Goal: Communication & Community: Answer question/provide support

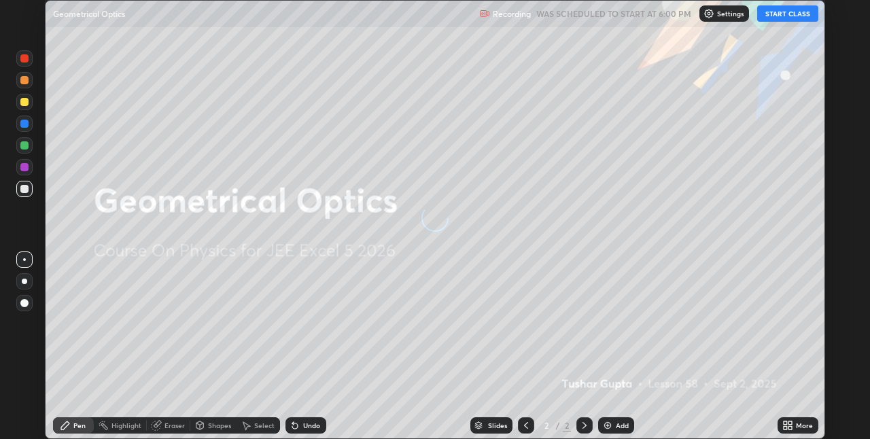
scroll to position [439, 869]
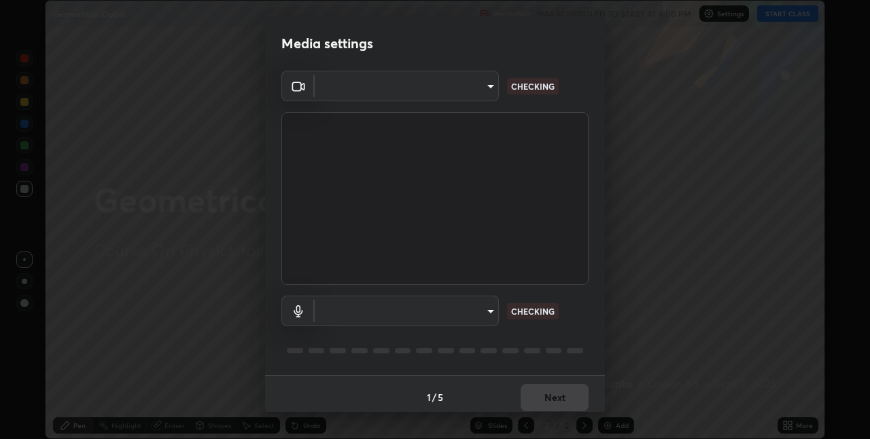
type input "991f874612634fb740a7a2eac7f11ca4c5c922d1b60a0f6e912d77df464512fb"
click at [482, 311] on body "Erase all Geometrical Optics Recording WAS SCHEDULED TO START AT 6:00 PM Settin…" at bounding box center [435, 219] width 870 height 439
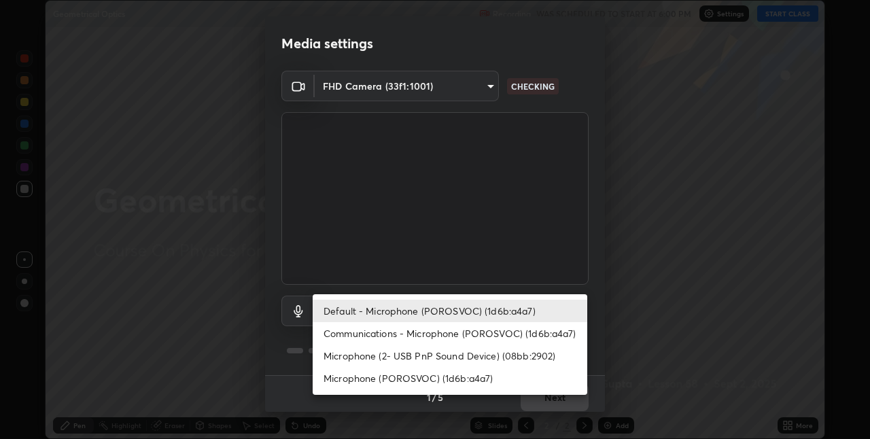
click at [496, 334] on li "Communications - Microphone (POROSVOC) (1d6b:a4a7)" at bounding box center [450, 333] width 275 height 22
type input "communications"
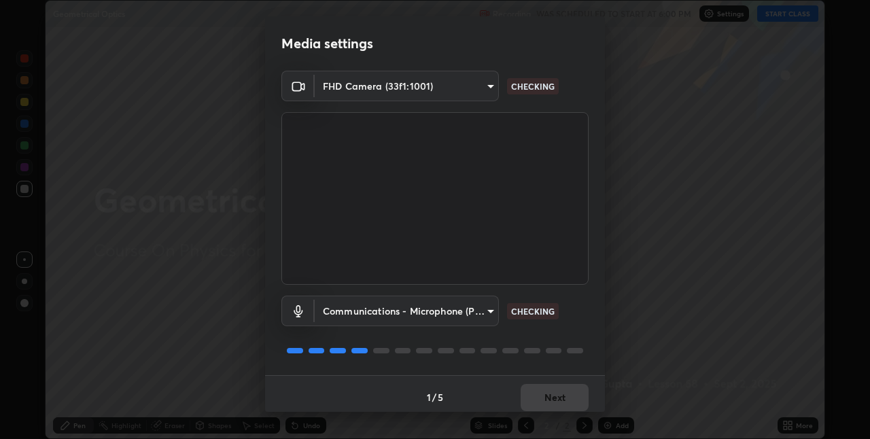
scroll to position [7, 0]
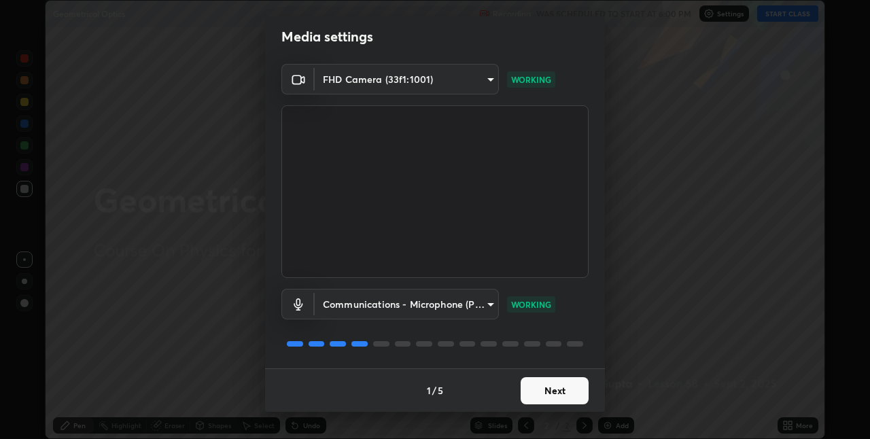
click at [550, 393] on button "Next" at bounding box center [555, 390] width 68 height 27
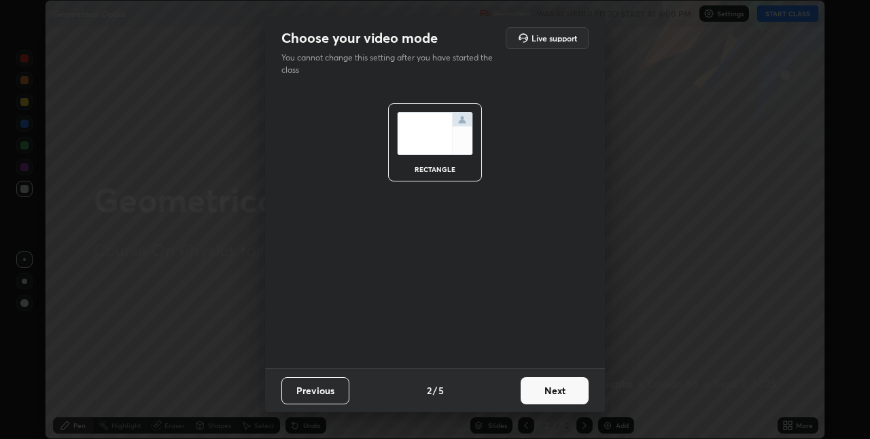
scroll to position [0, 0]
click at [550, 391] on button "Next" at bounding box center [555, 390] width 68 height 27
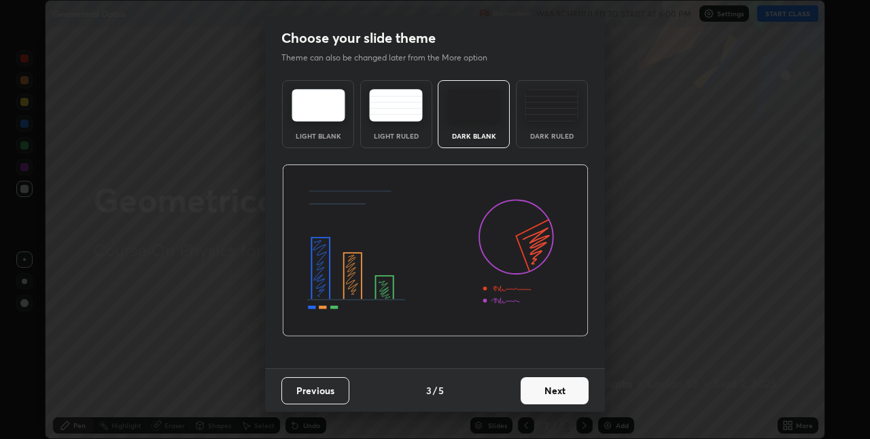
click at [552, 390] on button "Next" at bounding box center [555, 390] width 68 height 27
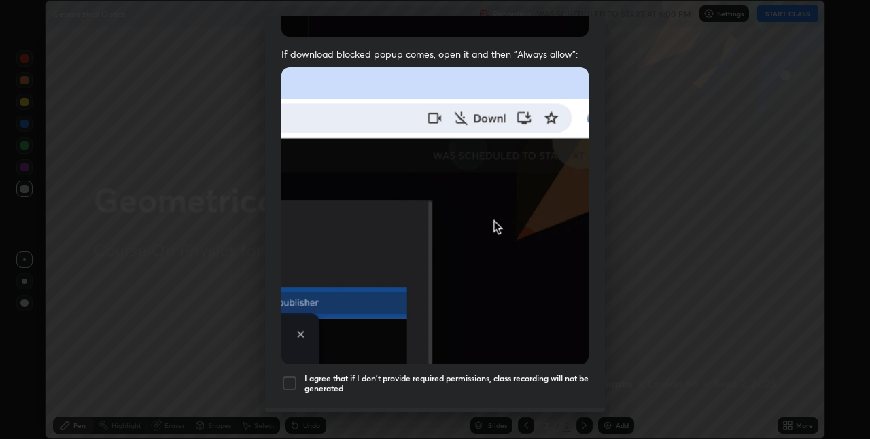
click at [546, 373] on h5 "I agree that if I don't provide required permissions, class recording will not …" at bounding box center [446, 383] width 284 height 21
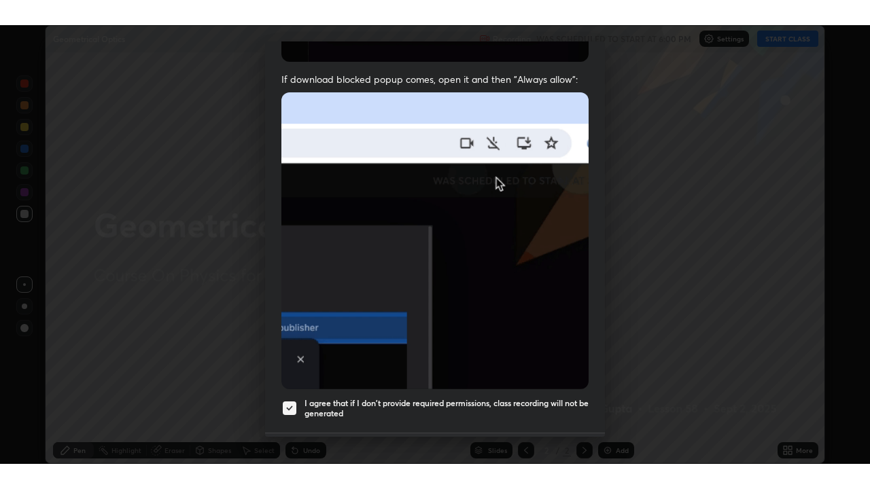
scroll to position [284, 0]
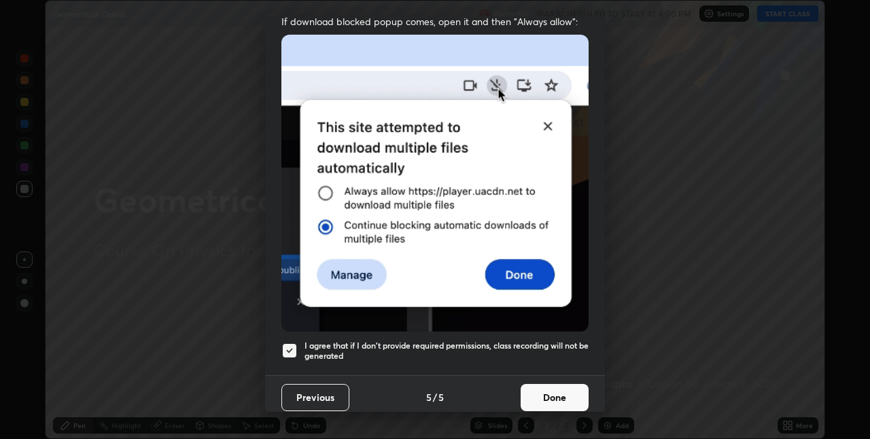
click at [557, 388] on button "Done" at bounding box center [555, 397] width 68 height 27
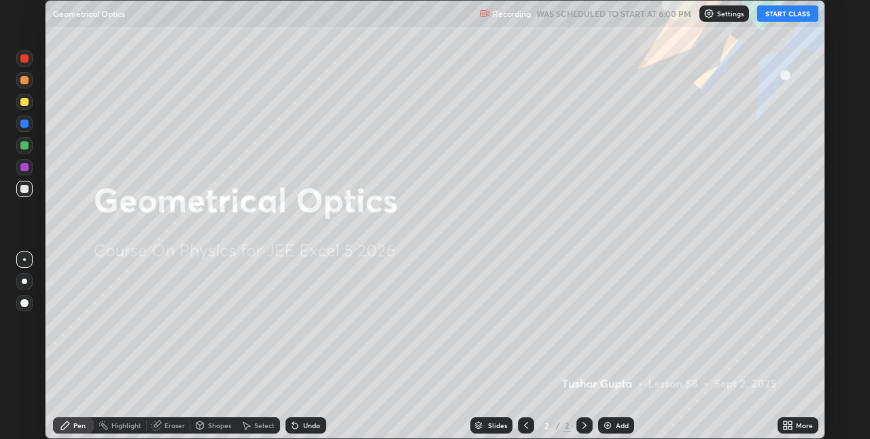
click at [790, 423] on icon at bounding box center [789, 422] width 3 height 3
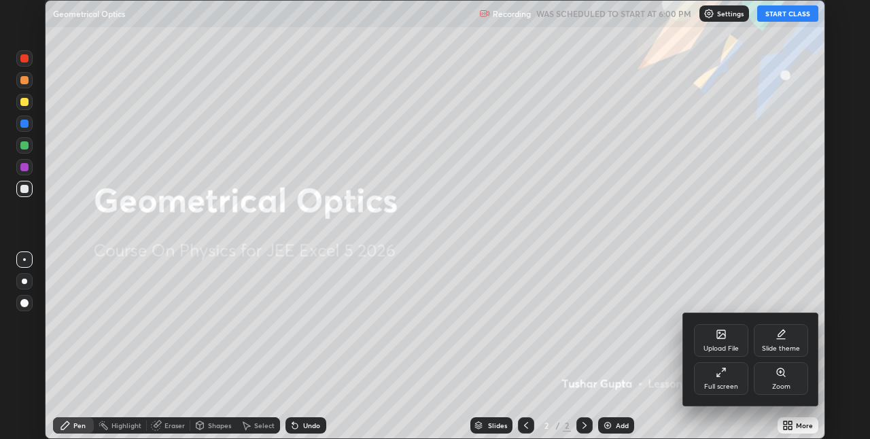
click at [720, 383] on div "Full screen" at bounding box center [721, 386] width 34 height 7
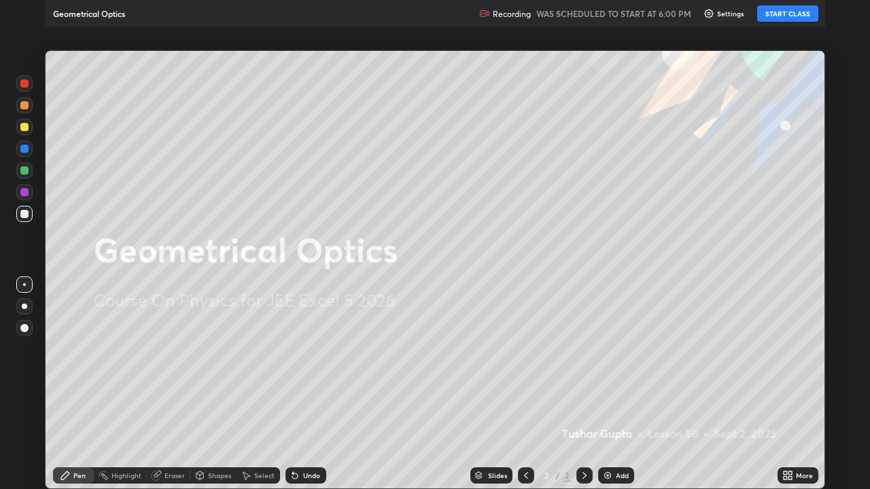
scroll to position [489, 870]
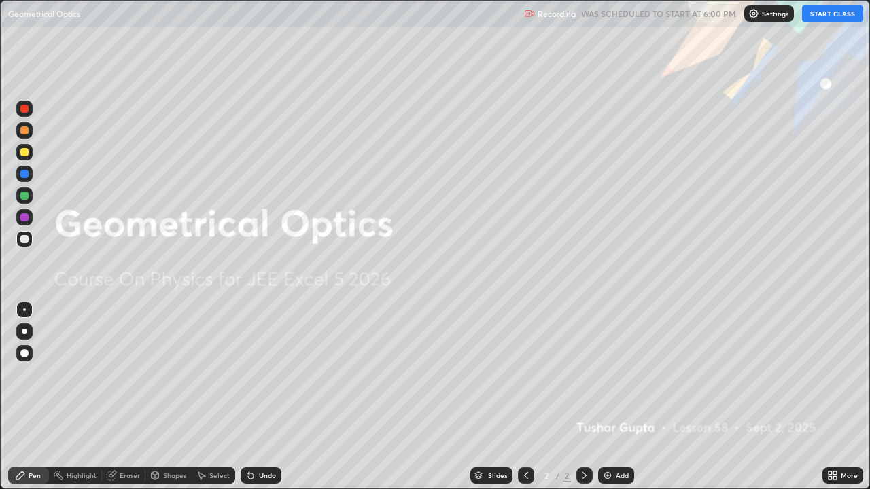
click at [822, 17] on button "START CLASS" at bounding box center [832, 13] width 61 height 16
click at [606, 438] on img at bounding box center [607, 475] width 11 height 11
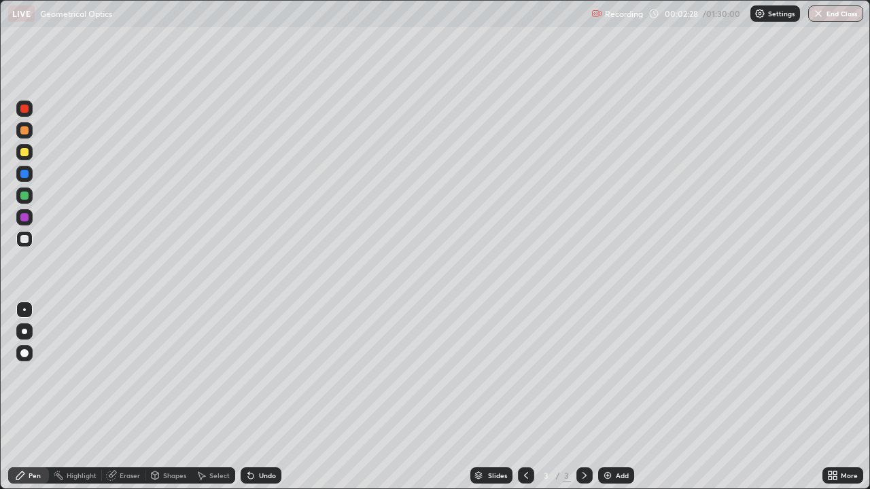
click at [174, 438] on div "Shapes" at bounding box center [174, 475] width 23 height 7
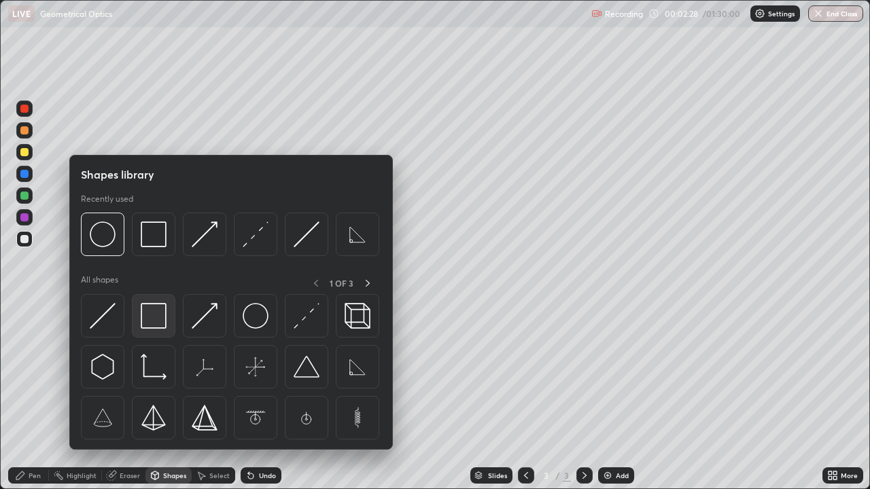
click at [150, 314] on img at bounding box center [154, 316] width 26 height 26
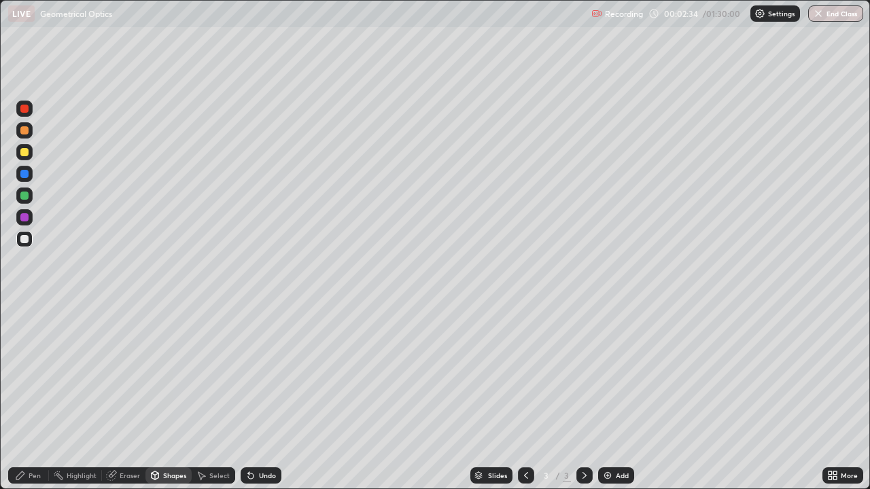
click at [35, 438] on div "Pen" at bounding box center [35, 475] width 12 height 7
click at [21, 156] on div at bounding box center [24, 152] width 16 height 16
click at [29, 174] on div at bounding box center [24, 174] width 16 height 16
click at [584, 438] on icon at bounding box center [584, 475] width 11 height 11
click at [616, 438] on div "Add" at bounding box center [622, 475] width 13 height 7
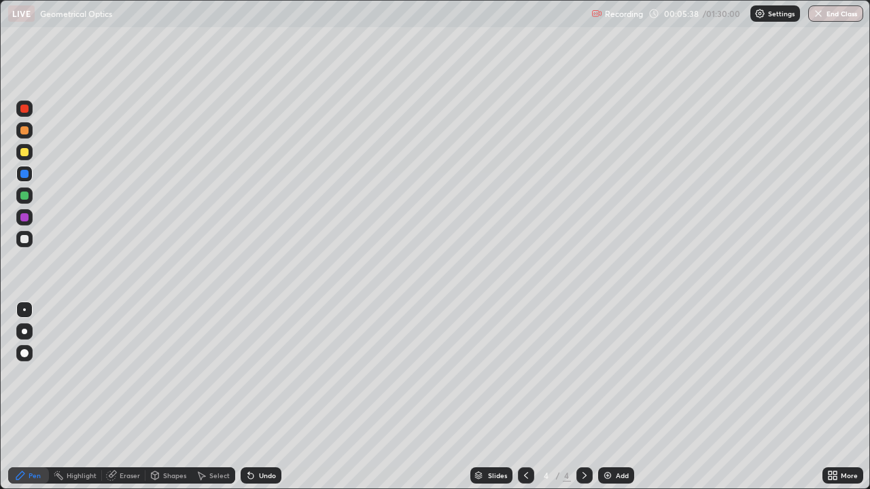
click at [521, 438] on div at bounding box center [526, 475] width 16 height 27
click at [579, 438] on div at bounding box center [584, 476] width 16 height 16
click at [265, 438] on div "Undo" at bounding box center [261, 476] width 41 height 16
click at [523, 438] on icon at bounding box center [526, 475] width 11 height 11
click at [81, 438] on div "Highlight" at bounding box center [82, 475] width 30 height 7
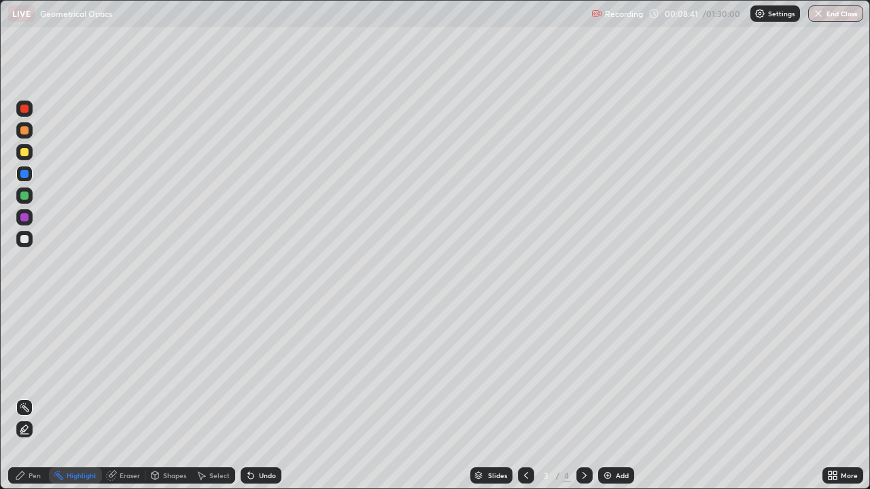
click at [579, 438] on icon at bounding box center [584, 475] width 11 height 11
click at [518, 438] on div at bounding box center [526, 476] width 16 height 16
click at [48, 438] on div "Pen" at bounding box center [28, 476] width 41 height 16
click at [583, 438] on icon at bounding box center [584, 475] width 11 height 11
click at [576, 438] on div at bounding box center [584, 476] width 16 height 16
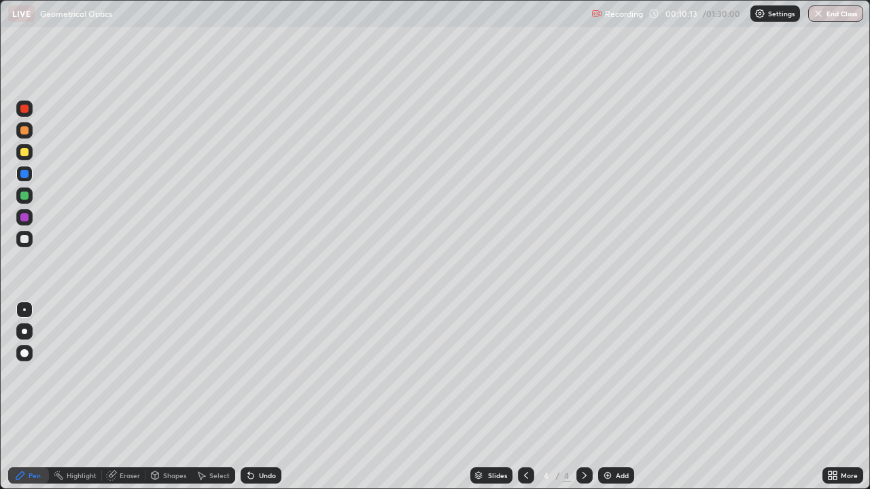
click at [602, 438] on img at bounding box center [607, 475] width 11 height 11
click at [26, 236] on div at bounding box center [24, 239] width 8 height 8
click at [28, 173] on div at bounding box center [24, 174] width 8 height 8
click at [253, 438] on div "Undo" at bounding box center [261, 476] width 41 height 16
click at [259, 438] on div "Undo" at bounding box center [267, 475] width 17 height 7
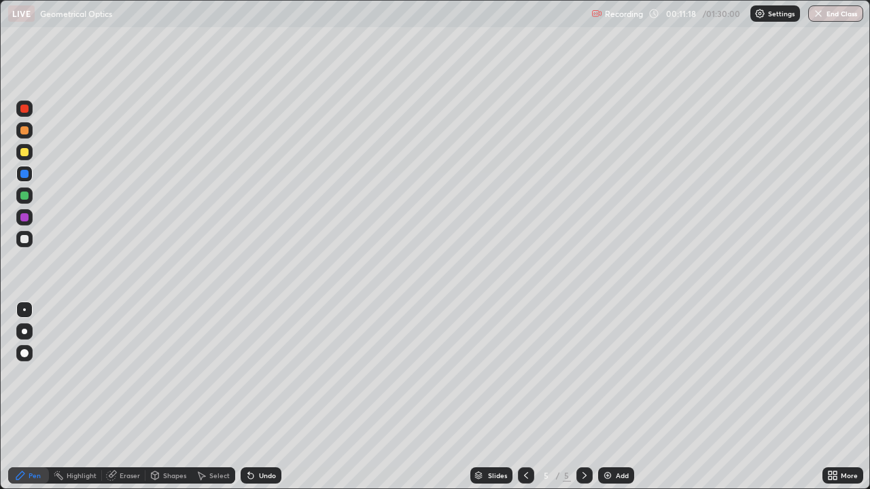
click at [24, 241] on div at bounding box center [24, 239] width 8 height 8
click at [612, 438] on img at bounding box center [607, 475] width 11 height 11
click at [28, 155] on div at bounding box center [24, 152] width 16 height 16
click at [118, 438] on div "Eraser" at bounding box center [123, 476] width 43 height 16
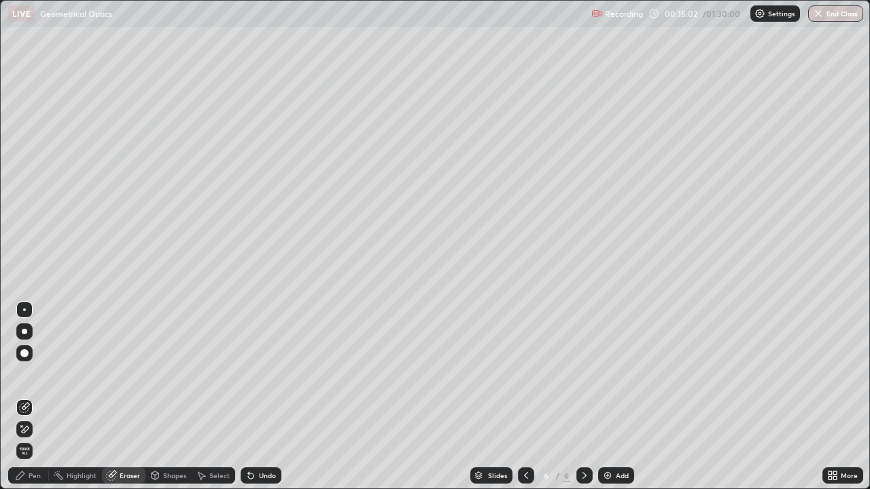
click at [24, 429] on icon at bounding box center [24, 430] width 11 height 12
click at [29, 438] on div "Pen" at bounding box center [35, 475] width 12 height 7
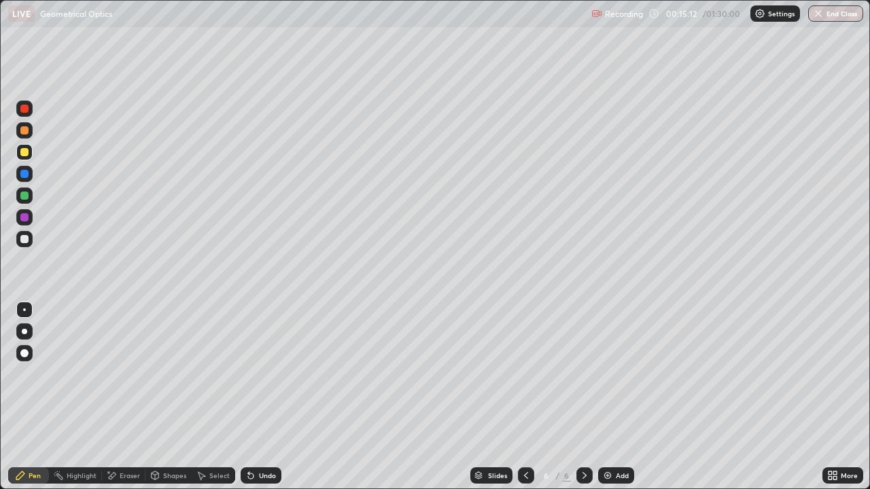
click at [126, 438] on div "Eraser" at bounding box center [123, 476] width 43 height 16
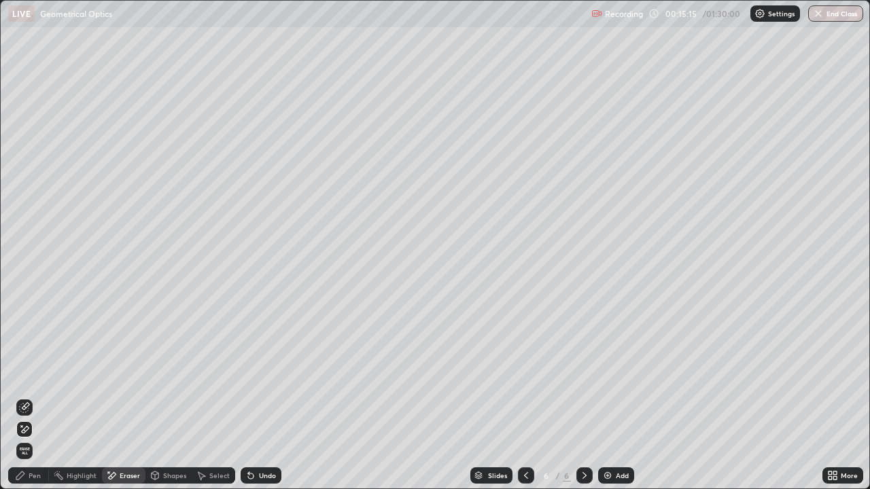
click at [38, 438] on div "Pen" at bounding box center [35, 475] width 12 height 7
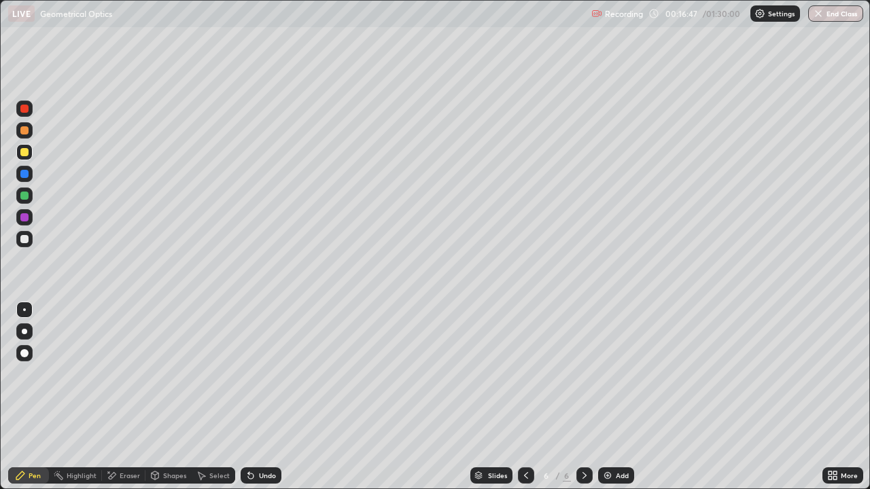
click at [611, 438] on div "Add" at bounding box center [616, 476] width 36 height 16
click at [24, 247] on div at bounding box center [24, 239] width 16 height 16
click at [260, 438] on div "Undo" at bounding box center [267, 475] width 17 height 7
click at [171, 438] on div "Shapes" at bounding box center [174, 475] width 23 height 7
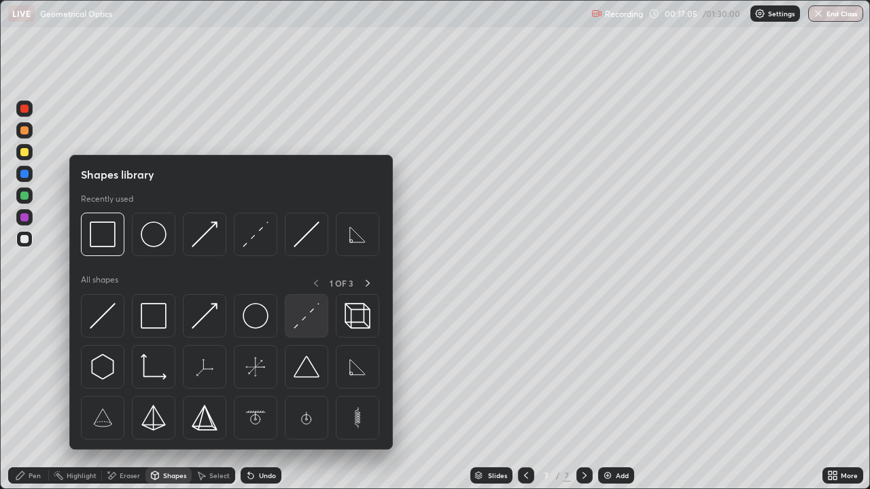
click at [287, 323] on div at bounding box center [306, 315] width 43 height 43
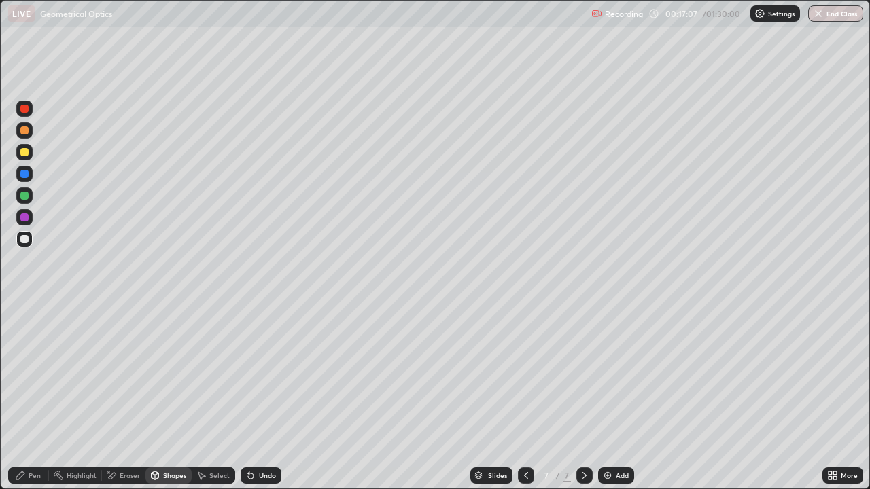
click at [39, 438] on div "Pen" at bounding box center [35, 475] width 12 height 7
click at [527, 438] on div at bounding box center [526, 476] width 16 height 16
click at [580, 438] on div at bounding box center [584, 476] width 16 height 16
click at [611, 438] on img at bounding box center [607, 475] width 11 height 11
click at [20, 158] on div at bounding box center [24, 152] width 16 height 16
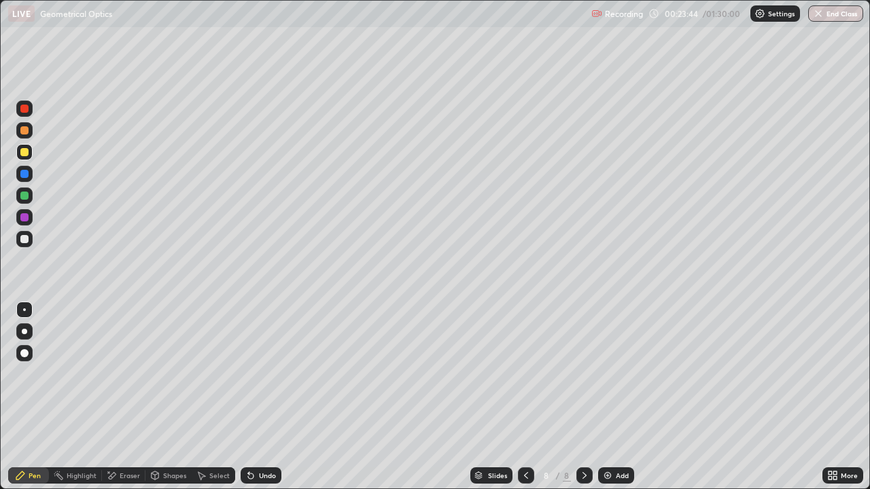
click at [176, 438] on div "Shapes" at bounding box center [174, 475] width 23 height 7
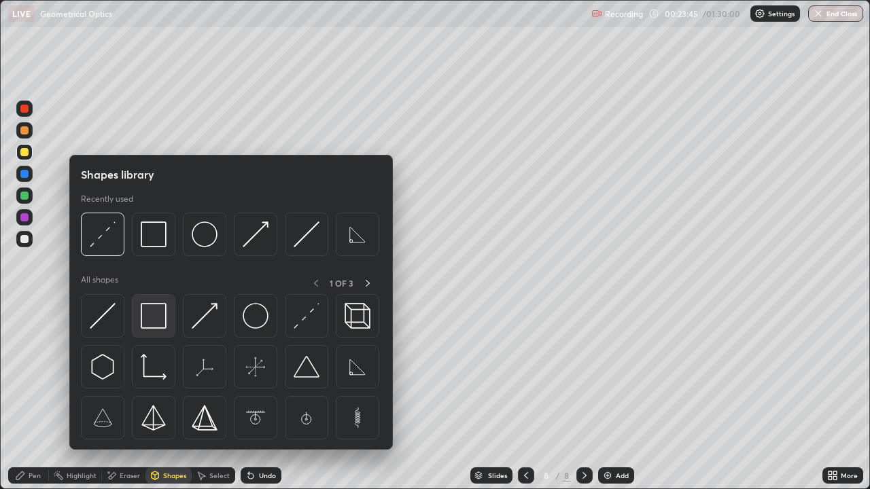
click at [165, 313] on img at bounding box center [154, 316] width 26 height 26
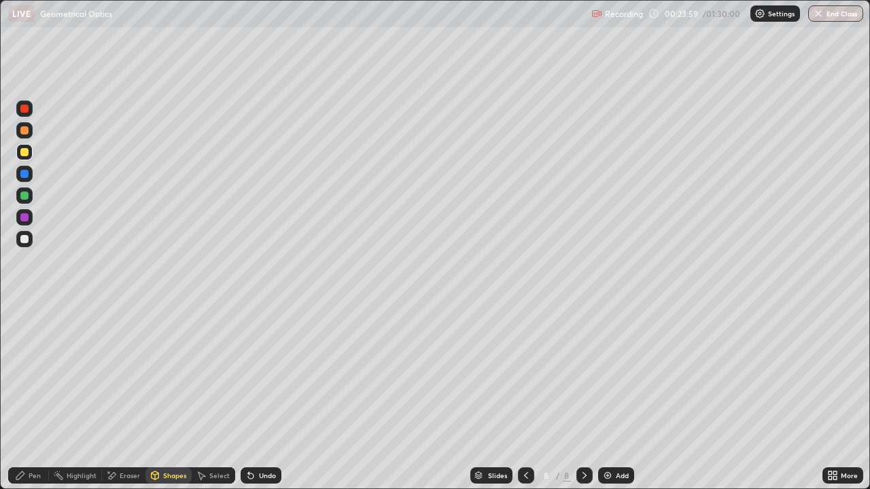
click at [39, 438] on div "Pen" at bounding box center [35, 475] width 12 height 7
click at [271, 438] on div "Undo" at bounding box center [267, 475] width 17 height 7
click at [610, 438] on img at bounding box center [607, 475] width 11 height 11
click at [524, 438] on icon at bounding box center [526, 475] width 4 height 7
click at [179, 438] on div "Shapes" at bounding box center [168, 476] width 46 height 16
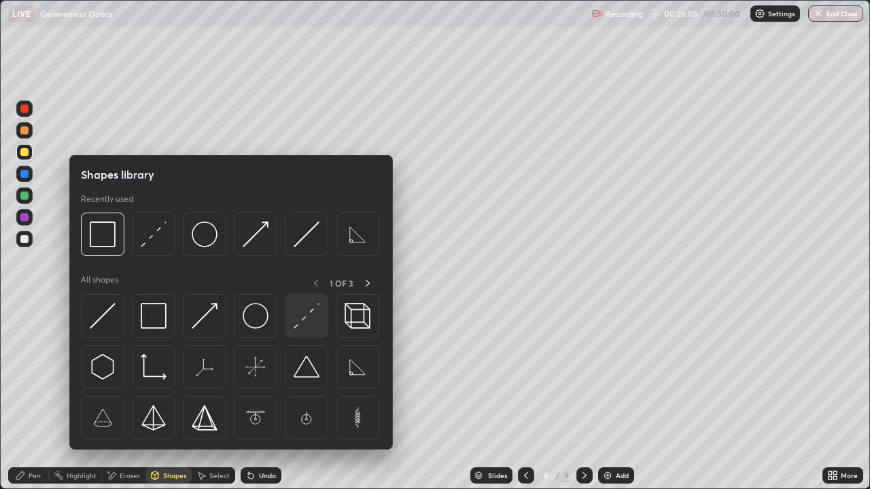
click at [313, 313] on img at bounding box center [307, 316] width 26 height 26
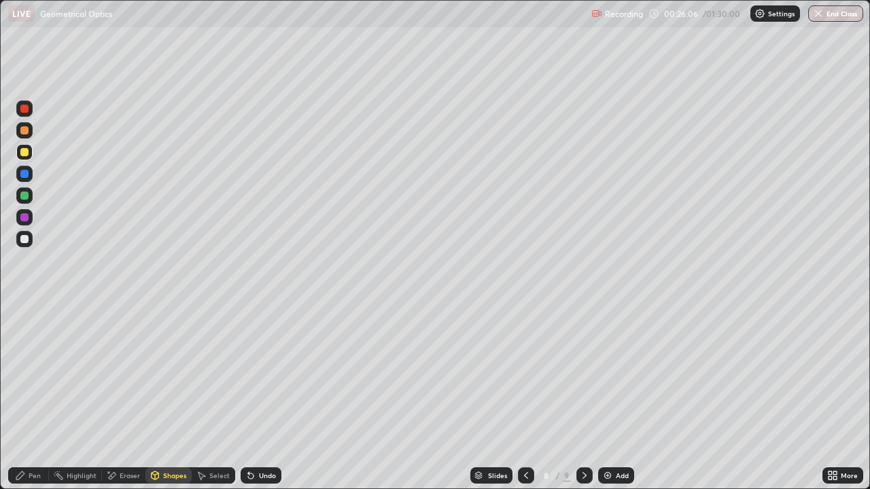
click at [169, 438] on div "Shapes" at bounding box center [174, 475] width 23 height 7
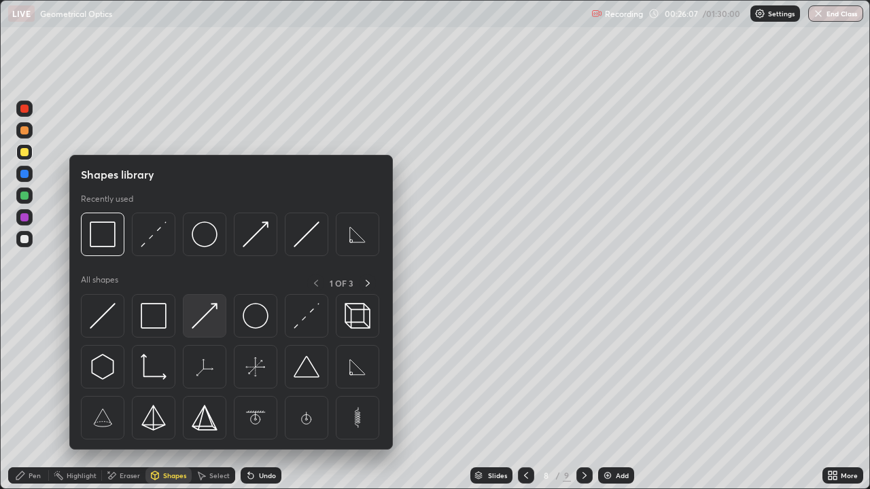
click at [207, 317] on img at bounding box center [205, 316] width 26 height 26
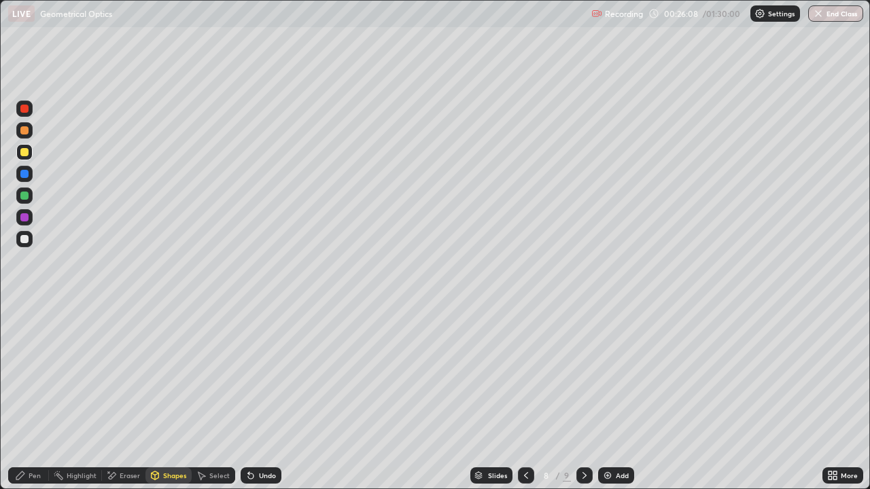
click at [24, 240] on div at bounding box center [24, 239] width 8 height 8
click at [170, 438] on div "Shapes" at bounding box center [174, 475] width 23 height 7
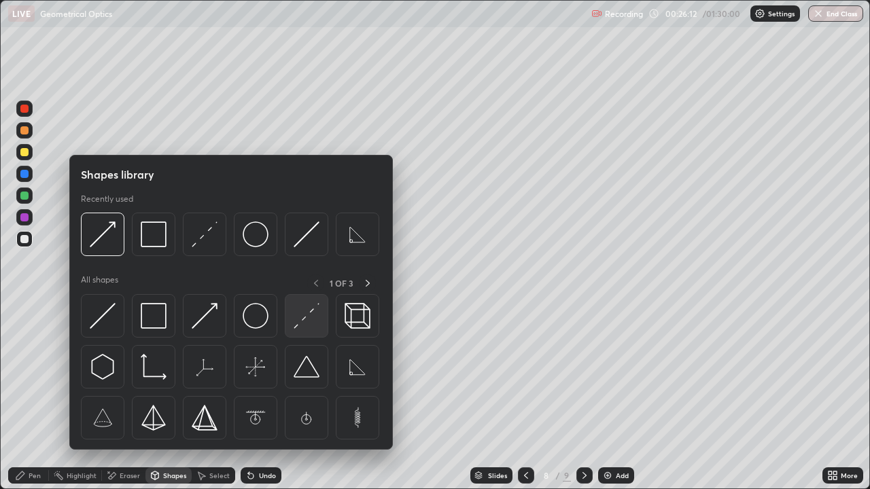
click at [322, 318] on div at bounding box center [306, 315] width 43 height 43
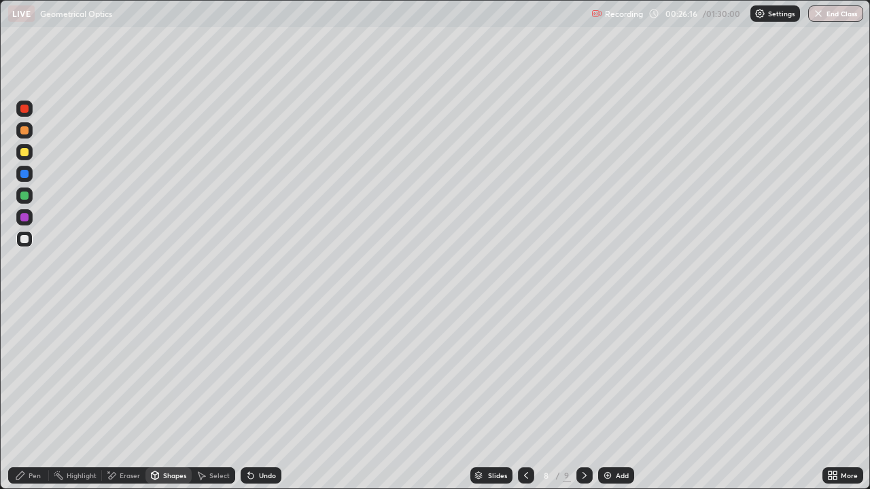
click at [41, 438] on div "Pen" at bounding box center [28, 476] width 41 height 16
click at [183, 438] on div "Shapes" at bounding box center [168, 476] width 46 height 16
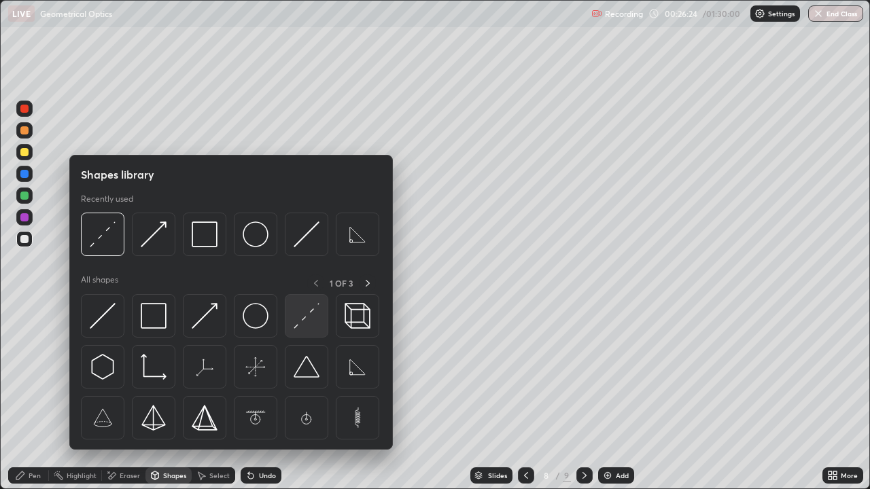
click at [304, 313] on img at bounding box center [307, 316] width 26 height 26
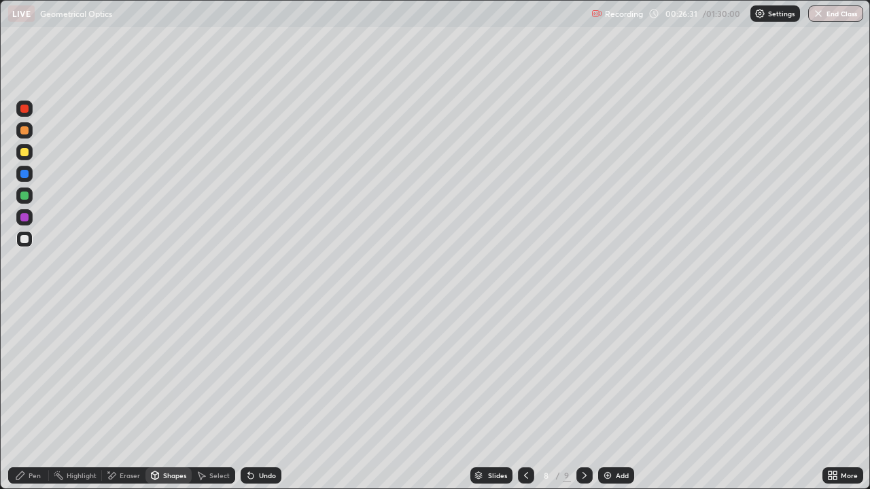
click at [28, 438] on div "Pen" at bounding box center [28, 476] width 41 height 16
click at [169, 438] on div "Shapes" at bounding box center [174, 475] width 23 height 7
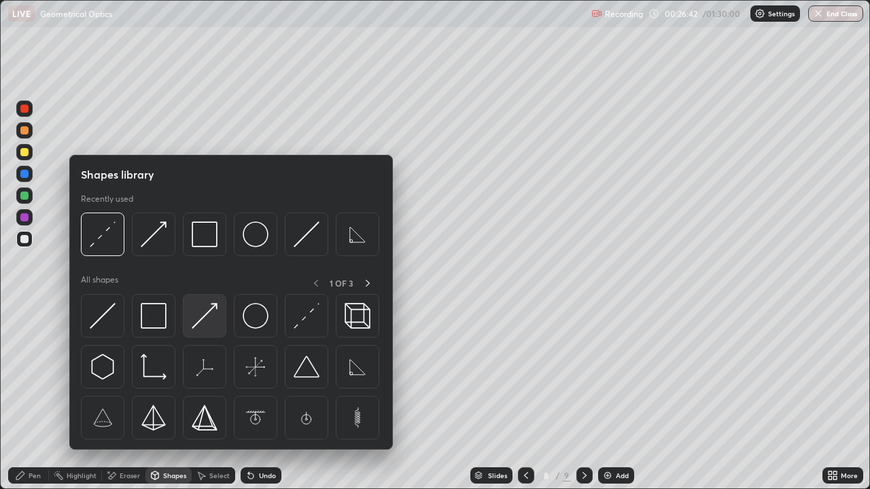
click at [208, 313] on img at bounding box center [205, 316] width 26 height 26
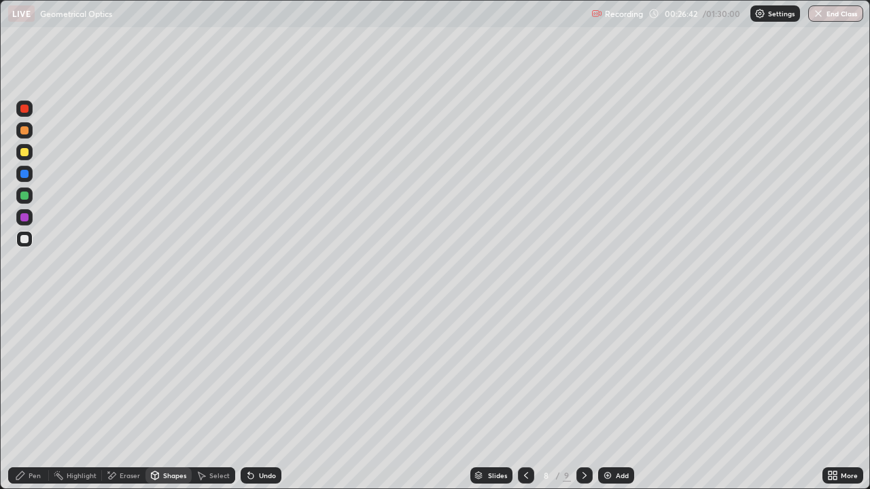
click at [25, 196] on div at bounding box center [24, 196] width 8 height 8
click at [35, 438] on div "Pen" at bounding box center [35, 475] width 12 height 7
click at [27, 217] on div at bounding box center [24, 217] width 8 height 8
click at [272, 438] on div "Undo" at bounding box center [261, 476] width 41 height 16
click at [583, 438] on icon at bounding box center [584, 475] width 11 height 11
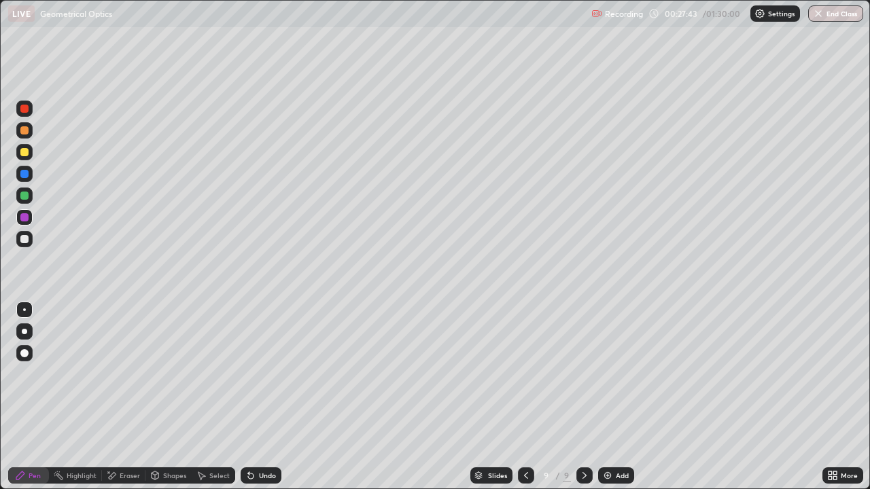
click at [622, 438] on div "Add" at bounding box center [616, 476] width 36 height 16
click at [28, 235] on div at bounding box center [24, 239] width 16 height 16
click at [127, 438] on div "Eraser" at bounding box center [130, 475] width 20 height 7
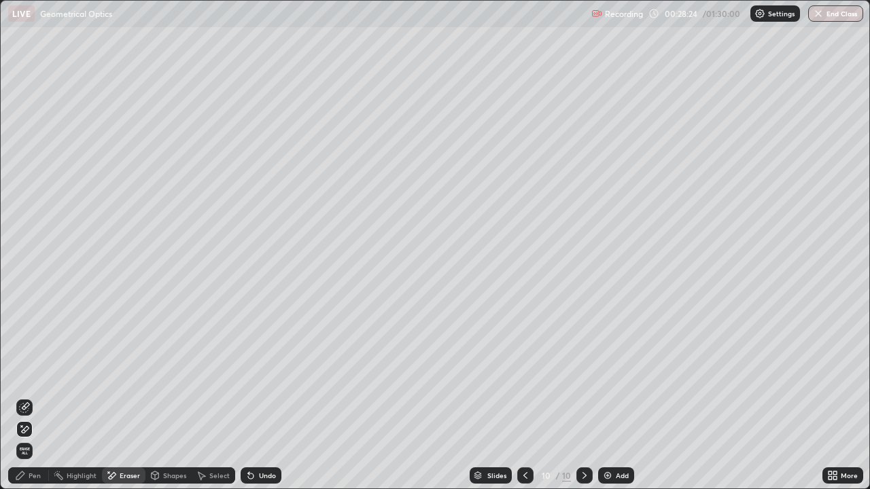
click at [29, 438] on div "Pen" at bounding box center [28, 476] width 41 height 16
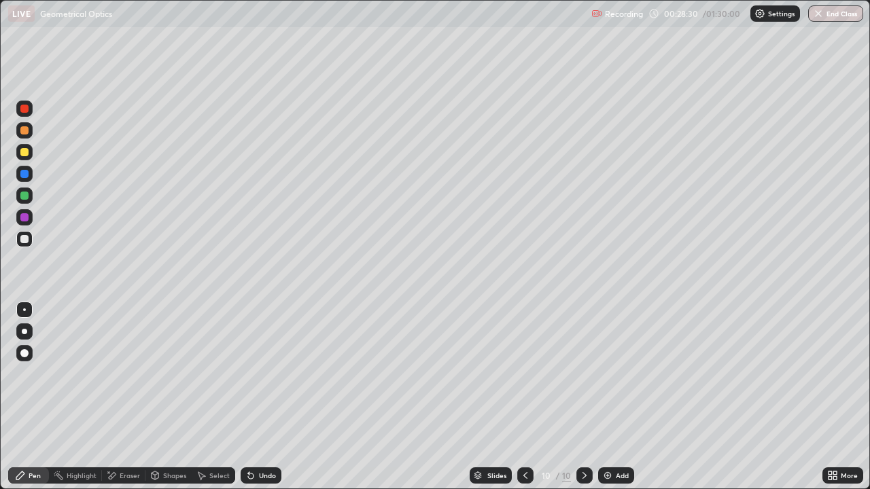
click at [262, 438] on div "Undo" at bounding box center [267, 475] width 17 height 7
click at [521, 438] on div at bounding box center [525, 476] width 16 height 16
click at [524, 438] on icon at bounding box center [525, 475] width 11 height 11
click at [581, 438] on icon at bounding box center [584, 475] width 11 height 11
click at [578, 438] on div at bounding box center [584, 476] width 16 height 16
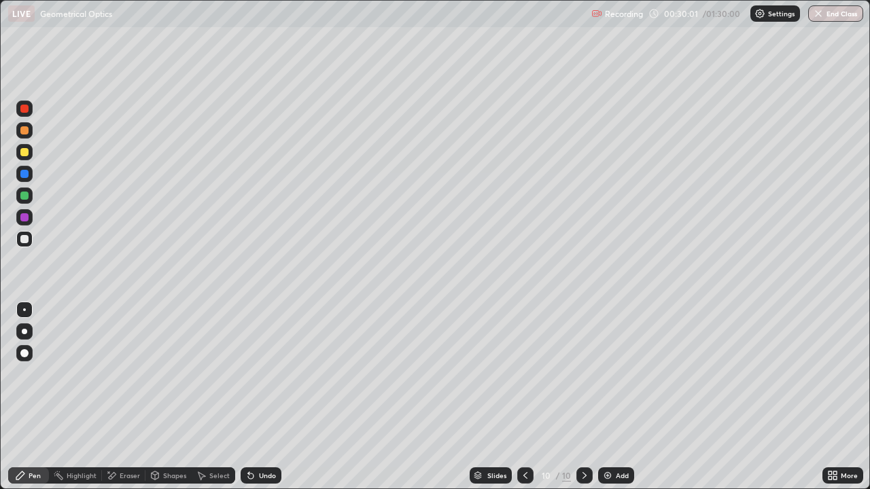
click at [583, 438] on icon at bounding box center [584, 475] width 11 height 11
click at [616, 438] on div "Add" at bounding box center [622, 475] width 13 height 7
click at [528, 438] on div at bounding box center [526, 476] width 16 height 16
click at [579, 438] on div at bounding box center [584, 475] width 16 height 27
click at [582, 438] on div at bounding box center [584, 476] width 16 height 16
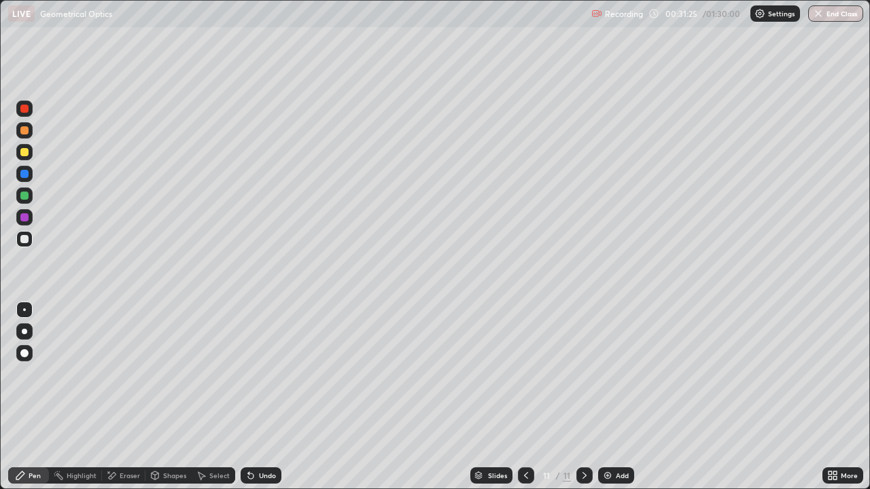
click at [530, 438] on div at bounding box center [526, 476] width 16 height 16
click at [521, 438] on icon at bounding box center [526, 475] width 11 height 11
click at [523, 438] on icon at bounding box center [526, 475] width 11 height 11
click at [525, 438] on icon at bounding box center [526, 475] width 11 height 11
click at [585, 438] on icon at bounding box center [584, 475] width 11 height 11
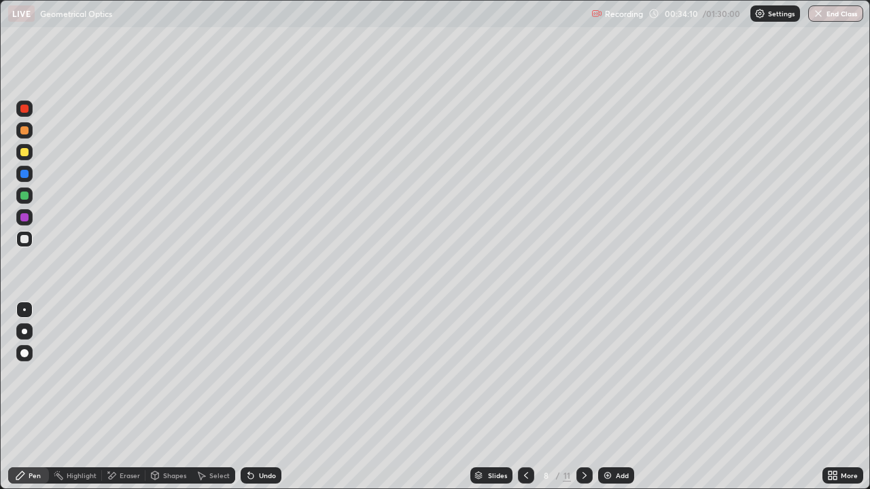
click at [582, 438] on icon at bounding box center [584, 475] width 11 height 11
click at [527, 438] on icon at bounding box center [526, 475] width 11 height 11
click at [577, 438] on div at bounding box center [584, 475] width 16 height 27
click at [578, 438] on div at bounding box center [584, 476] width 16 height 16
click at [530, 438] on div at bounding box center [526, 476] width 16 height 16
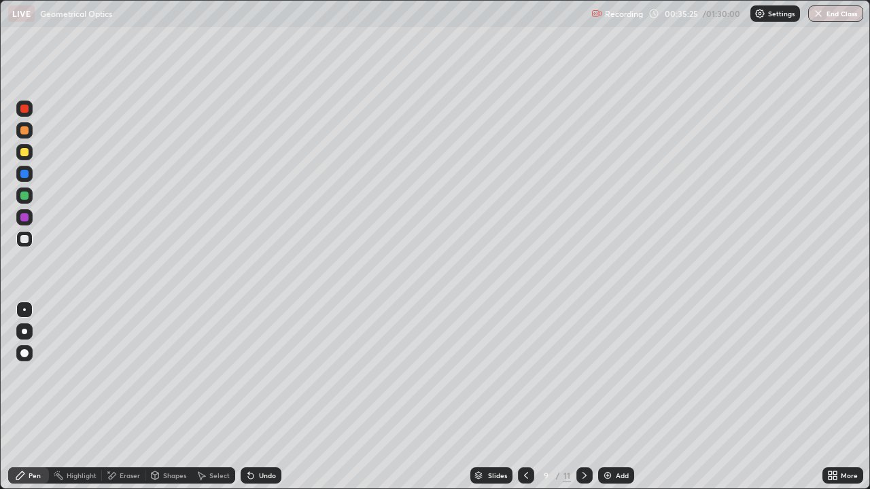
click at [576, 438] on div at bounding box center [584, 476] width 16 height 16
click at [125, 438] on div "Eraser" at bounding box center [130, 475] width 20 height 7
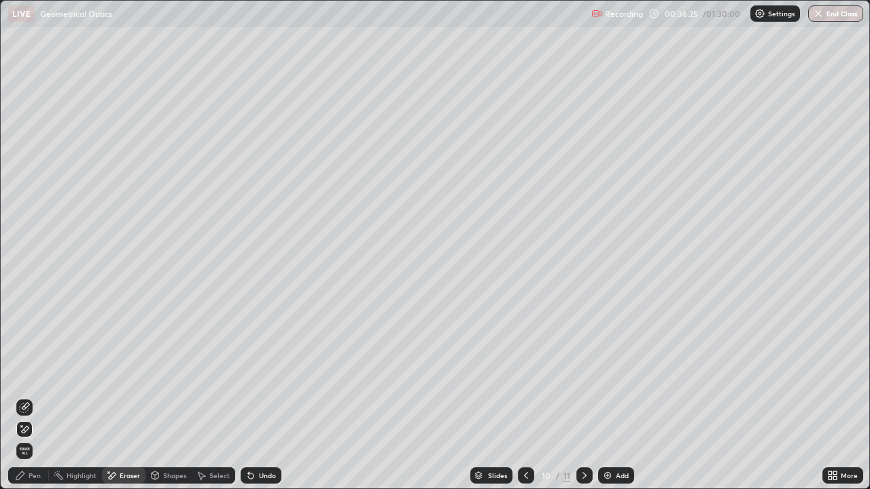
click at [35, 438] on div "Pen" at bounding box center [35, 475] width 12 height 7
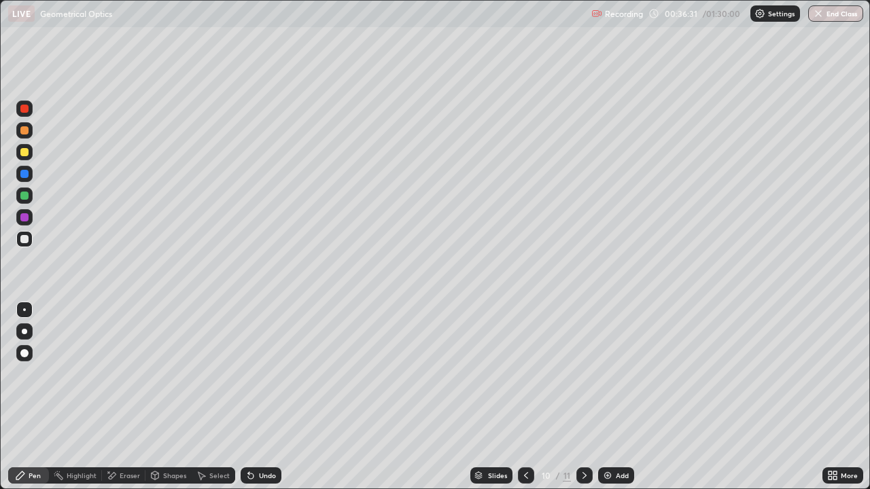
click at [127, 438] on div "Eraser" at bounding box center [130, 475] width 20 height 7
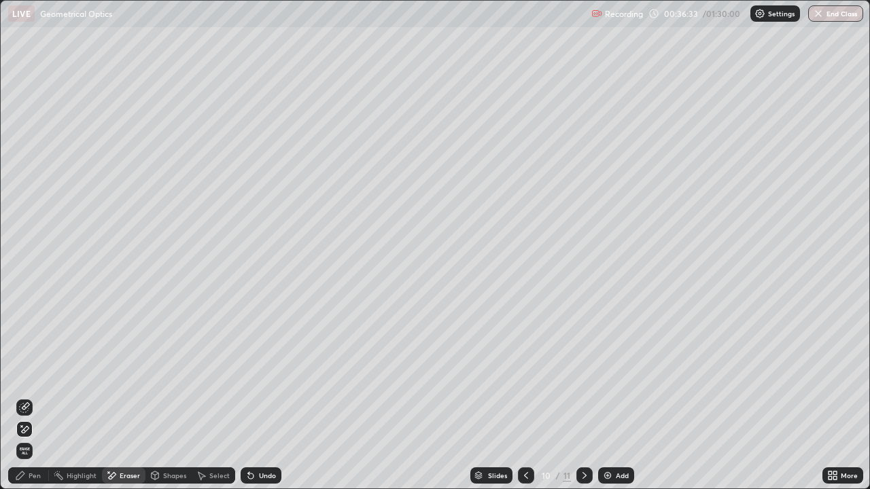
click at [40, 438] on div "Pen" at bounding box center [35, 475] width 12 height 7
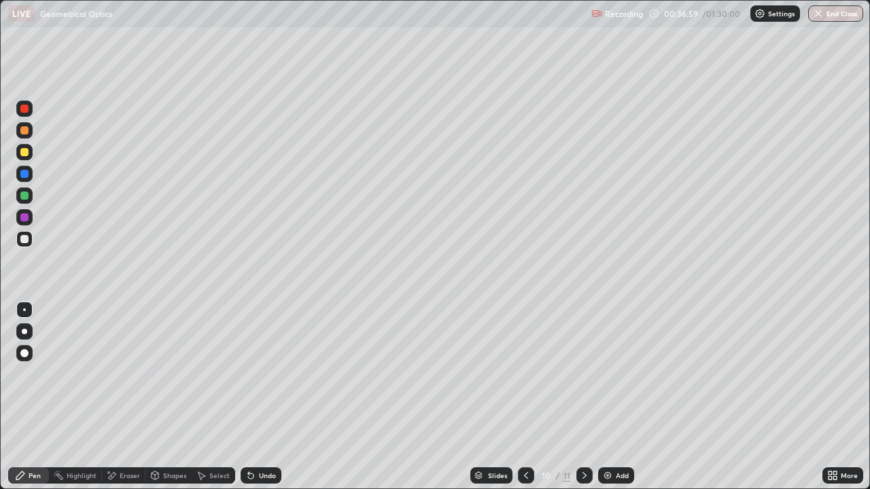
click at [584, 438] on icon at bounding box center [584, 475] width 11 height 11
click at [525, 438] on div at bounding box center [526, 476] width 16 height 16
click at [582, 438] on icon at bounding box center [584, 475] width 11 height 11
click at [583, 438] on icon at bounding box center [584, 475] width 11 height 11
click at [607, 438] on img at bounding box center [607, 475] width 11 height 11
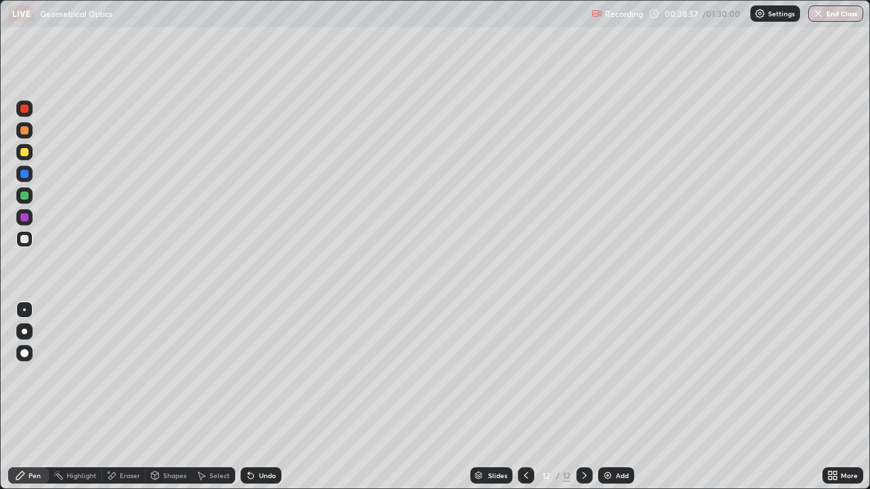
click at [166, 438] on div "Shapes" at bounding box center [168, 476] width 46 height 16
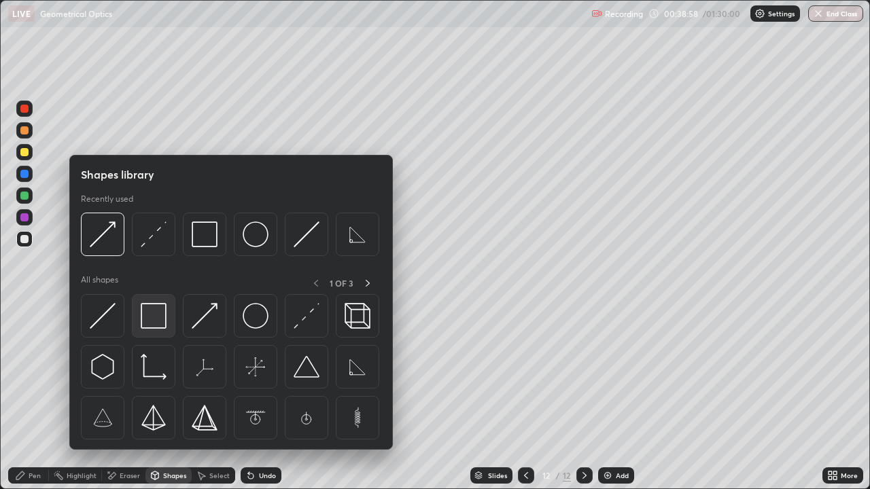
click at [155, 315] on img at bounding box center [154, 316] width 26 height 26
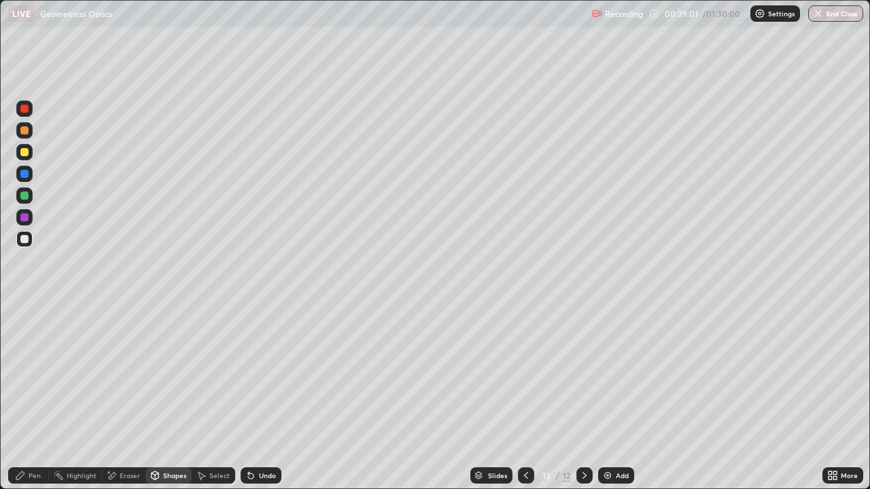
click at [33, 438] on div "Pen" at bounding box center [35, 475] width 12 height 7
click at [175, 438] on div "Shapes" at bounding box center [174, 475] width 23 height 7
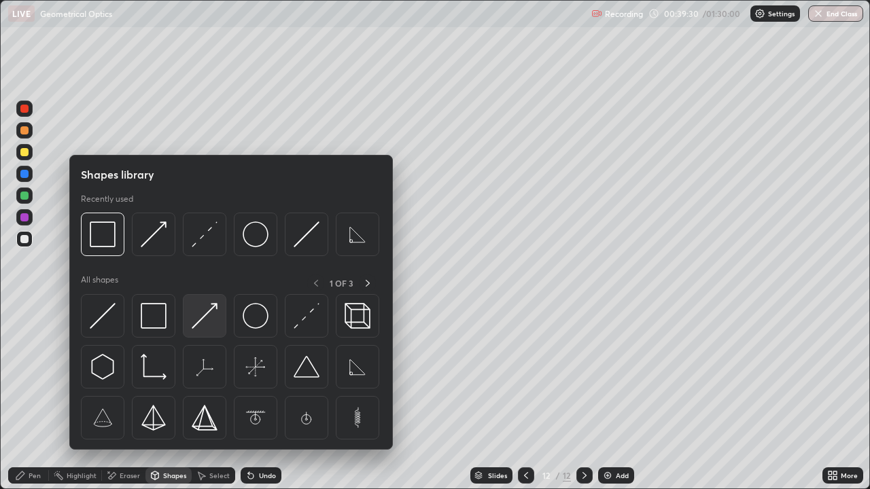
click at [200, 319] on img at bounding box center [205, 316] width 26 height 26
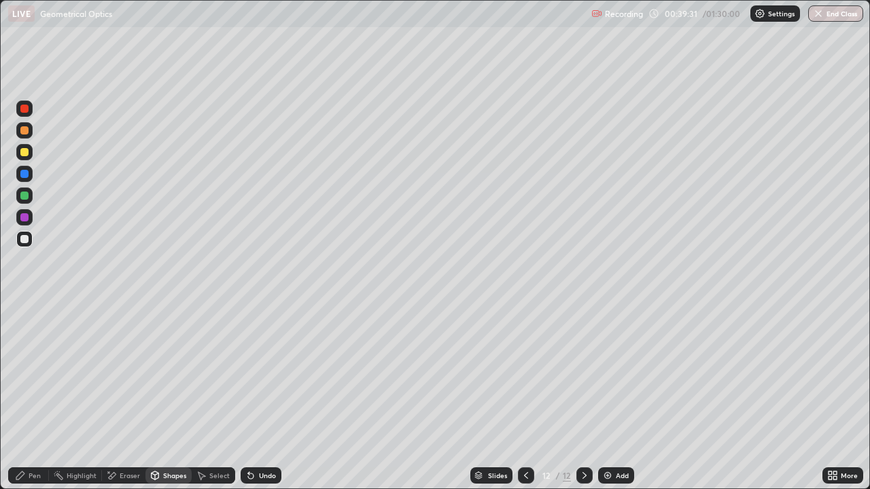
click at [171, 438] on div "Shapes" at bounding box center [174, 475] width 23 height 7
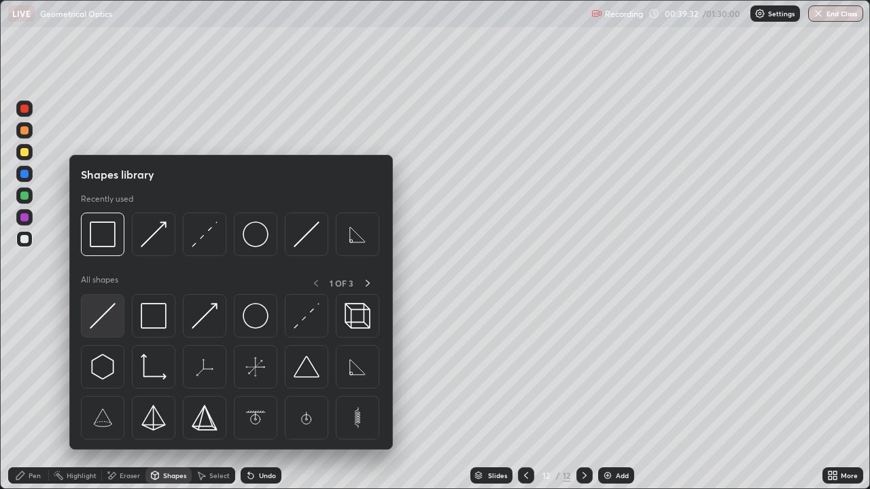
click at [101, 310] on img at bounding box center [103, 316] width 26 height 26
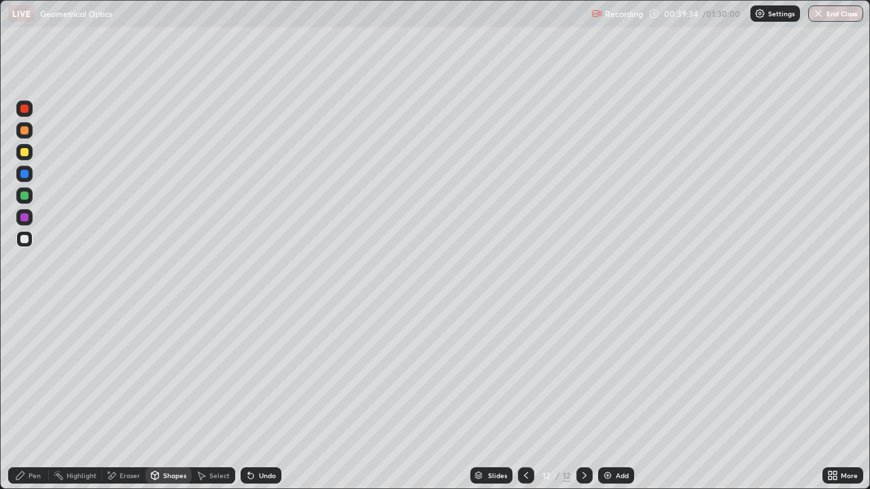
click at [173, 438] on div "Shapes" at bounding box center [174, 475] width 23 height 7
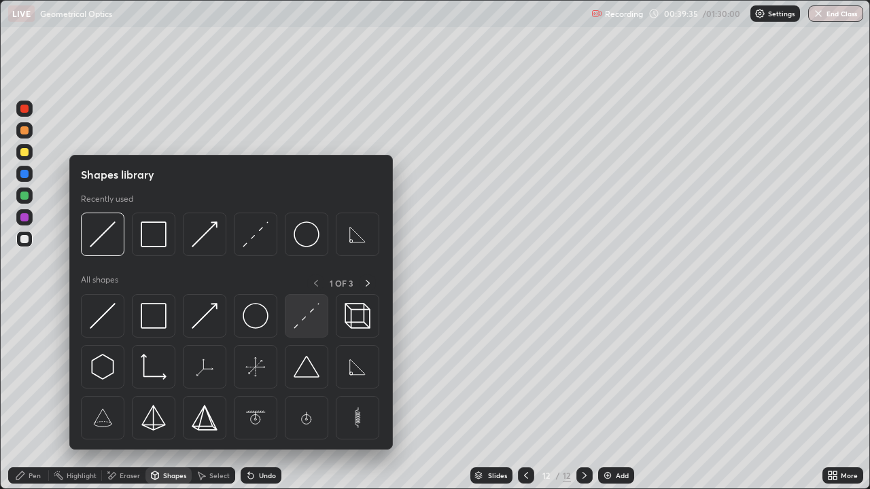
click at [313, 309] on img at bounding box center [307, 316] width 26 height 26
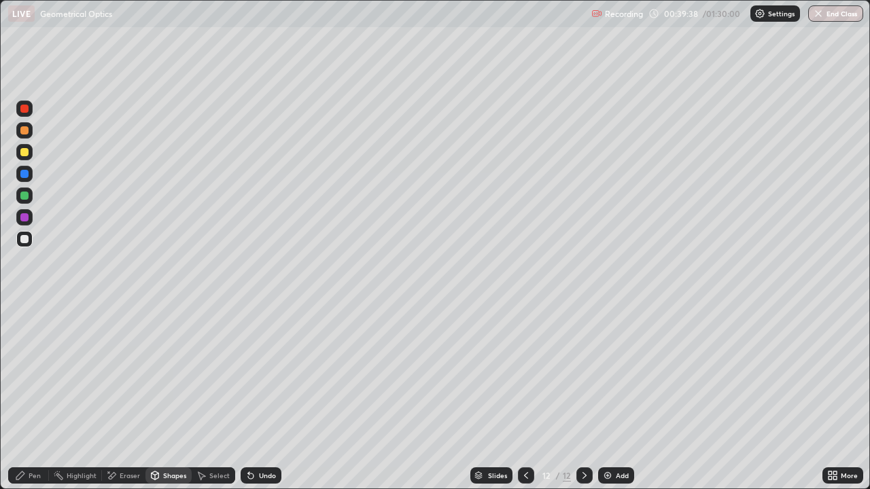
click at [166, 438] on div "Shapes" at bounding box center [168, 476] width 46 height 16
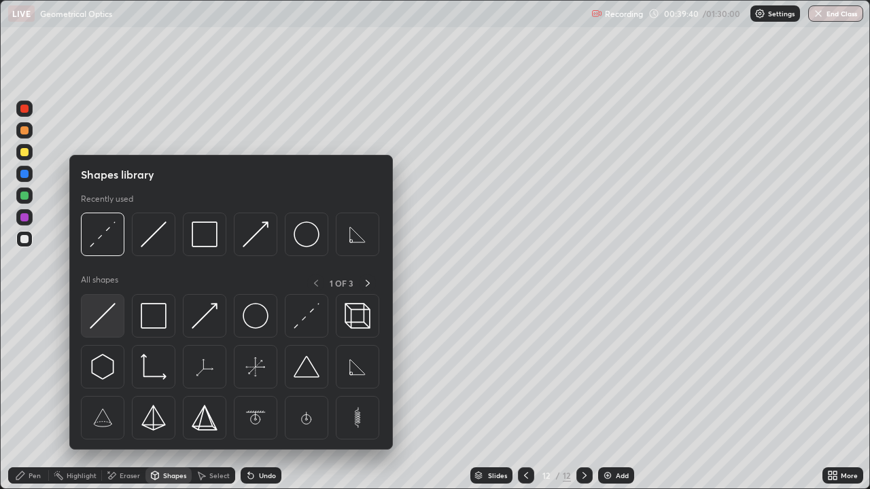
click at [104, 322] on img at bounding box center [103, 316] width 26 height 26
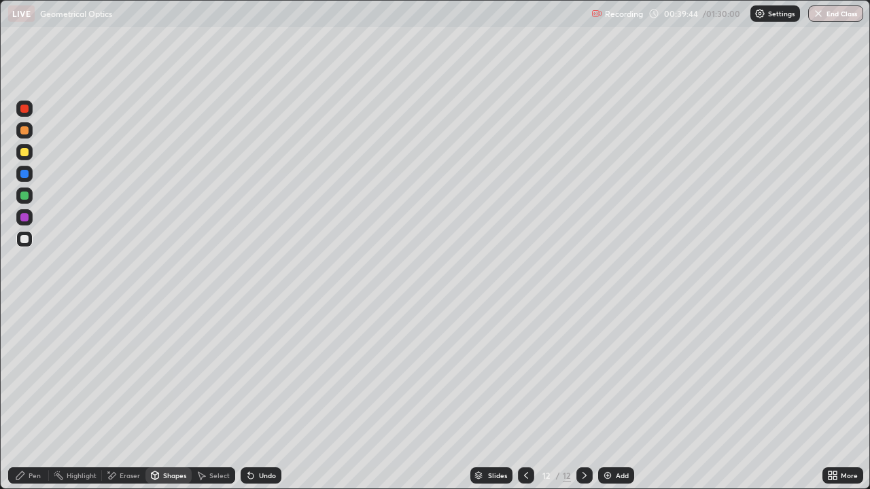
click at [36, 438] on div "Pen" at bounding box center [28, 476] width 41 height 16
click at [609, 438] on div "Add" at bounding box center [616, 476] width 36 height 16
click at [172, 438] on div "Shapes" at bounding box center [168, 476] width 46 height 16
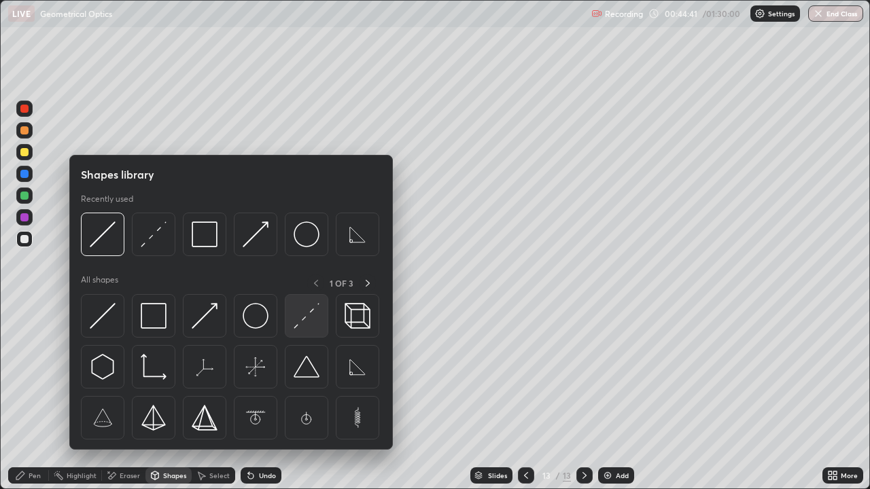
click at [302, 320] on img at bounding box center [307, 316] width 26 height 26
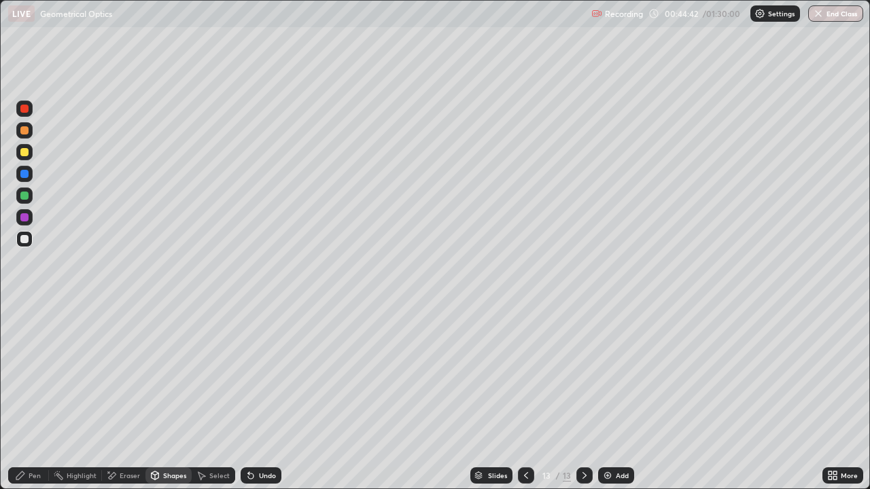
click at [28, 152] on div at bounding box center [24, 152] width 8 height 8
click at [172, 438] on div "Shapes" at bounding box center [174, 475] width 23 height 7
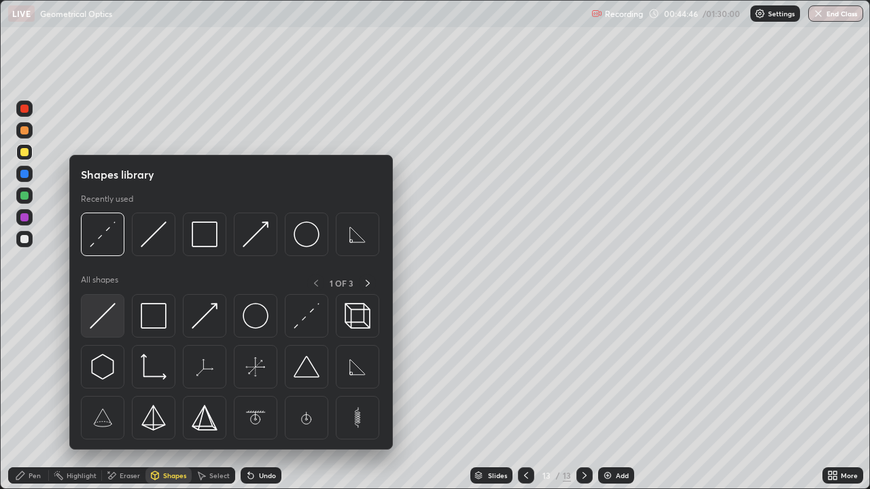
click at [114, 320] on img at bounding box center [103, 316] width 26 height 26
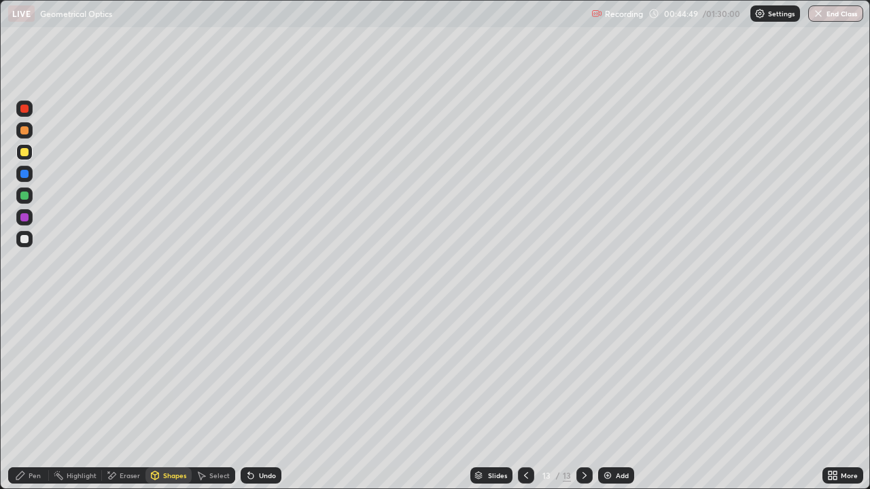
click at [272, 438] on div "Undo" at bounding box center [267, 475] width 17 height 7
click at [34, 438] on div "Pen" at bounding box center [35, 475] width 12 height 7
click at [259, 438] on div "Undo" at bounding box center [267, 475] width 17 height 7
click at [256, 438] on div "Undo" at bounding box center [261, 476] width 41 height 16
click at [254, 438] on div "Undo" at bounding box center [261, 476] width 41 height 16
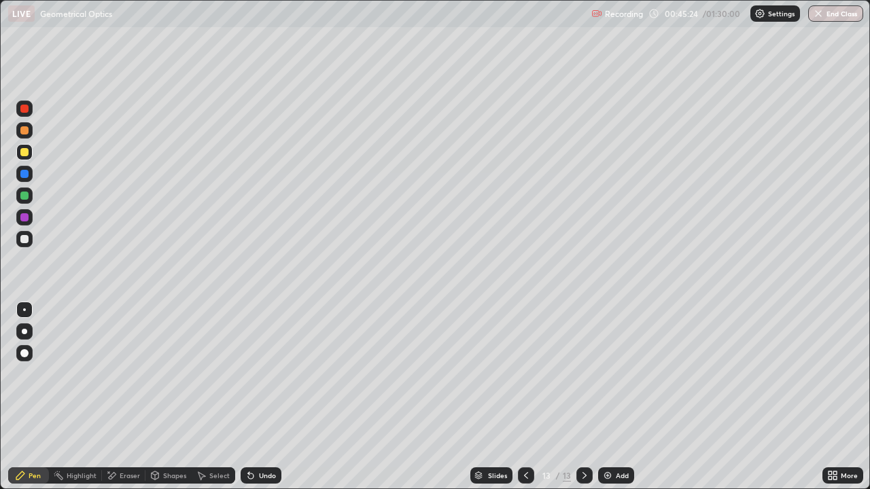
click at [248, 438] on icon at bounding box center [248, 472] width 1 height 1
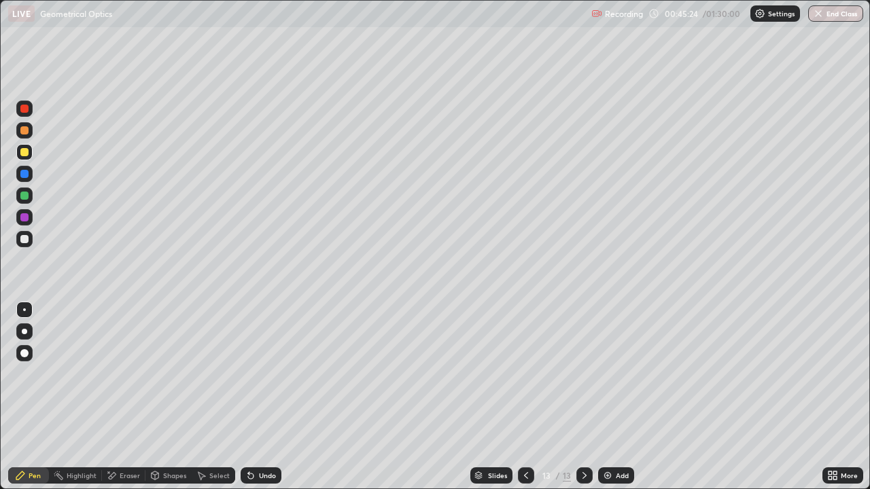
click at [248, 438] on icon at bounding box center [248, 472] width 1 height 1
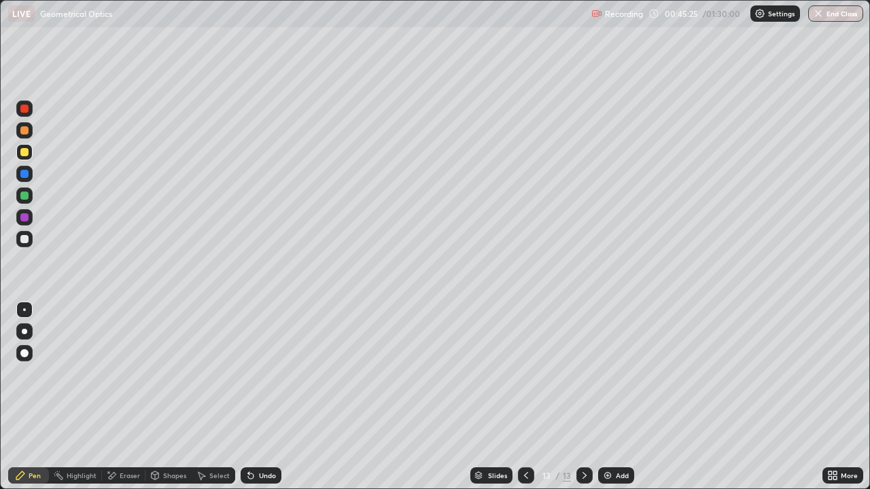
click at [251, 438] on icon at bounding box center [250, 475] width 11 height 11
click at [251, 438] on div "Undo" at bounding box center [261, 476] width 41 height 16
click at [252, 438] on div "Undo" at bounding box center [261, 476] width 41 height 16
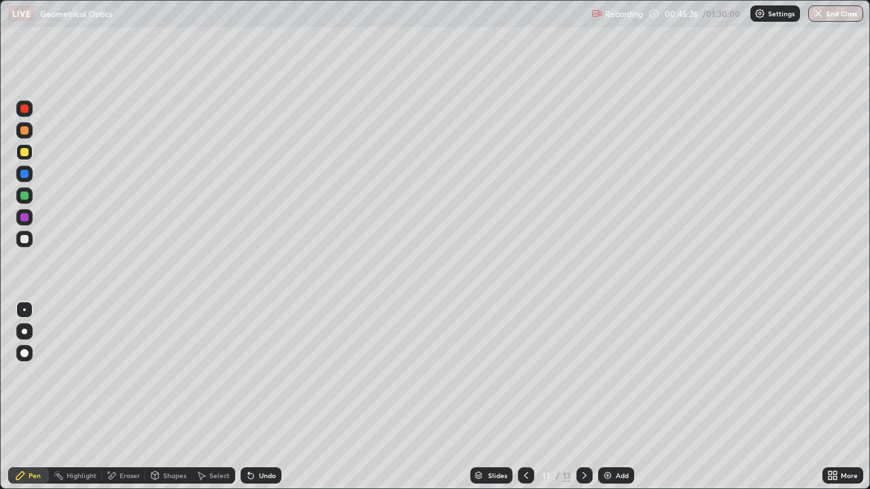
click at [253, 438] on div "Undo" at bounding box center [261, 476] width 41 height 16
click at [254, 438] on div "Undo" at bounding box center [261, 476] width 41 height 16
click at [25, 174] on div at bounding box center [24, 174] width 8 height 8
click at [616, 438] on div "Add" at bounding box center [622, 475] width 13 height 7
click at [25, 240] on div at bounding box center [24, 239] width 8 height 8
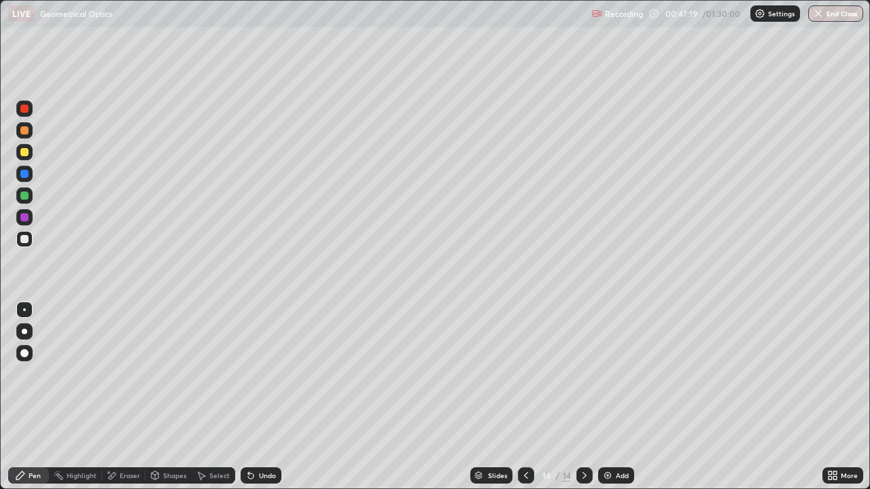
click at [30, 151] on div at bounding box center [24, 152] width 16 height 16
click at [30, 238] on div at bounding box center [24, 239] width 16 height 16
click at [272, 438] on div "Undo" at bounding box center [261, 476] width 41 height 16
click at [270, 438] on div "Undo" at bounding box center [261, 476] width 41 height 16
click at [604, 438] on img at bounding box center [607, 475] width 11 height 11
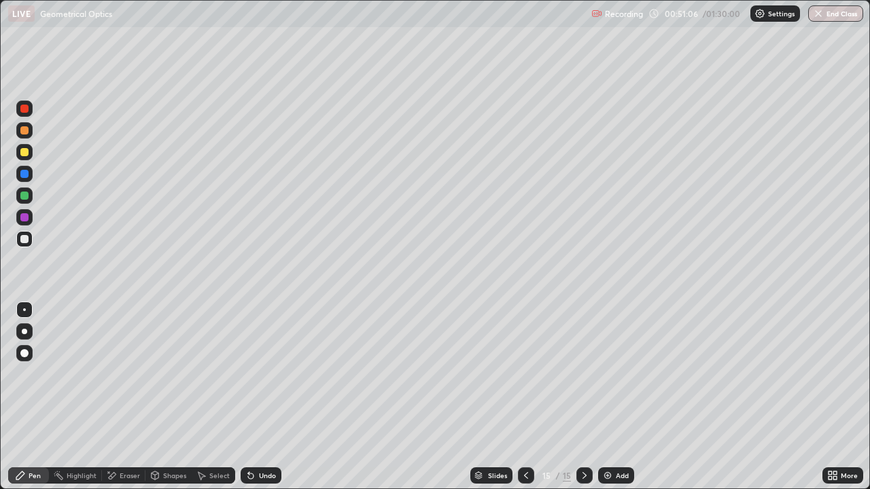
click at [23, 155] on div at bounding box center [24, 152] width 8 height 8
click at [163, 438] on div "Shapes" at bounding box center [174, 475] width 23 height 7
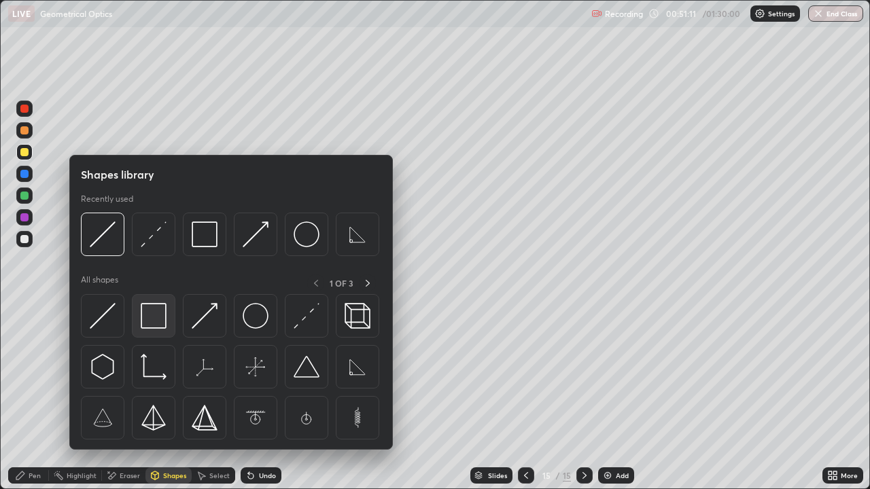
click at [154, 325] on img at bounding box center [154, 316] width 26 height 26
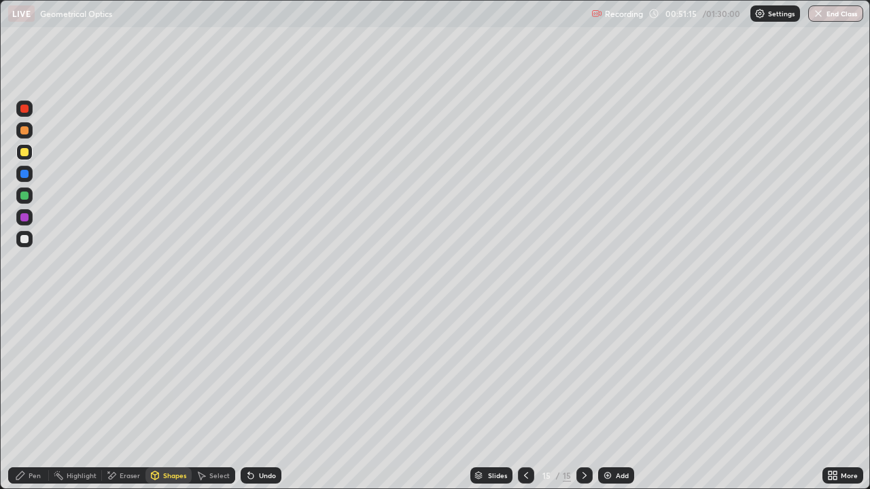
click at [38, 438] on div "Pen" at bounding box center [35, 475] width 12 height 7
click at [175, 438] on div "Shapes" at bounding box center [174, 475] width 23 height 7
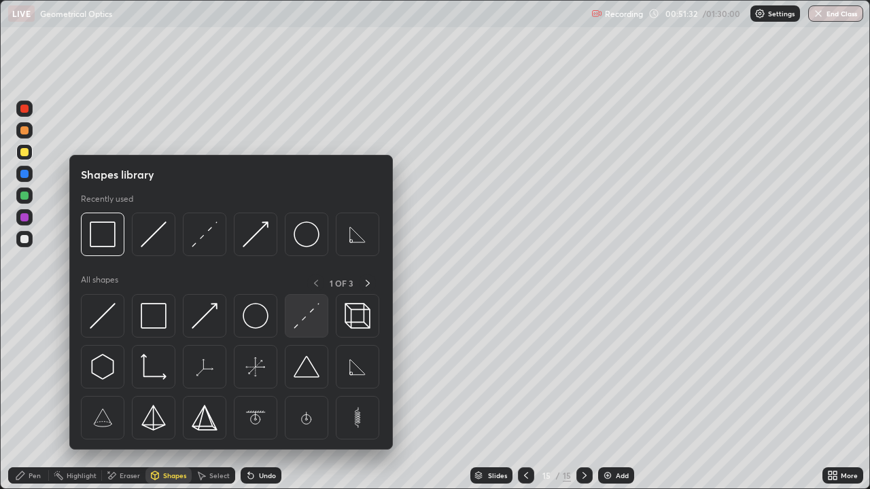
click at [306, 309] on img at bounding box center [307, 316] width 26 height 26
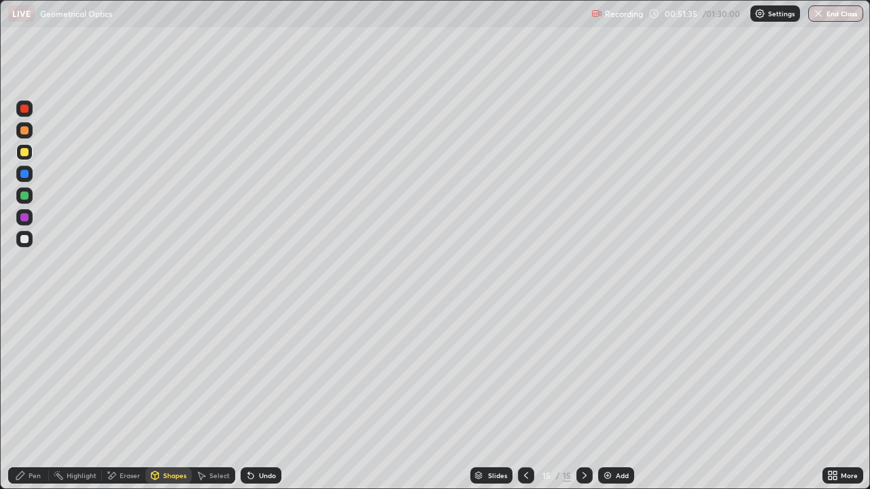
click at [164, 438] on div "Shapes" at bounding box center [168, 476] width 46 height 16
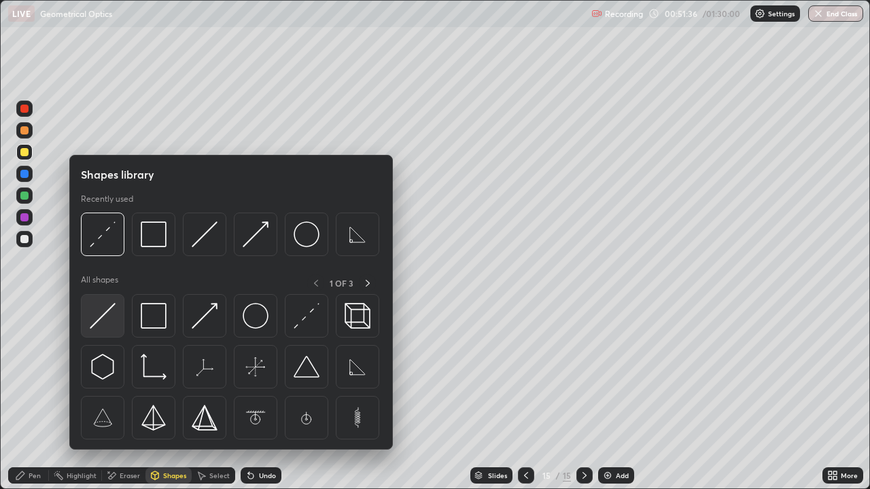
click at [107, 318] on img at bounding box center [103, 316] width 26 height 26
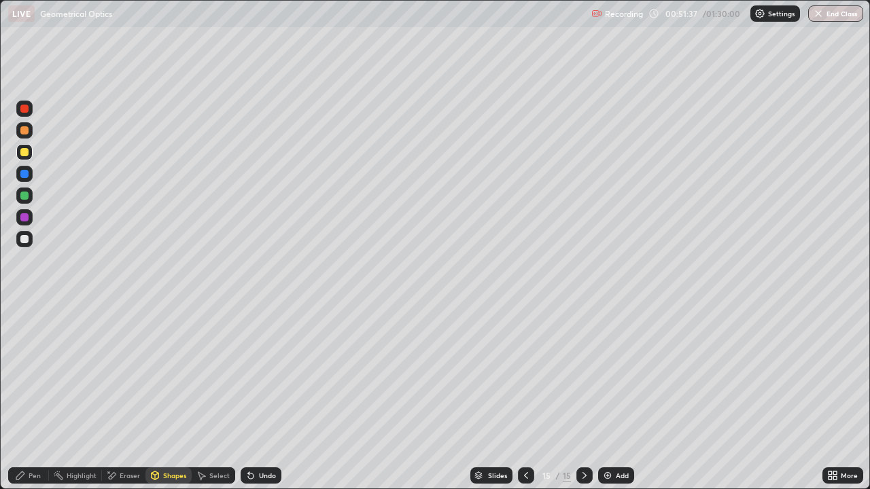
click at [29, 239] on div at bounding box center [24, 239] width 16 height 16
click at [31, 193] on div at bounding box center [24, 196] width 16 height 16
click at [265, 438] on div "Undo" at bounding box center [267, 475] width 17 height 7
click at [166, 438] on div "Shapes" at bounding box center [174, 475] width 23 height 7
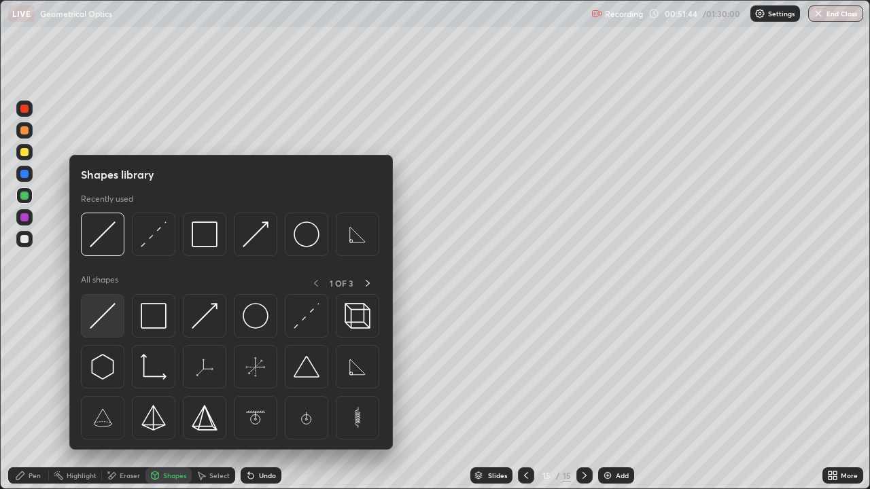
click at [108, 318] on img at bounding box center [103, 316] width 26 height 26
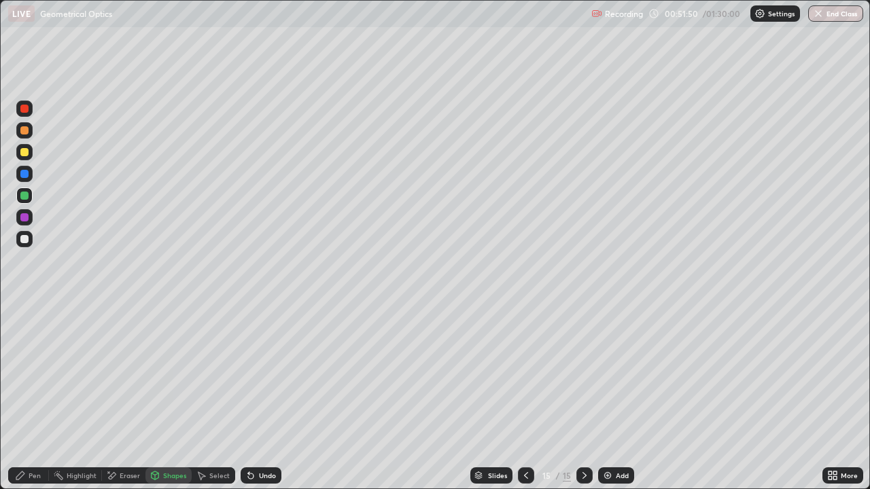
click at [128, 438] on div "Eraser" at bounding box center [130, 475] width 20 height 7
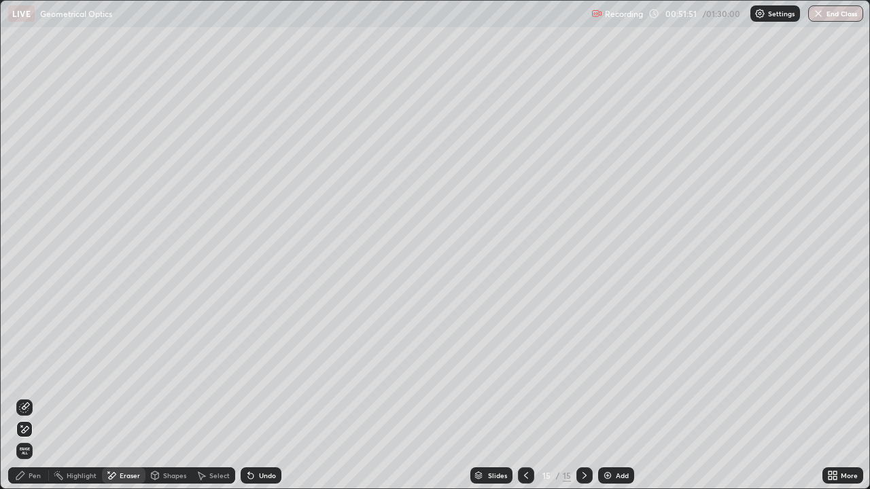
click at [24, 404] on icon at bounding box center [24, 407] width 11 height 11
click at [29, 438] on div "Pen" at bounding box center [35, 475] width 12 height 7
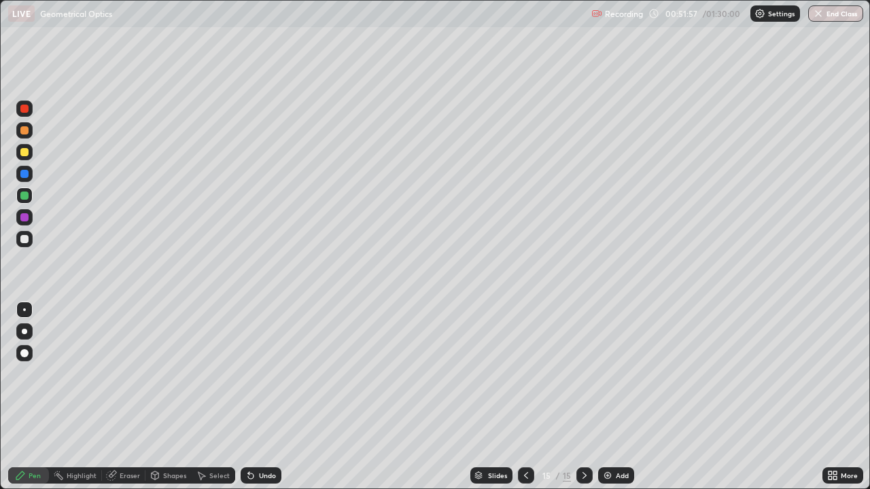
click at [169, 438] on div "Shapes" at bounding box center [174, 475] width 23 height 7
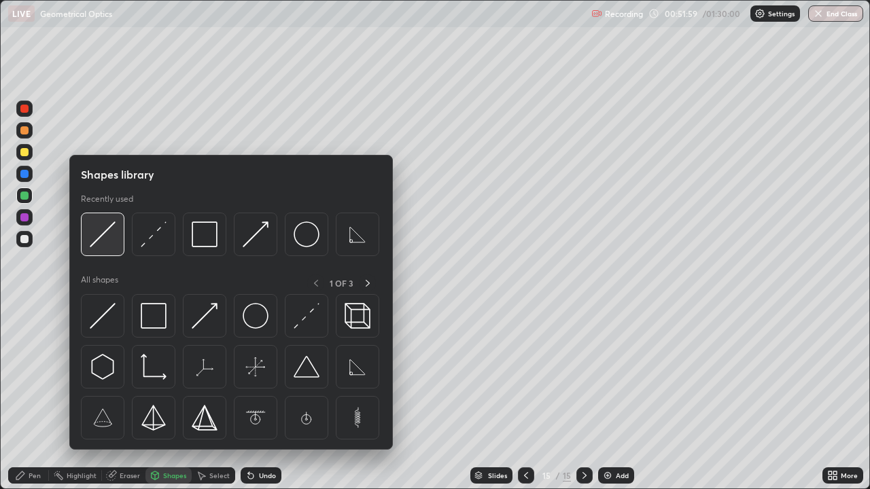
click at [106, 236] on img at bounding box center [103, 235] width 26 height 26
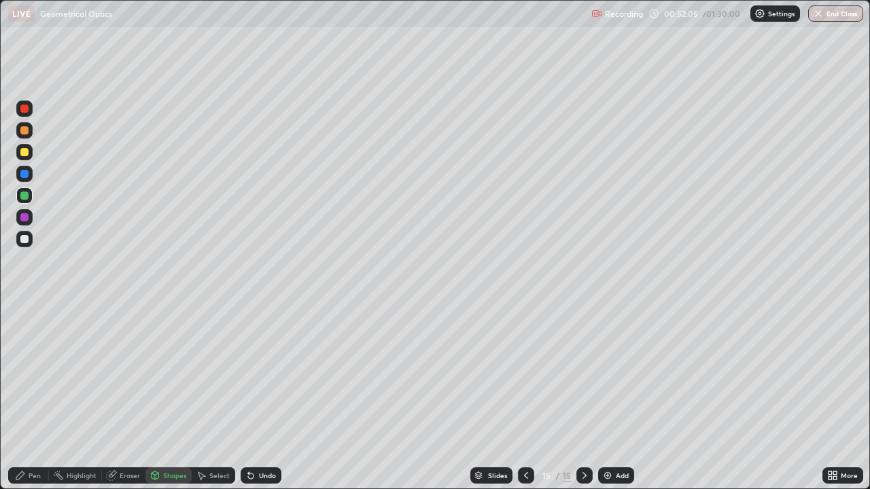
click at [31, 236] on div at bounding box center [24, 239] width 16 height 16
click at [266, 438] on div "Undo" at bounding box center [267, 475] width 17 height 7
click at [37, 438] on div "Pen" at bounding box center [28, 476] width 41 height 16
click at [174, 438] on div "Shapes" at bounding box center [174, 475] width 23 height 7
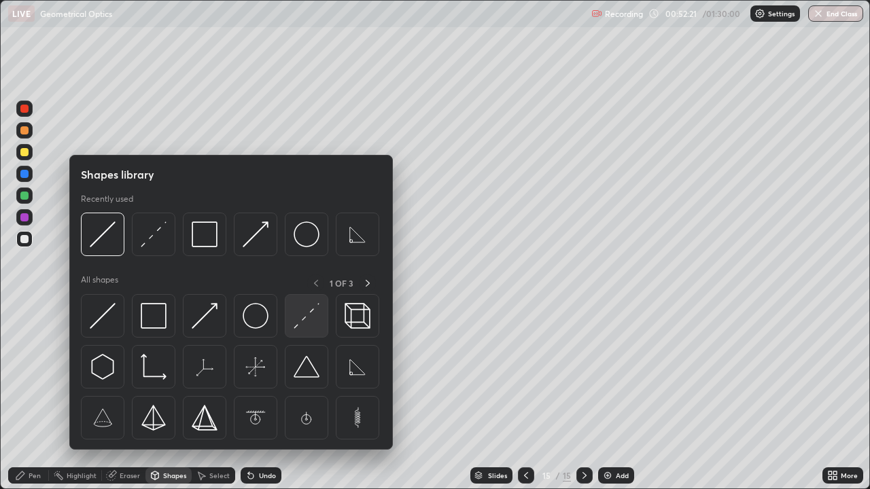
click at [300, 313] on img at bounding box center [307, 316] width 26 height 26
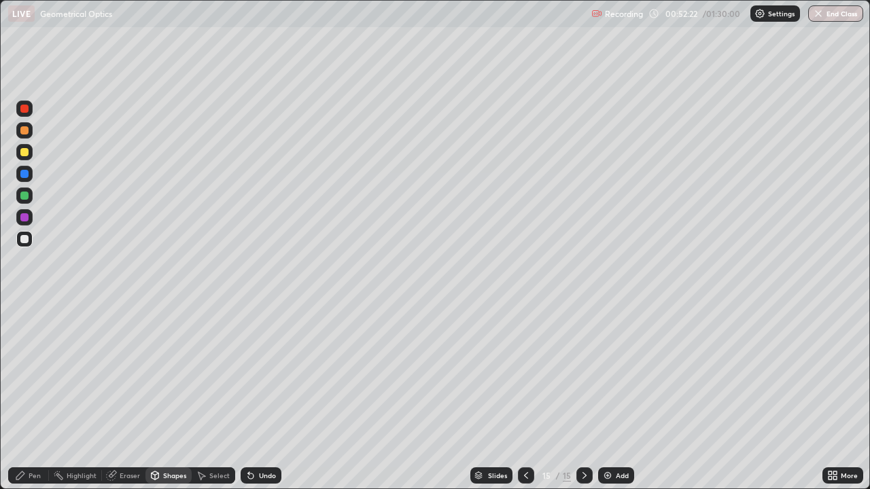
click at [31, 110] on div at bounding box center [24, 109] width 16 height 16
click at [42, 438] on div "Pen" at bounding box center [28, 476] width 41 height 16
click at [174, 438] on div "Shapes" at bounding box center [174, 475] width 23 height 7
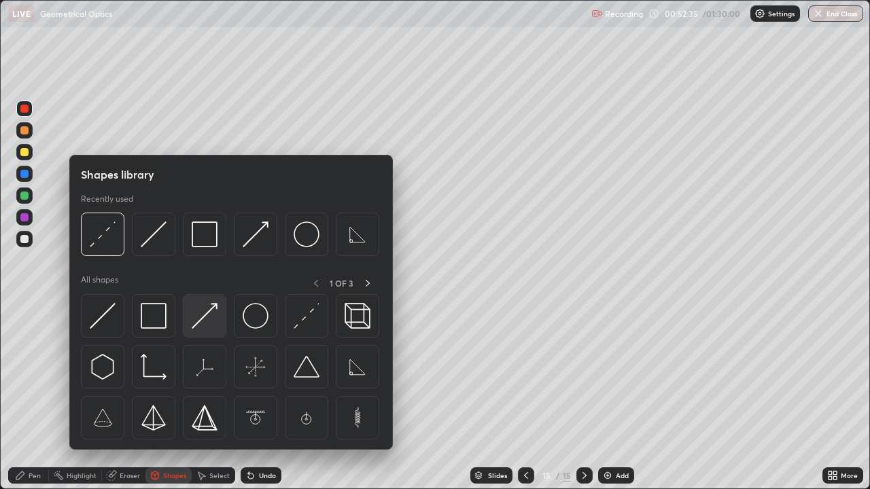
click at [211, 318] on img at bounding box center [205, 316] width 26 height 26
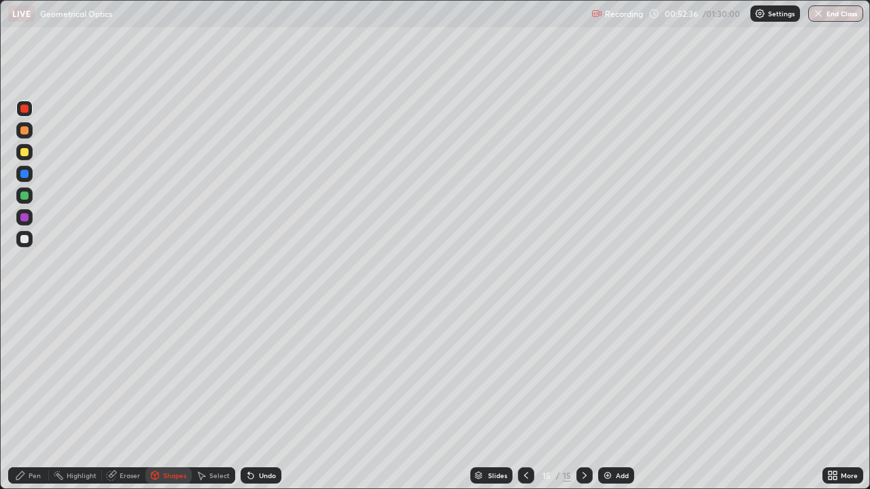
click at [28, 242] on div at bounding box center [24, 239] width 8 height 8
click at [172, 438] on div "Shapes" at bounding box center [174, 475] width 23 height 7
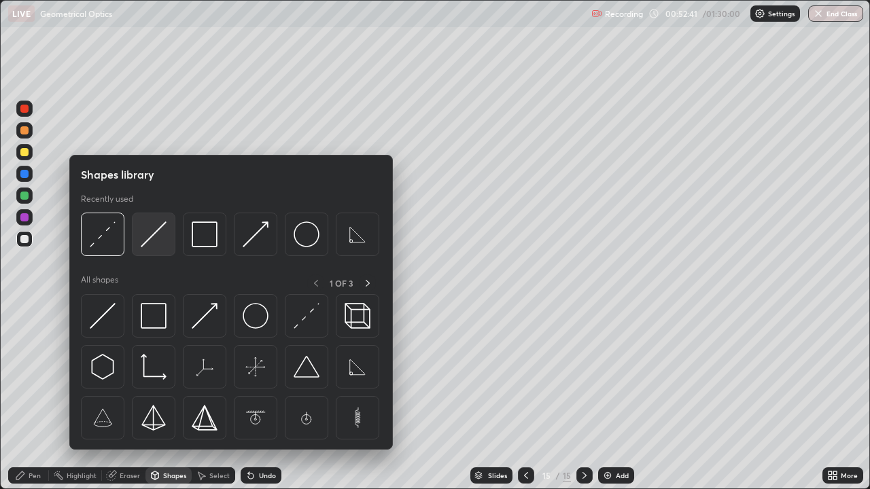
click at [160, 230] on img at bounding box center [154, 235] width 26 height 26
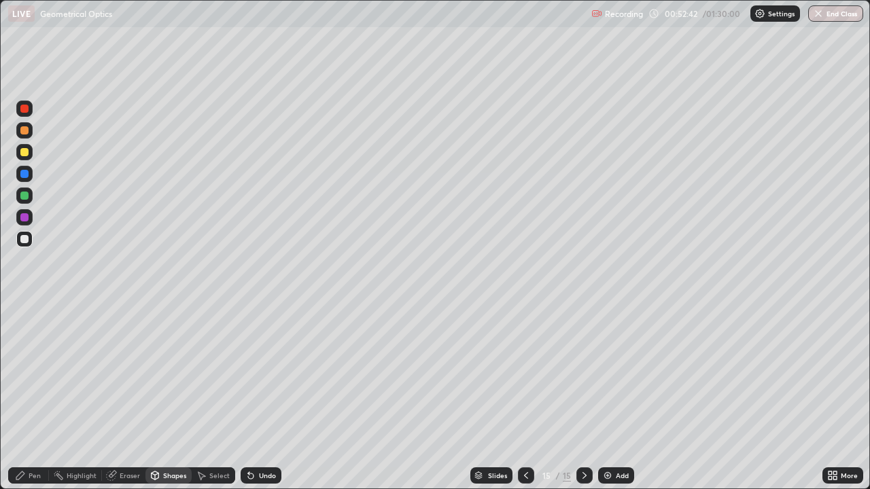
click at [31, 192] on div at bounding box center [24, 196] width 16 height 16
click at [35, 438] on div "Pen" at bounding box center [28, 476] width 41 height 16
click at [256, 438] on div "Undo" at bounding box center [261, 476] width 41 height 16
click at [253, 438] on icon at bounding box center [250, 475] width 11 height 11
click at [248, 438] on icon at bounding box center [248, 472] width 1 height 1
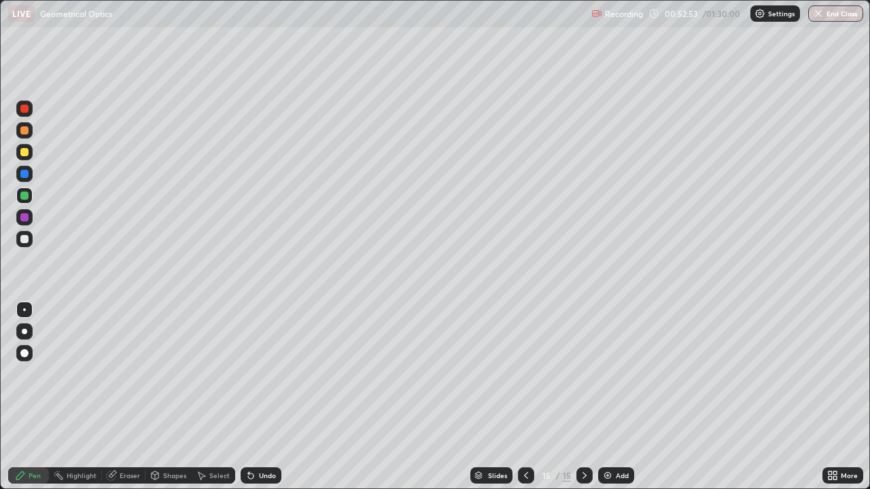
click at [248, 438] on icon at bounding box center [248, 472] width 1 height 1
click at [168, 438] on div "Shapes" at bounding box center [174, 475] width 23 height 7
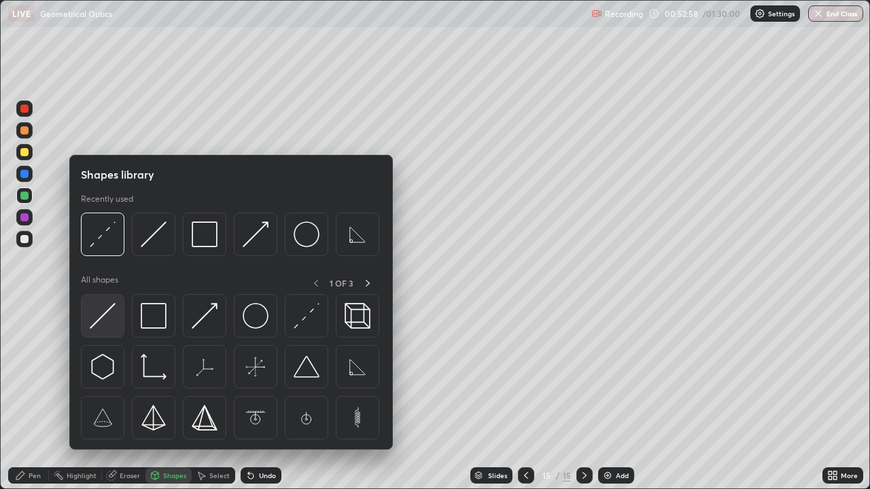
click at [109, 322] on img at bounding box center [103, 316] width 26 height 26
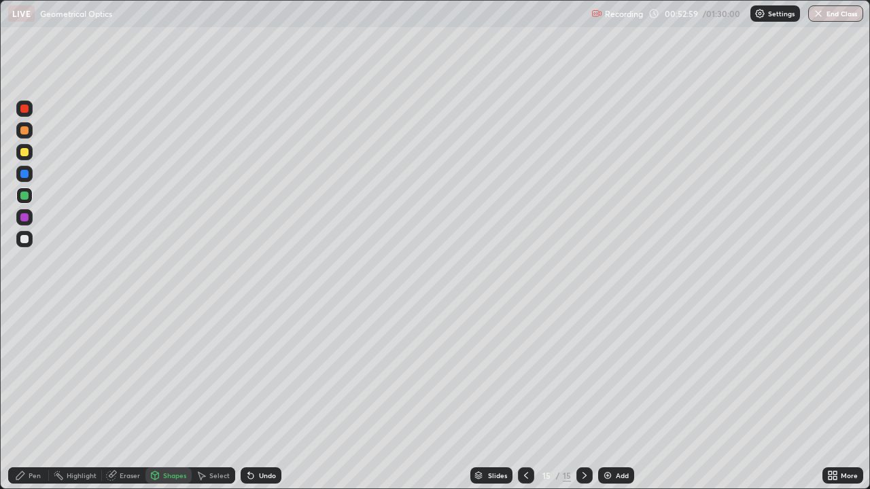
click at [24, 240] on div at bounding box center [24, 239] width 8 height 8
click at [267, 438] on div "Undo" at bounding box center [267, 475] width 17 height 7
click at [44, 438] on div "Pen" at bounding box center [28, 476] width 41 height 16
click at [31, 111] on div at bounding box center [24, 109] width 16 height 16
click at [23, 177] on div at bounding box center [24, 174] width 8 height 8
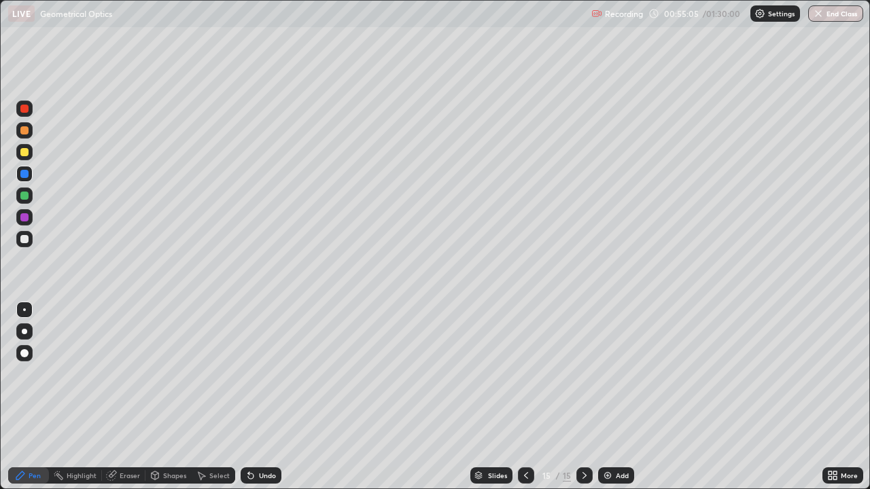
click at [31, 154] on div at bounding box center [24, 152] width 16 height 16
click at [583, 438] on icon at bounding box center [584, 475] width 11 height 11
click at [622, 438] on div "Add" at bounding box center [616, 476] width 36 height 16
click at [256, 438] on div "Undo" at bounding box center [261, 476] width 41 height 16
click at [268, 438] on div "Undo" at bounding box center [267, 475] width 17 height 7
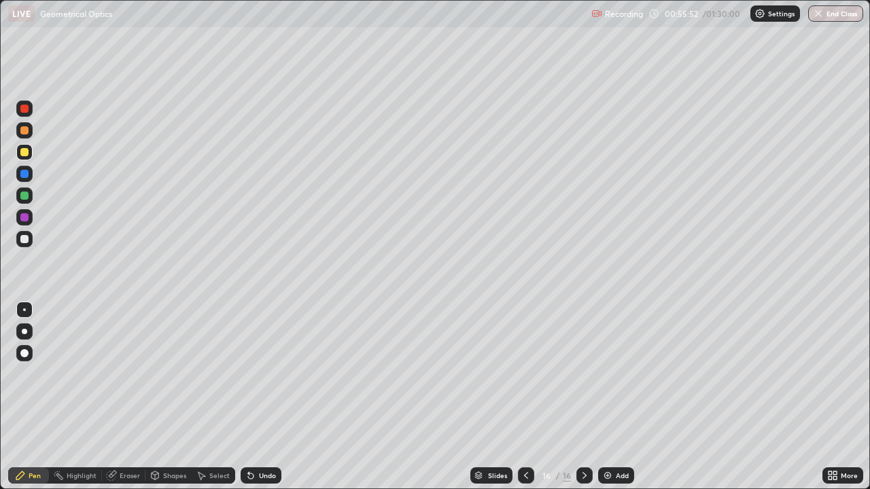
click at [532, 438] on div at bounding box center [526, 476] width 16 height 16
click at [581, 438] on icon at bounding box center [584, 475] width 11 height 11
click at [260, 438] on div "Undo" at bounding box center [267, 475] width 17 height 7
click at [277, 438] on div "Undo" at bounding box center [261, 476] width 41 height 16
click at [526, 438] on icon at bounding box center [526, 475] width 11 height 11
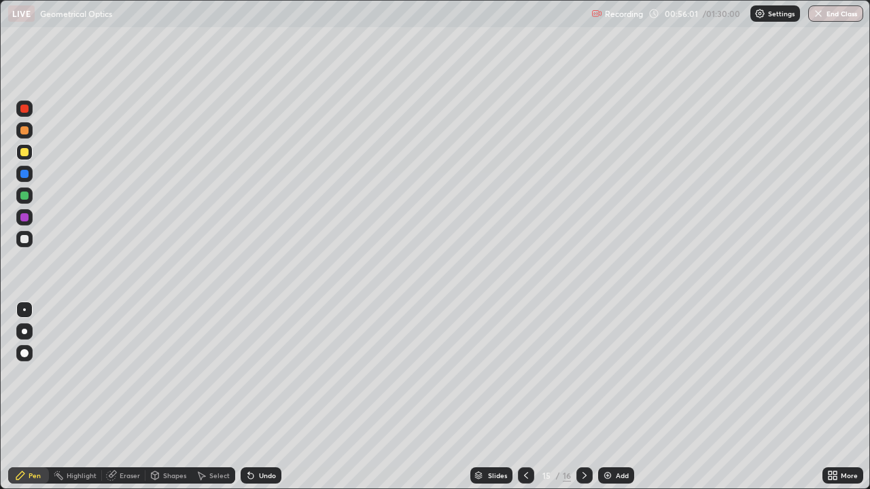
click at [85, 438] on div "Highlight" at bounding box center [75, 476] width 53 height 16
click at [582, 438] on icon at bounding box center [584, 475] width 11 height 11
click at [526, 438] on div at bounding box center [526, 476] width 16 height 16
click at [26, 223] on div at bounding box center [24, 217] width 16 height 16
click at [26, 241] on div at bounding box center [24, 239] width 8 height 8
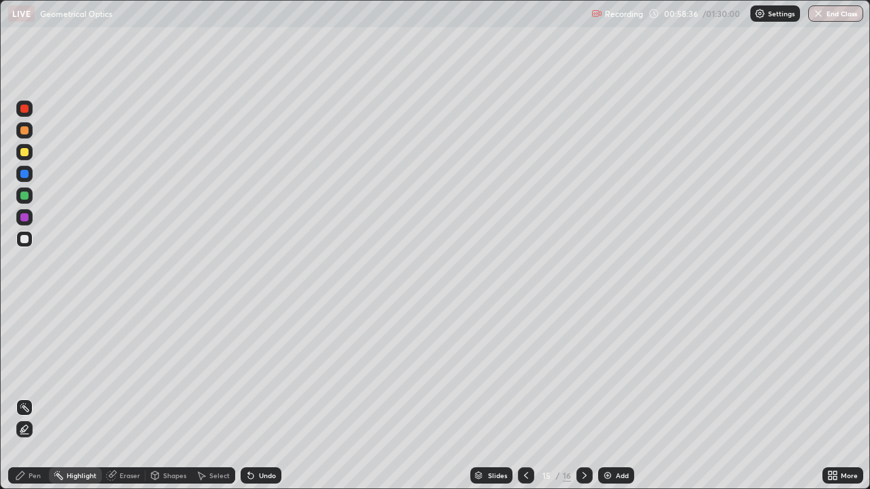
click at [24, 175] on div at bounding box center [24, 174] width 8 height 8
click at [30, 438] on div "Pen" at bounding box center [35, 475] width 12 height 7
click at [582, 438] on icon at bounding box center [584, 475] width 11 height 11
click at [579, 438] on icon at bounding box center [584, 475] width 11 height 11
click at [612, 438] on div "Add" at bounding box center [616, 476] width 36 height 16
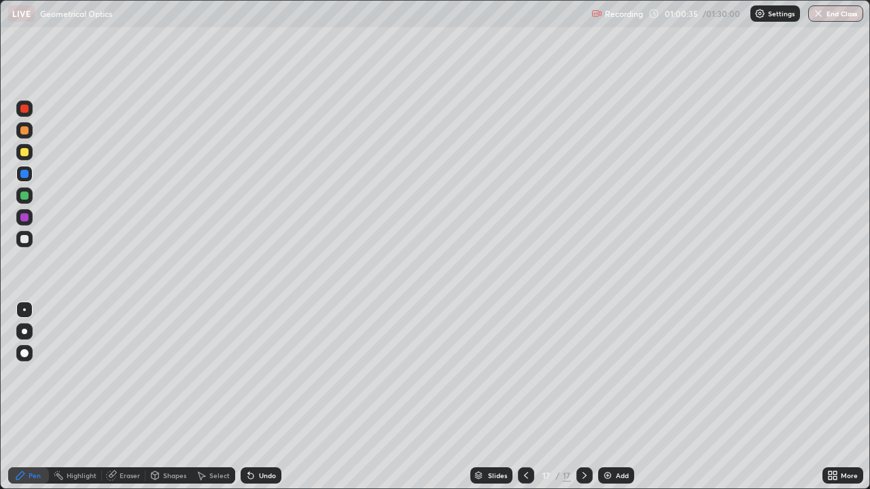
click at [24, 240] on div at bounding box center [24, 239] width 8 height 8
click at [158, 438] on icon at bounding box center [155, 475] width 11 height 11
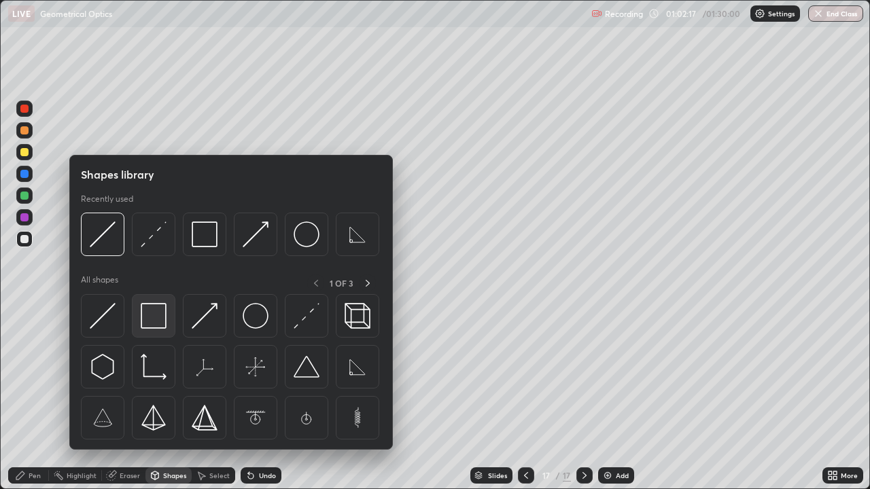
click at [154, 319] on img at bounding box center [154, 316] width 26 height 26
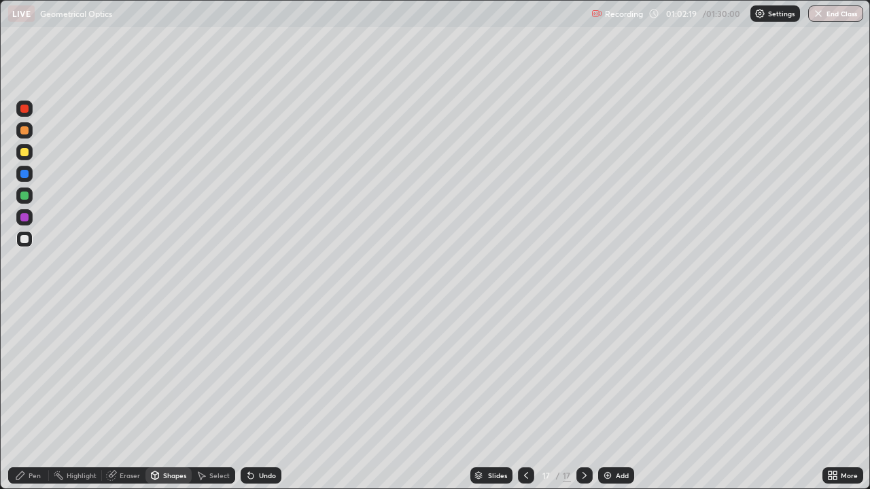
click at [31, 172] on div at bounding box center [24, 174] width 16 height 16
click at [256, 438] on div "Undo" at bounding box center [261, 476] width 41 height 16
click at [262, 438] on div "Undo" at bounding box center [261, 476] width 41 height 16
click at [177, 438] on div "Shapes" at bounding box center [174, 475] width 23 height 7
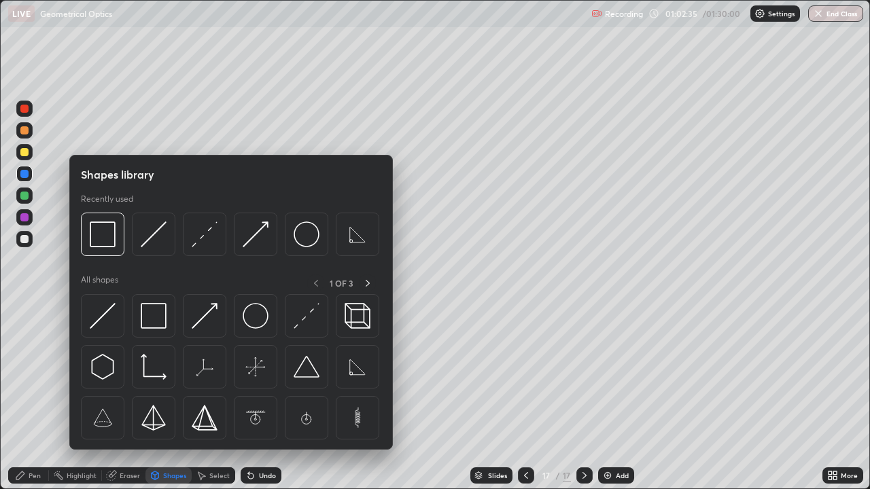
click at [26, 245] on div at bounding box center [24, 239] width 16 height 16
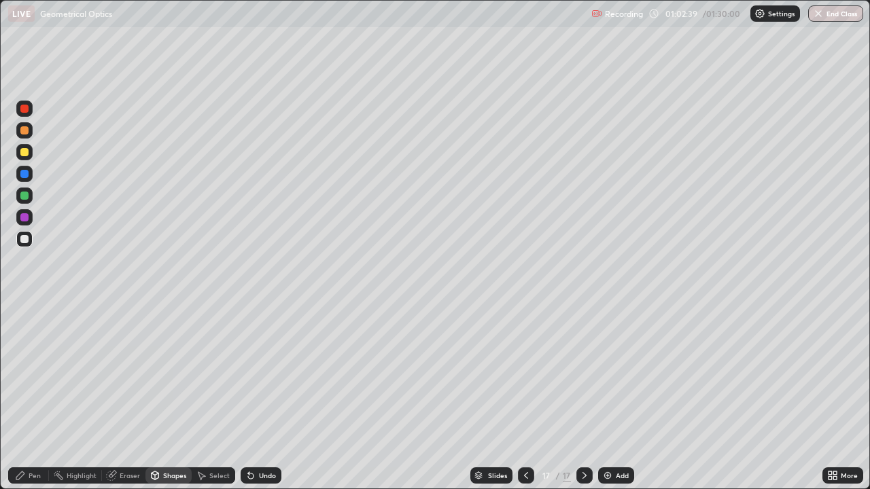
click at [31, 438] on div "Pen" at bounding box center [35, 475] width 12 height 7
click at [249, 438] on icon at bounding box center [250, 476] width 5 height 5
click at [259, 438] on div "Undo" at bounding box center [267, 475] width 17 height 7
click at [24, 175] on div at bounding box center [24, 174] width 8 height 8
click at [31, 234] on div at bounding box center [24, 239] width 16 height 16
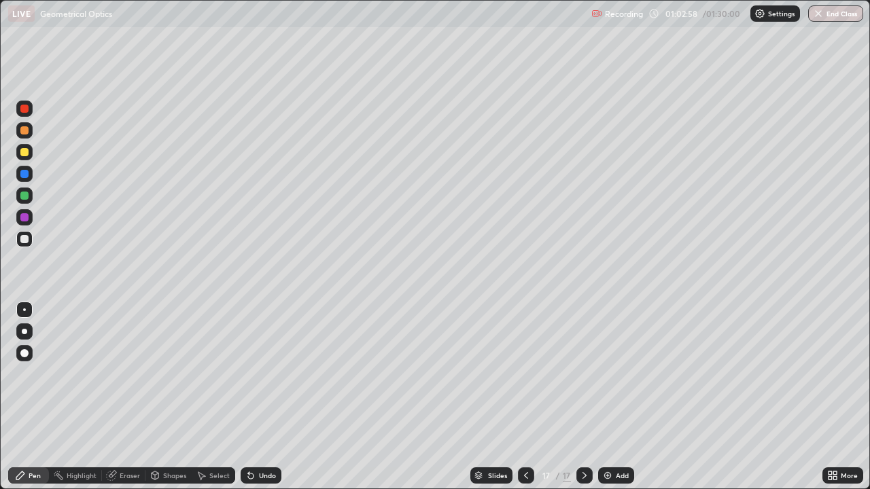
click at [31, 153] on div at bounding box center [24, 152] width 16 height 16
click at [173, 438] on div "Shapes" at bounding box center [174, 475] width 23 height 7
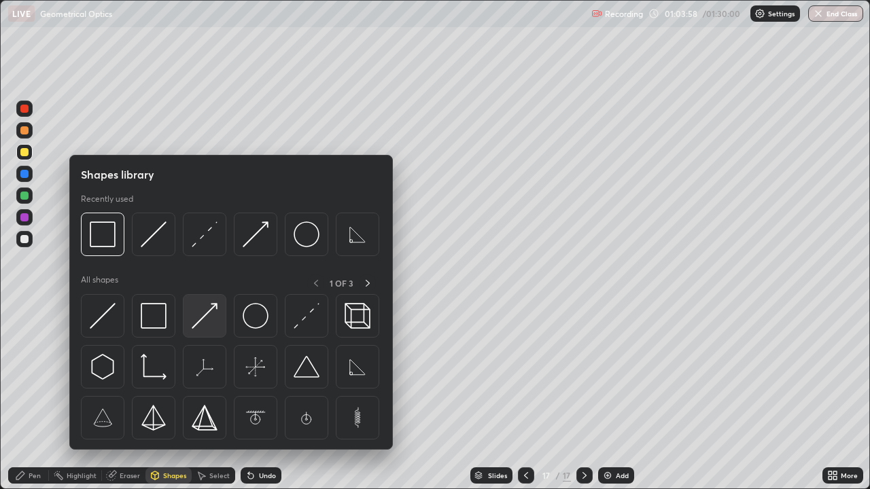
click at [209, 317] on img at bounding box center [205, 316] width 26 height 26
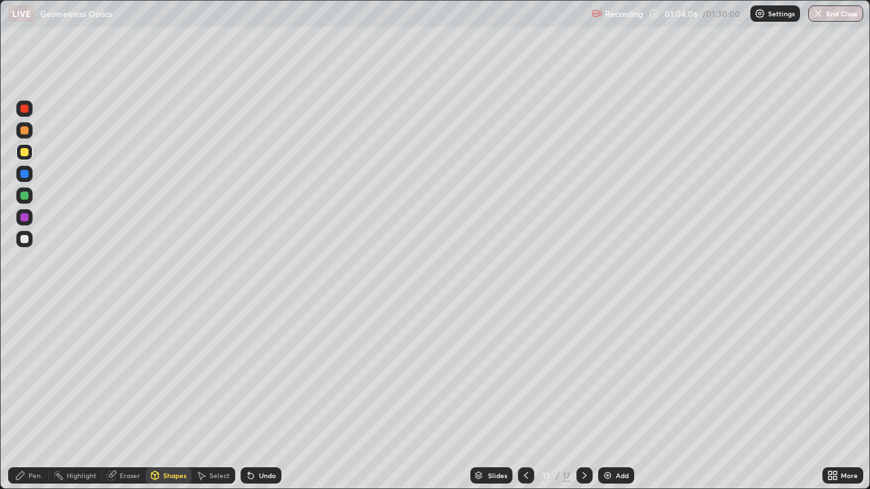
click at [165, 438] on div "Shapes" at bounding box center [174, 475] width 23 height 7
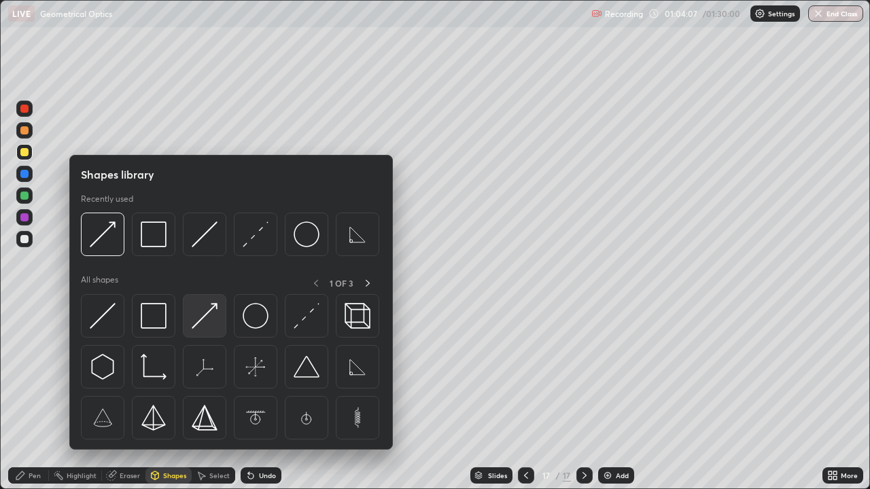
click at [207, 317] on img at bounding box center [205, 316] width 26 height 26
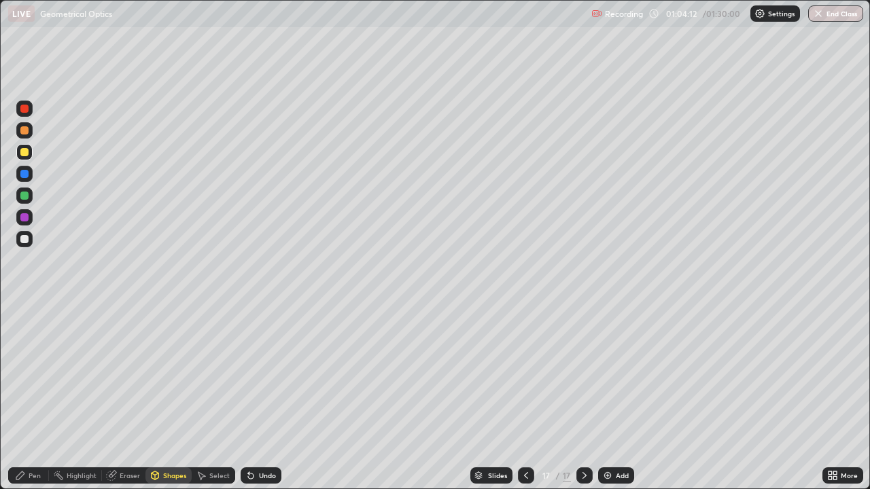
click at [35, 438] on div "Pen" at bounding box center [35, 475] width 12 height 7
click at [172, 438] on div "Shapes" at bounding box center [174, 475] width 23 height 7
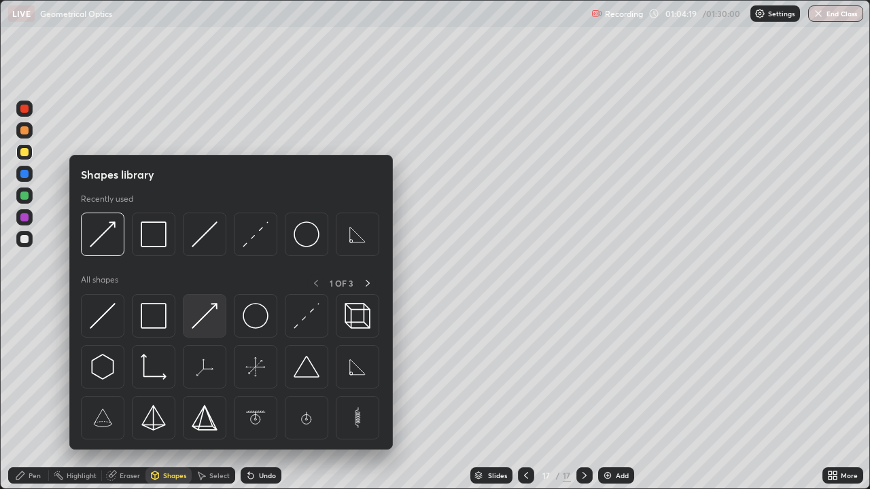
click at [206, 316] on img at bounding box center [205, 316] width 26 height 26
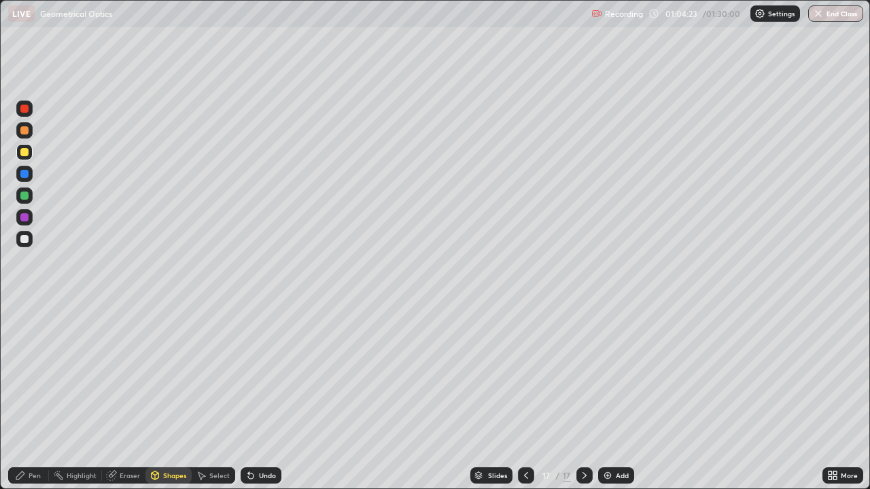
click at [173, 438] on div "Shapes" at bounding box center [174, 475] width 23 height 7
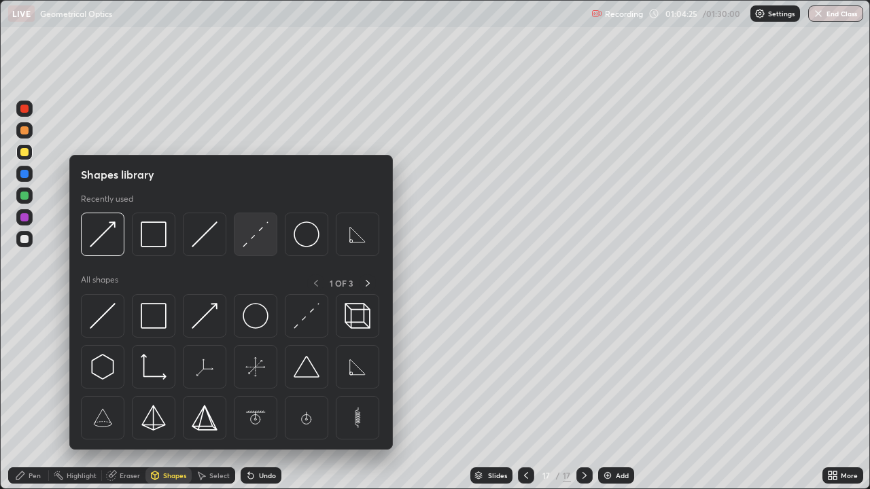
click at [258, 239] on img at bounding box center [256, 235] width 26 height 26
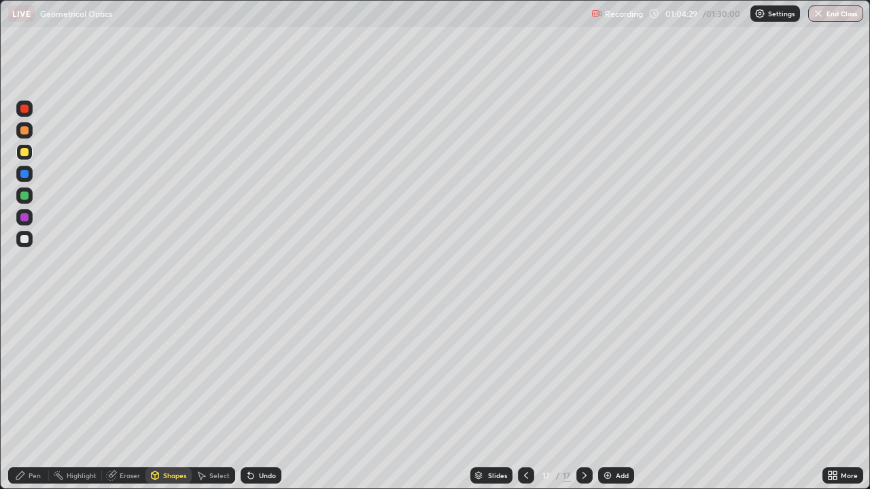
click at [253, 438] on icon at bounding box center [250, 475] width 11 height 11
click at [256, 438] on div "Undo" at bounding box center [261, 476] width 41 height 16
click at [174, 438] on div "Shapes" at bounding box center [174, 475] width 23 height 7
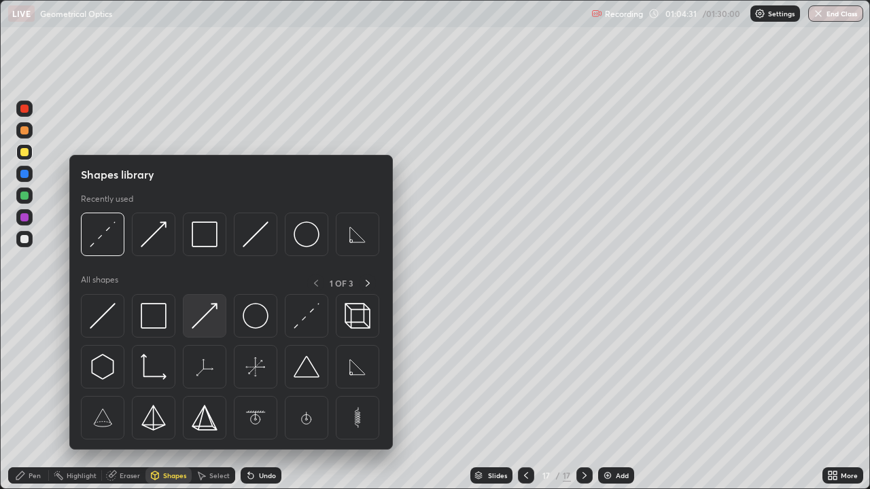
click at [202, 320] on img at bounding box center [205, 316] width 26 height 26
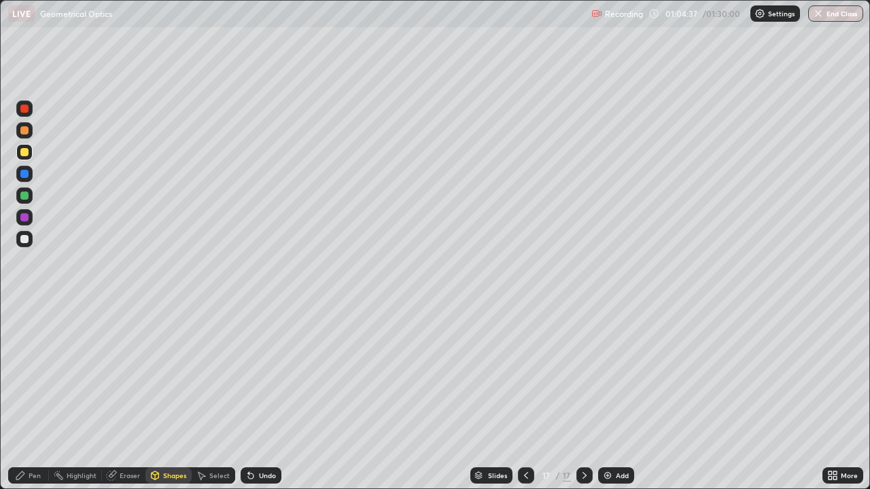
click at [128, 438] on div "Eraser" at bounding box center [123, 476] width 43 height 16
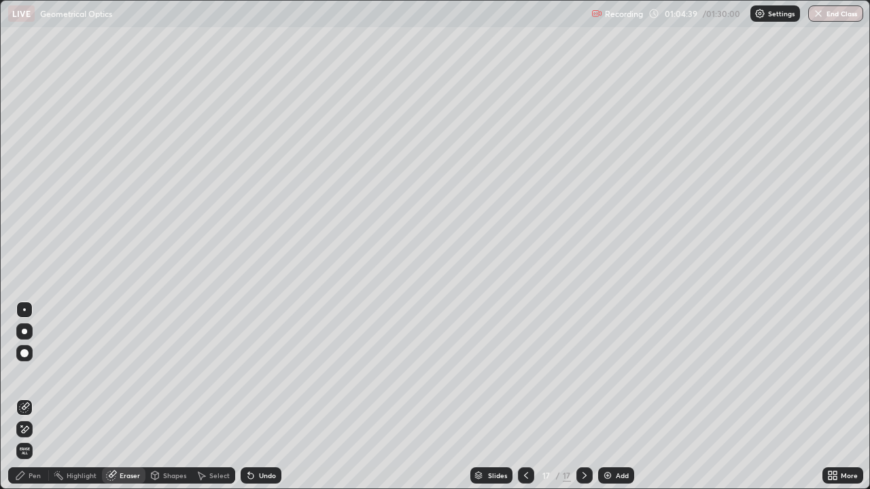
click at [32, 438] on div "Pen" at bounding box center [28, 476] width 41 height 16
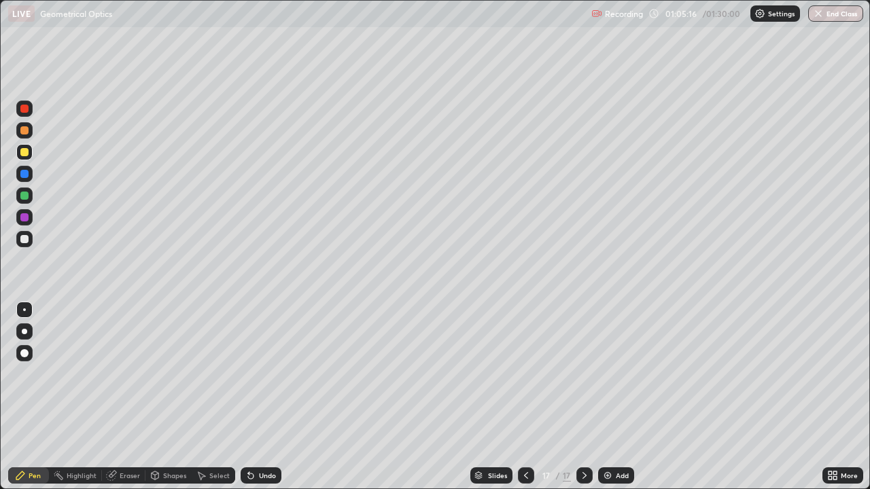
click at [22, 238] on div at bounding box center [24, 239] width 8 height 8
click at [126, 438] on div "Eraser" at bounding box center [130, 475] width 20 height 7
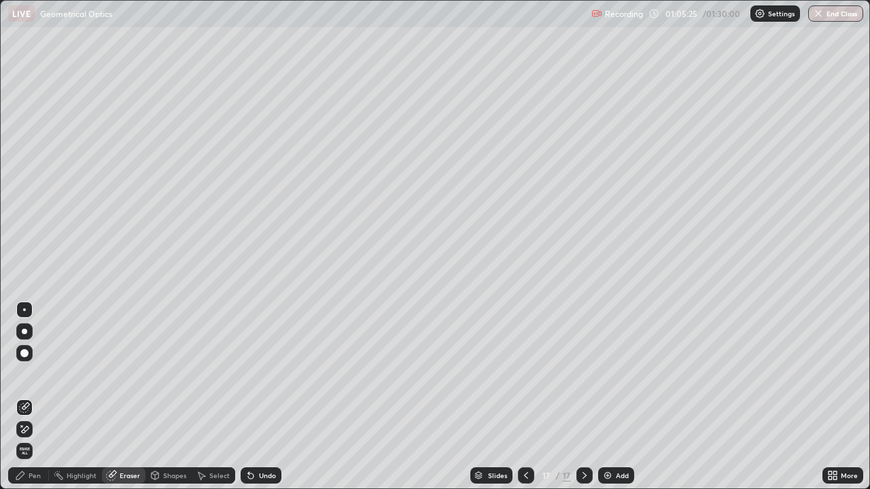
click at [35, 438] on div "Pen" at bounding box center [35, 475] width 12 height 7
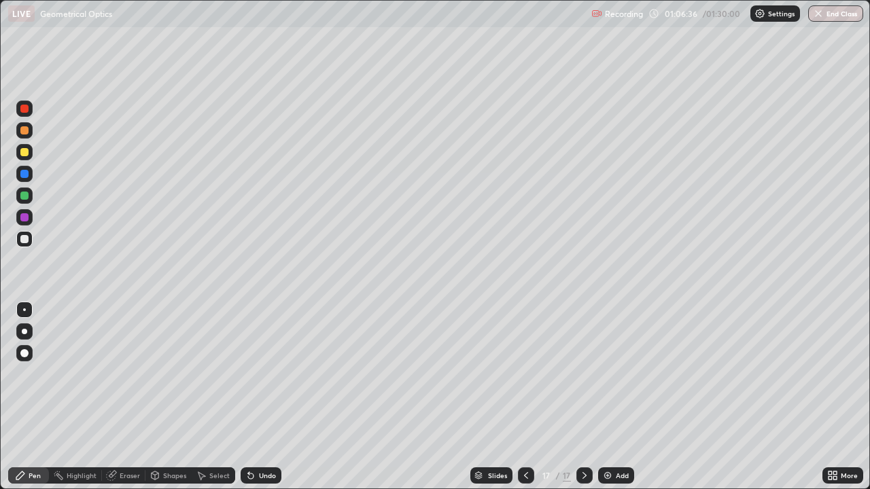
click at [27, 151] on div at bounding box center [24, 152] width 8 height 8
click at [612, 438] on div "Add" at bounding box center [616, 476] width 36 height 16
click at [530, 438] on div at bounding box center [526, 476] width 16 height 16
click at [582, 438] on icon at bounding box center [584, 475] width 11 height 11
click at [264, 438] on div "Undo" at bounding box center [267, 475] width 17 height 7
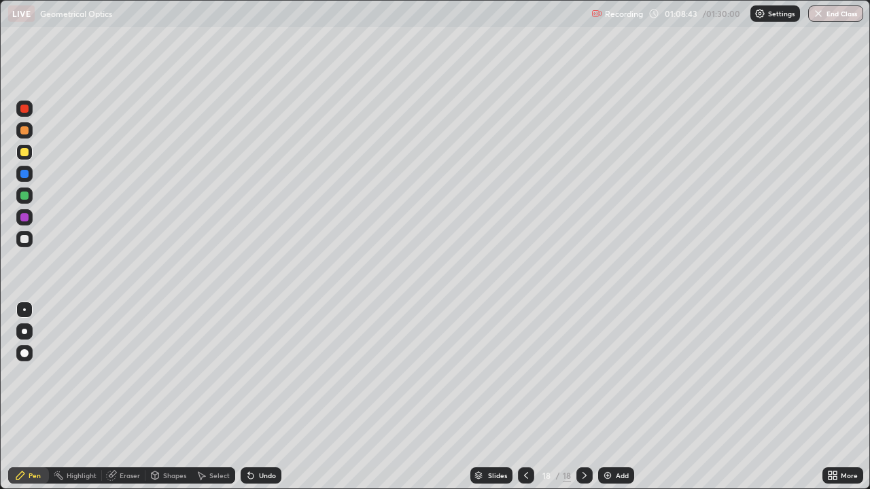
click at [527, 438] on icon at bounding box center [526, 475] width 11 height 11
click at [583, 438] on icon at bounding box center [584, 475] width 11 height 11
click at [525, 438] on icon at bounding box center [526, 475] width 11 height 11
click at [30, 243] on div at bounding box center [24, 239] width 16 height 16
click at [582, 438] on icon at bounding box center [584, 475] width 11 height 11
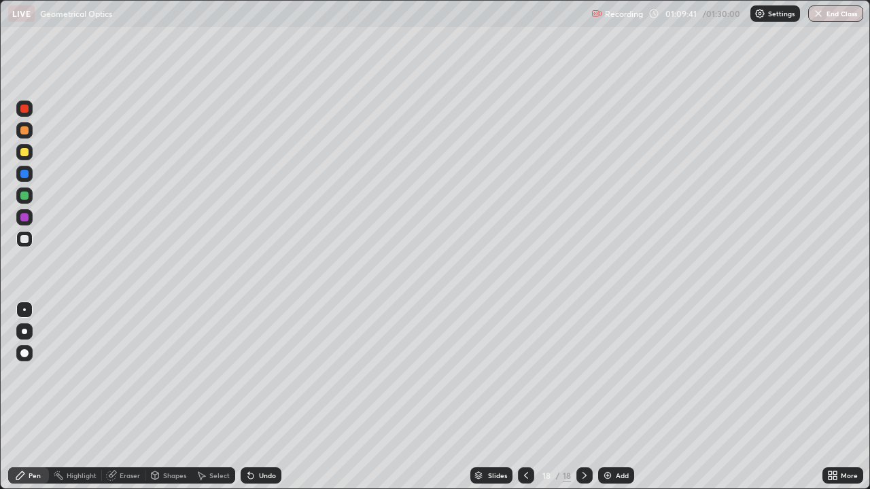
click at [530, 438] on div at bounding box center [526, 475] width 16 height 27
click at [576, 438] on div at bounding box center [584, 476] width 16 height 16
click at [525, 438] on icon at bounding box center [526, 475] width 11 height 11
click at [582, 438] on icon at bounding box center [584, 475] width 11 height 11
click at [610, 438] on img at bounding box center [607, 475] width 11 height 11
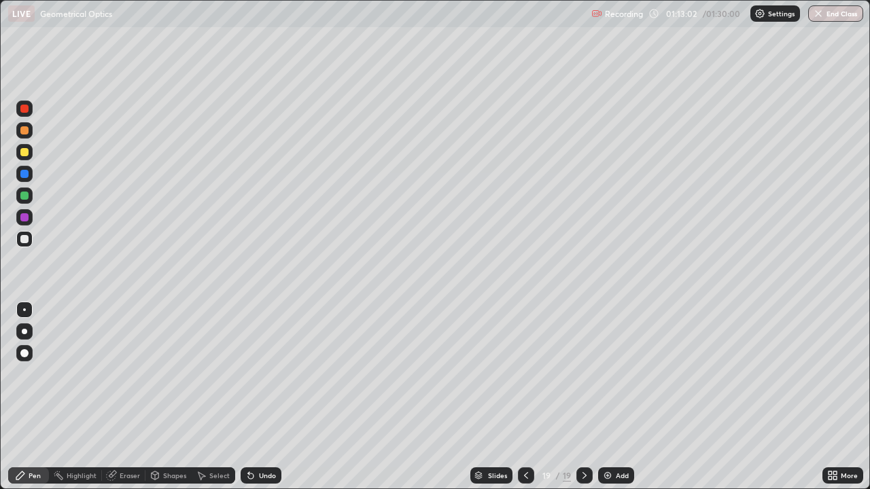
click at [152, 438] on icon at bounding box center [155, 476] width 7 height 8
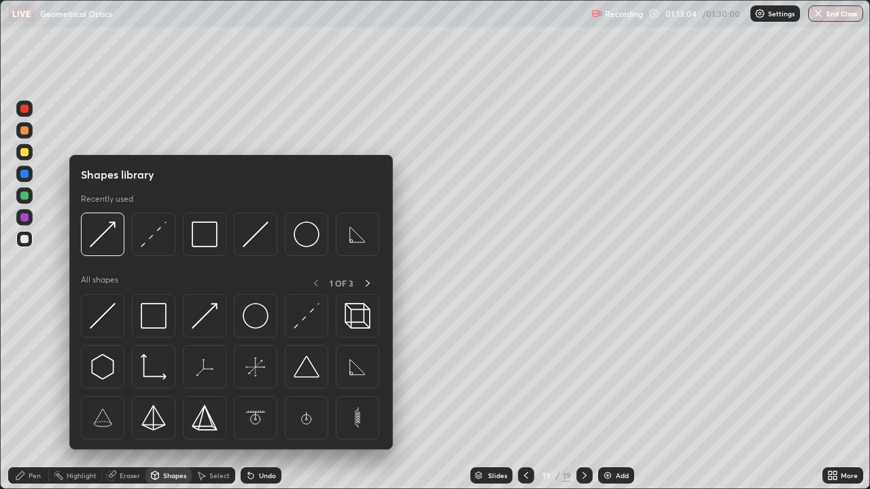
click at [31, 438] on div "Pen" at bounding box center [28, 476] width 41 height 16
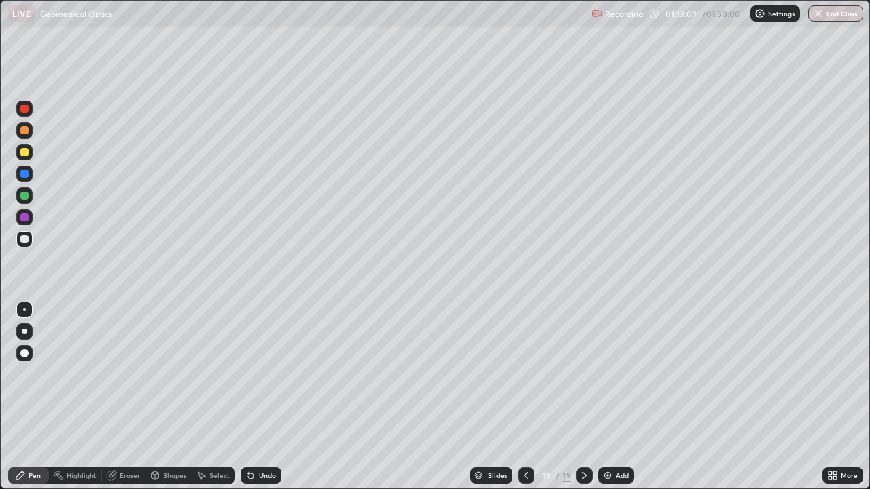
click at [169, 438] on div "Shapes" at bounding box center [168, 476] width 46 height 16
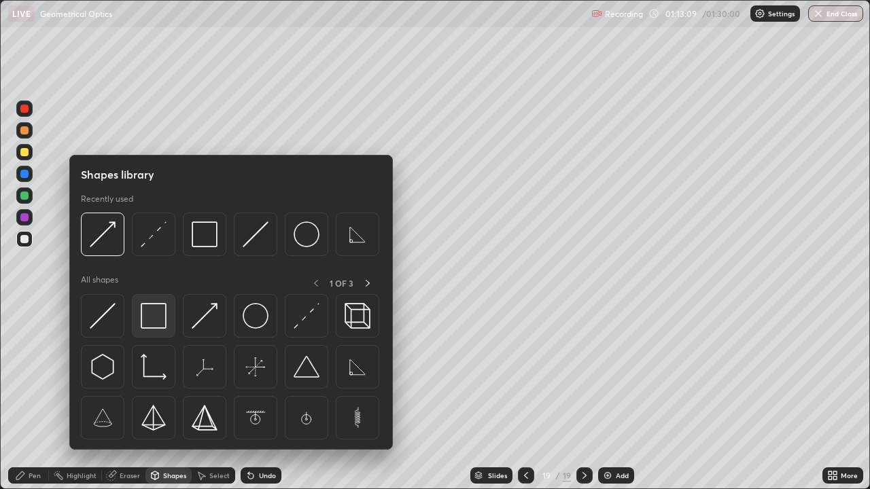
click at [153, 323] on img at bounding box center [154, 316] width 26 height 26
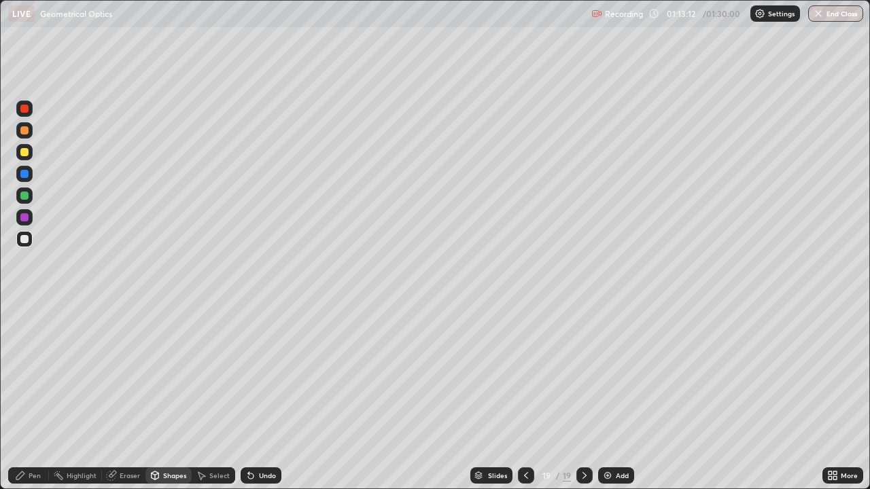
click at [164, 438] on div "Shapes" at bounding box center [174, 475] width 23 height 7
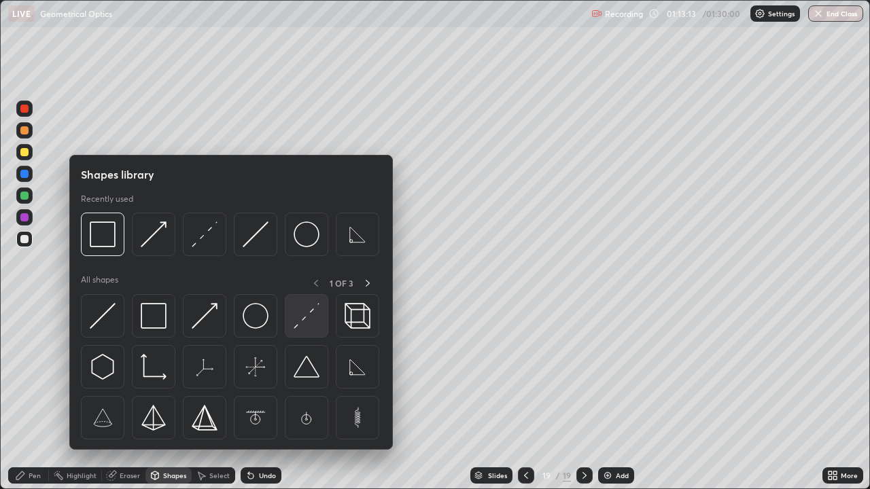
click at [302, 318] on img at bounding box center [307, 316] width 26 height 26
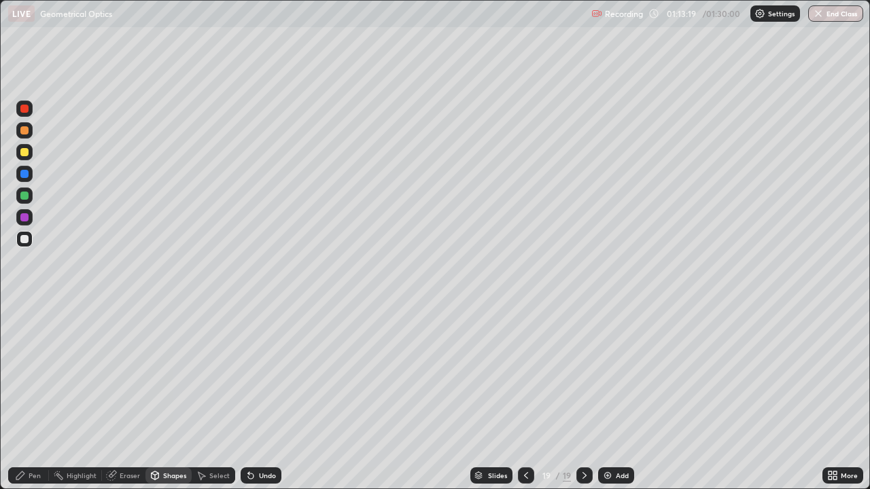
click at [32, 438] on div "Pen" at bounding box center [35, 475] width 12 height 7
click at [263, 438] on div "Undo" at bounding box center [267, 475] width 17 height 7
click at [261, 438] on div "Undo" at bounding box center [261, 476] width 41 height 16
click at [31, 173] on div at bounding box center [24, 174] width 16 height 16
click at [177, 438] on div "Shapes" at bounding box center [174, 475] width 23 height 7
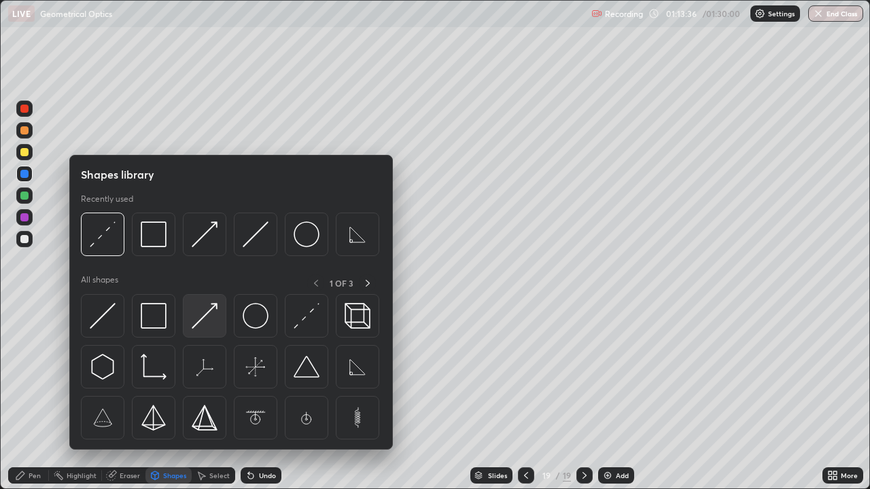
click at [206, 314] on img at bounding box center [205, 316] width 26 height 26
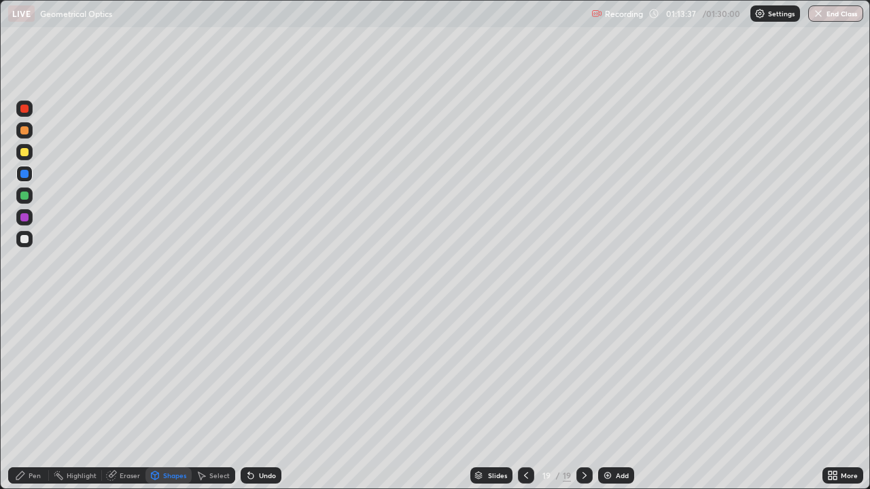
click at [31, 151] on div at bounding box center [24, 152] width 16 height 16
click at [178, 438] on div "Shapes" at bounding box center [168, 476] width 46 height 16
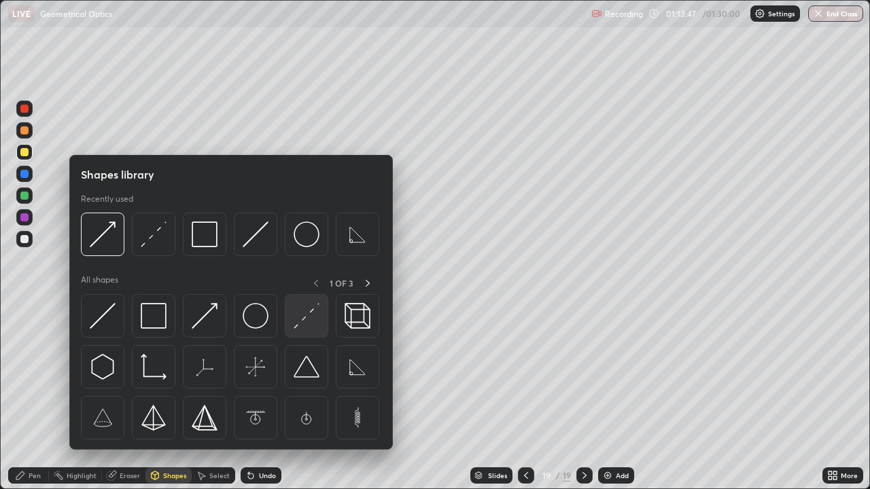
click at [311, 310] on img at bounding box center [307, 316] width 26 height 26
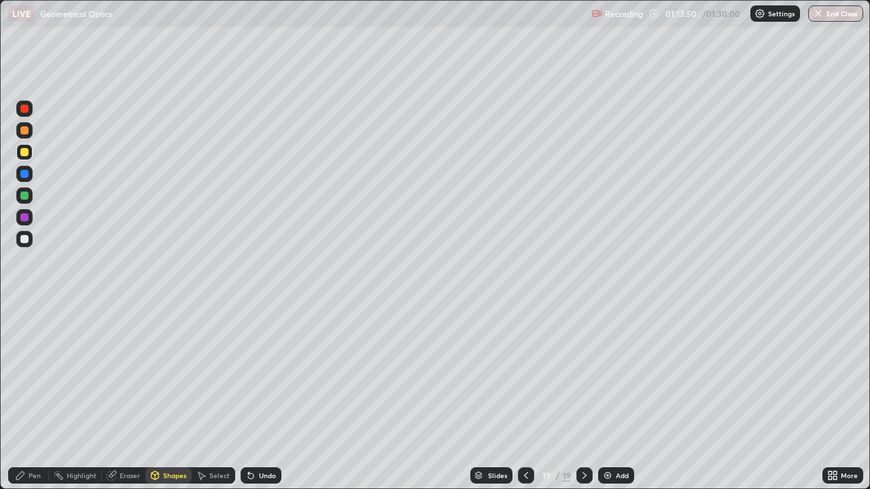
click at [35, 438] on div "Pen" at bounding box center [35, 475] width 12 height 7
click at [175, 438] on div "Shapes" at bounding box center [174, 475] width 23 height 7
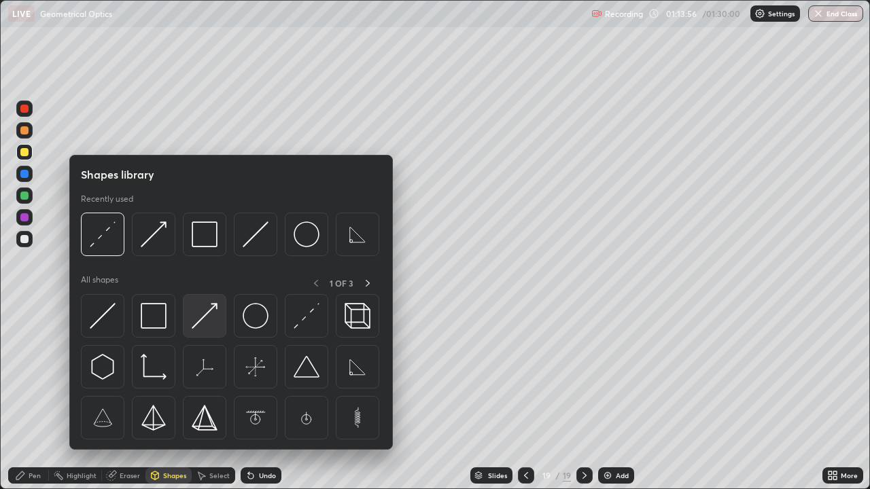
click at [205, 311] on img at bounding box center [205, 316] width 26 height 26
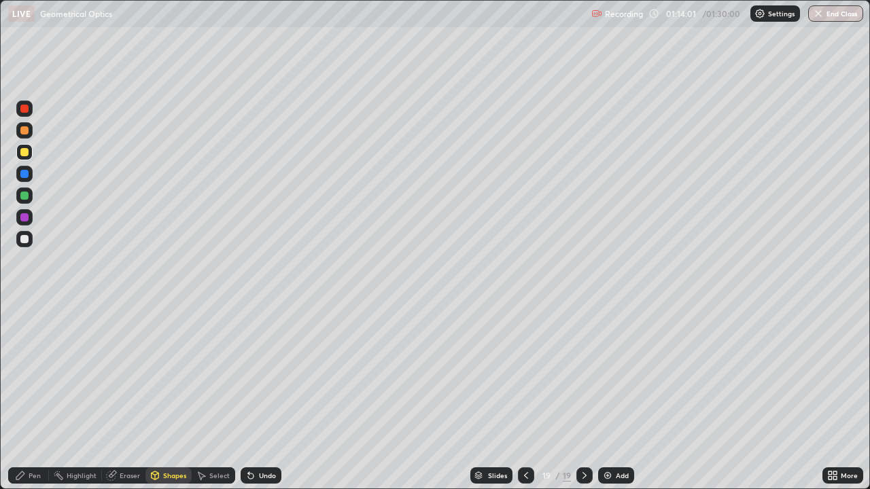
click at [35, 438] on div "Pen" at bounding box center [35, 475] width 12 height 7
click at [31, 176] on div at bounding box center [24, 174] width 16 height 16
click at [175, 438] on div "Shapes" at bounding box center [174, 475] width 23 height 7
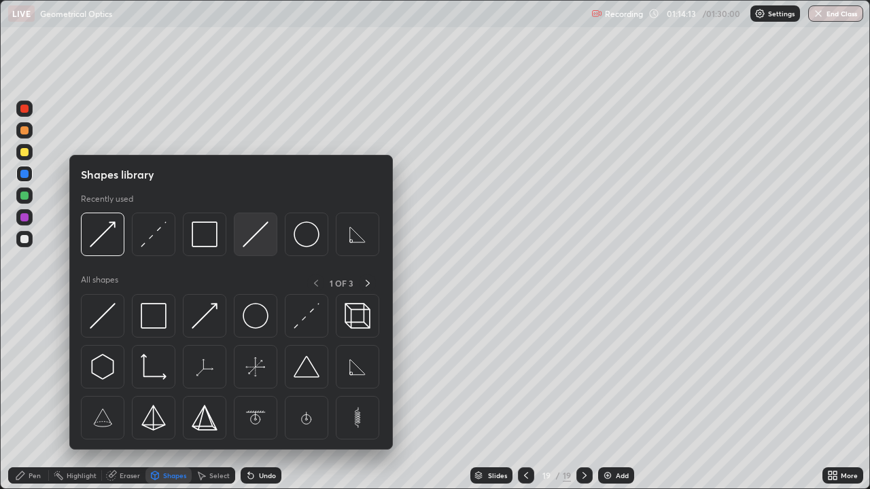
click at [260, 239] on img at bounding box center [256, 235] width 26 height 26
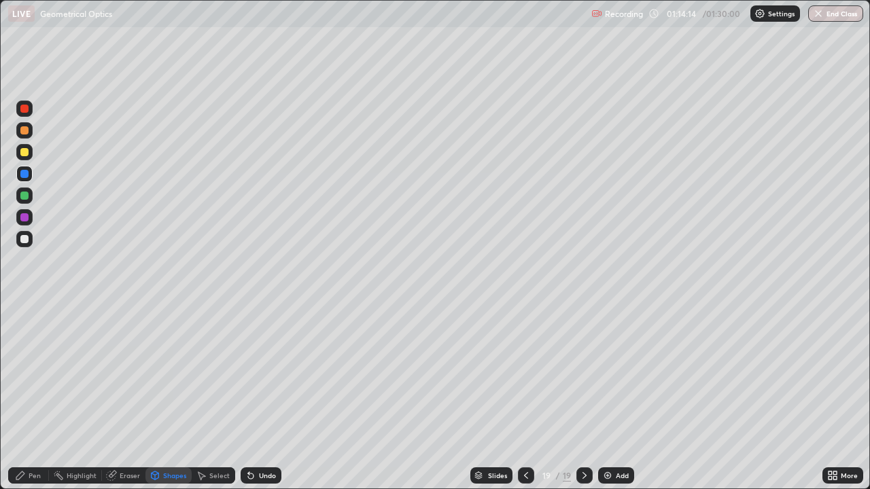
click at [175, 438] on div "Shapes" at bounding box center [174, 475] width 23 height 7
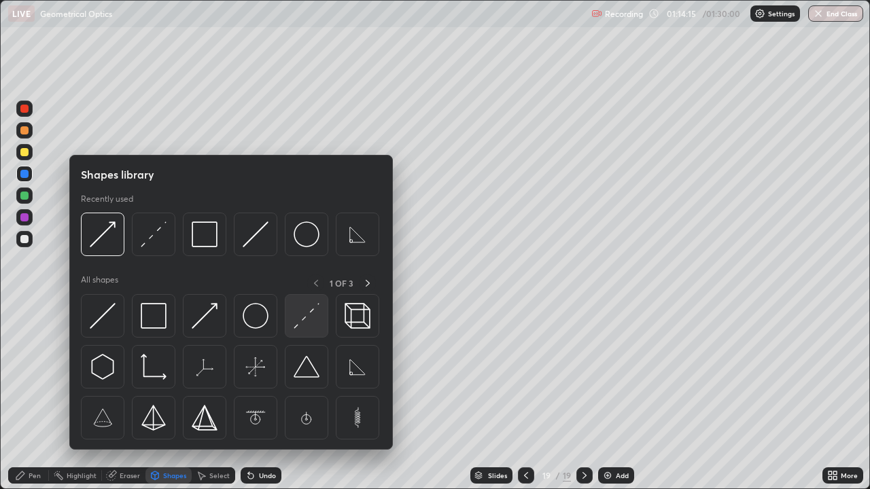
click at [311, 315] on img at bounding box center [307, 316] width 26 height 26
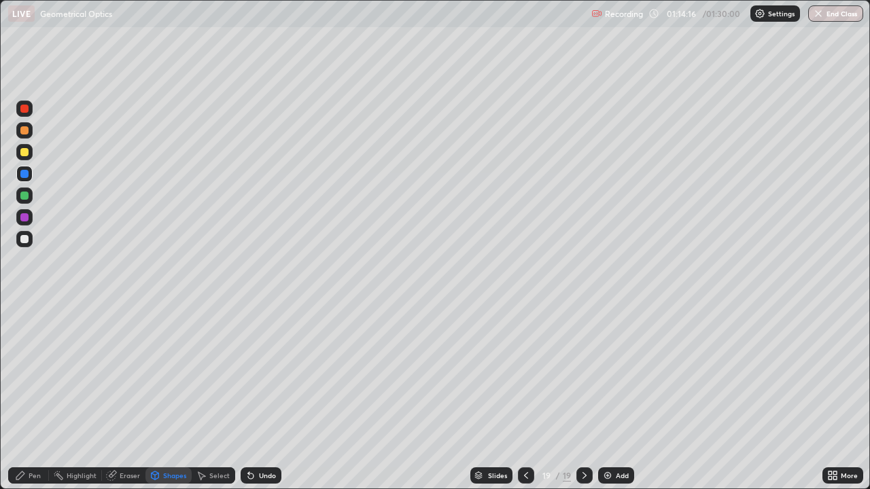
click at [29, 237] on div at bounding box center [24, 239] width 16 height 16
click at [31, 214] on div at bounding box center [24, 217] width 16 height 16
click at [262, 438] on div "Undo" at bounding box center [261, 476] width 41 height 16
click at [29, 438] on div "Pen" at bounding box center [35, 475] width 12 height 7
click at [269, 438] on div "Undo" at bounding box center [261, 476] width 41 height 16
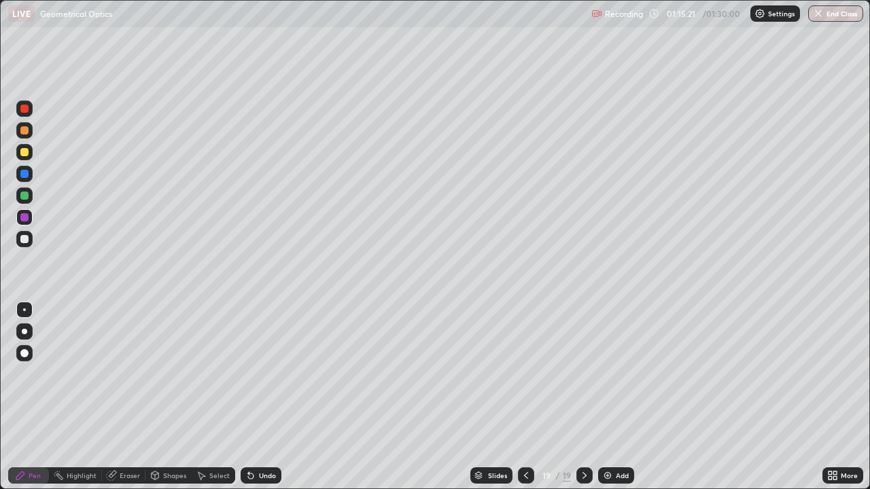
click at [118, 438] on div "Eraser" at bounding box center [123, 476] width 43 height 16
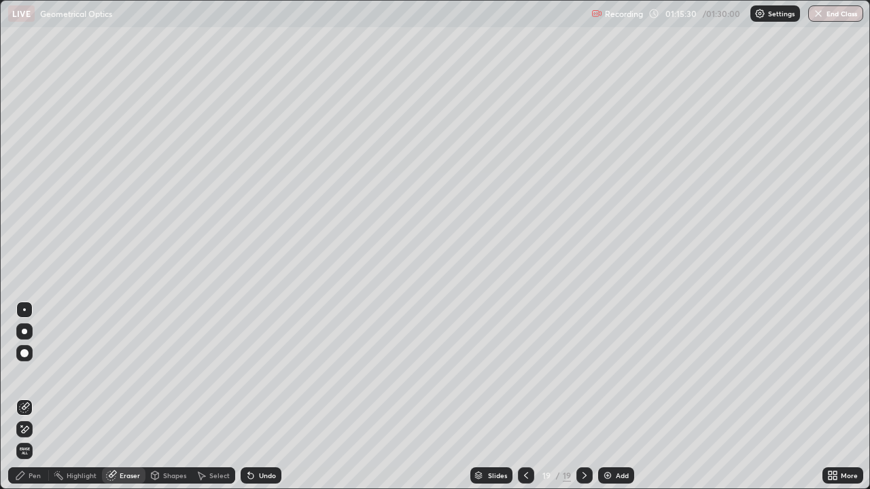
click at [27, 427] on icon at bounding box center [24, 430] width 11 height 12
click at [33, 438] on div "Pen" at bounding box center [35, 475] width 12 height 7
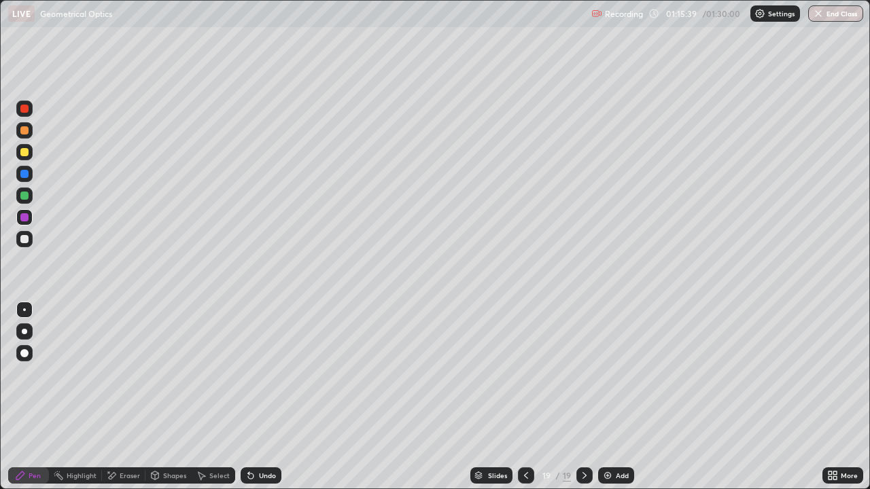
click at [177, 438] on div "Shapes" at bounding box center [174, 475] width 23 height 7
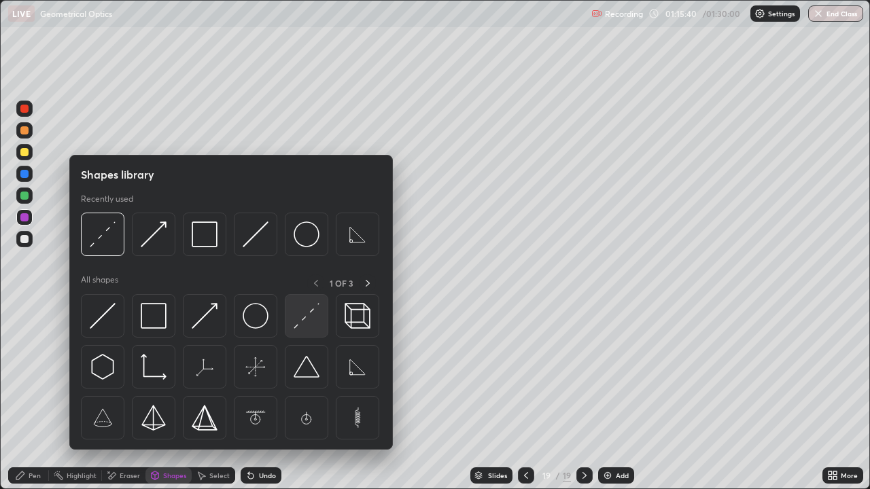
click at [304, 317] on img at bounding box center [307, 316] width 26 height 26
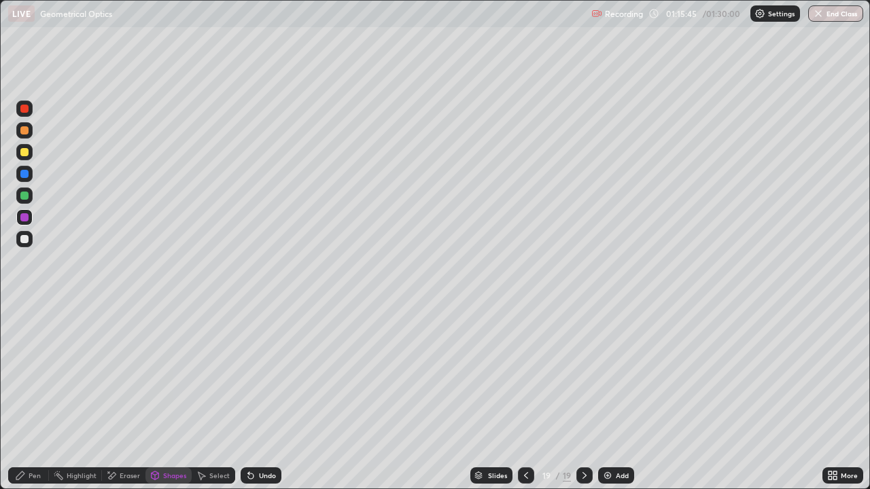
click at [31, 438] on div "Pen" at bounding box center [35, 475] width 12 height 7
click at [272, 438] on div "Undo" at bounding box center [267, 475] width 17 height 7
click at [529, 438] on icon at bounding box center [526, 475] width 11 height 11
click at [584, 438] on icon at bounding box center [584, 475] width 11 height 11
click at [524, 438] on icon at bounding box center [526, 475] width 4 height 7
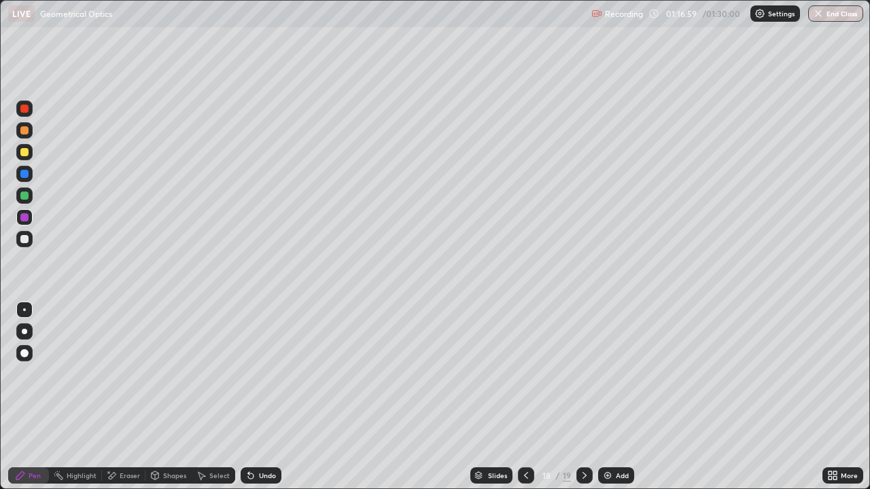
click at [521, 438] on div at bounding box center [526, 476] width 16 height 16
click at [581, 438] on div at bounding box center [584, 475] width 16 height 27
click at [583, 438] on icon at bounding box center [584, 475] width 11 height 11
click at [618, 438] on div "Add" at bounding box center [622, 475] width 13 height 7
click at [31, 238] on div at bounding box center [24, 239] width 16 height 16
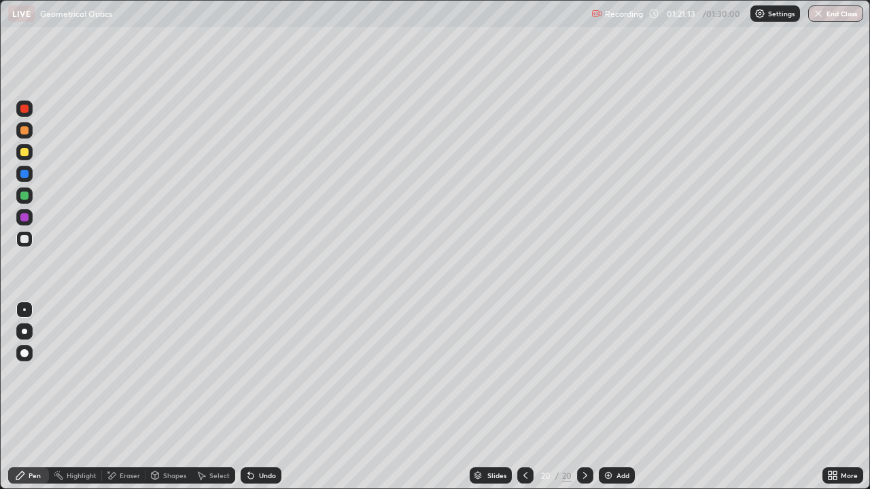
click at [156, 438] on icon at bounding box center [155, 475] width 7 height 2
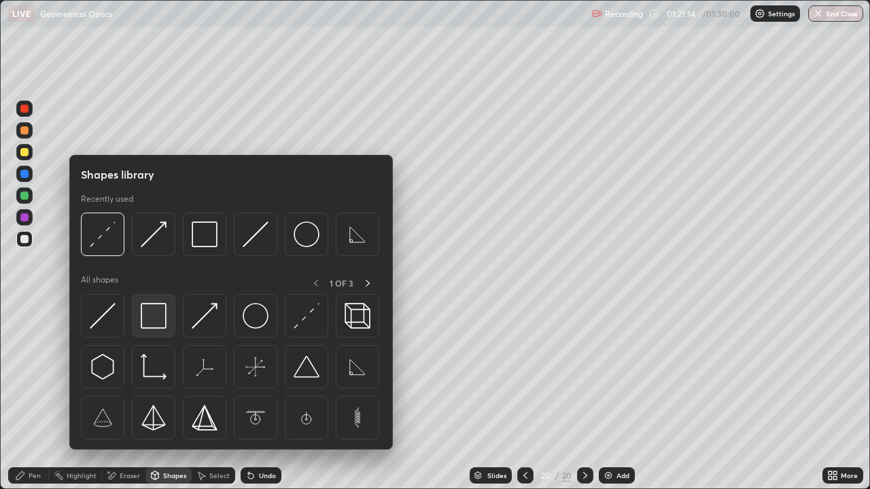
click at [153, 321] on img at bounding box center [154, 316] width 26 height 26
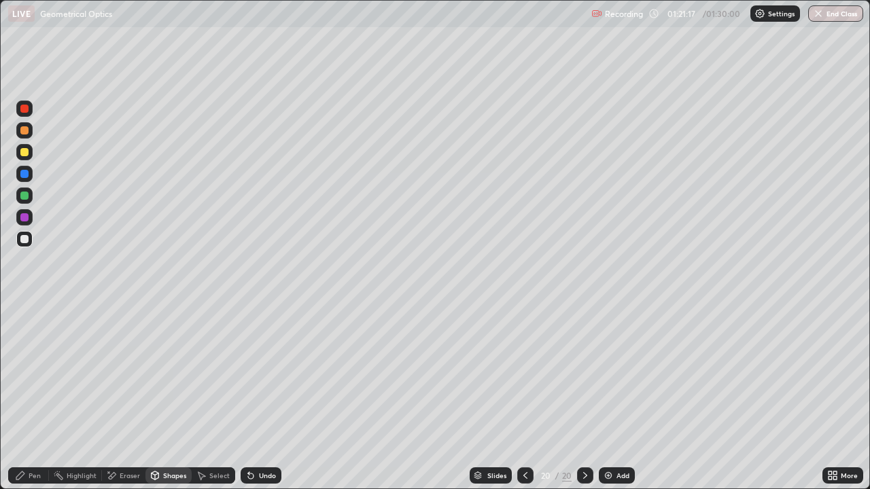
click at [160, 438] on div "Shapes" at bounding box center [168, 476] width 46 height 16
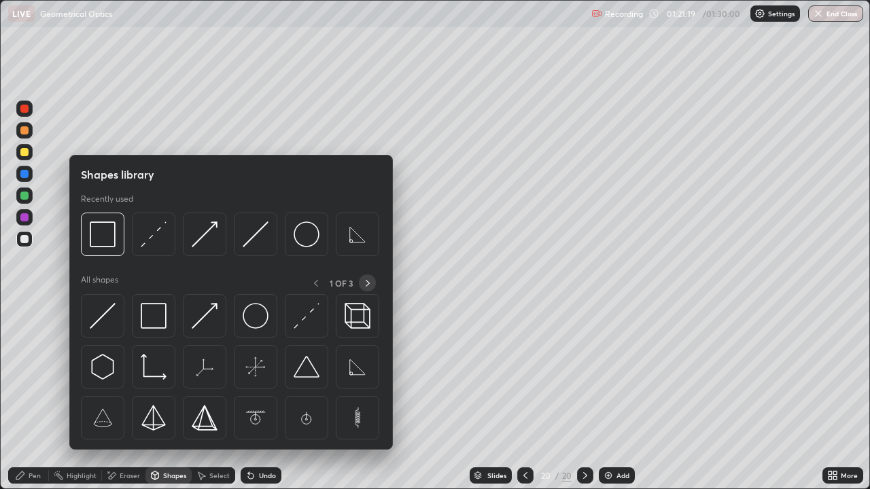
click at [367, 283] on icon at bounding box center [367, 283] width 11 height 11
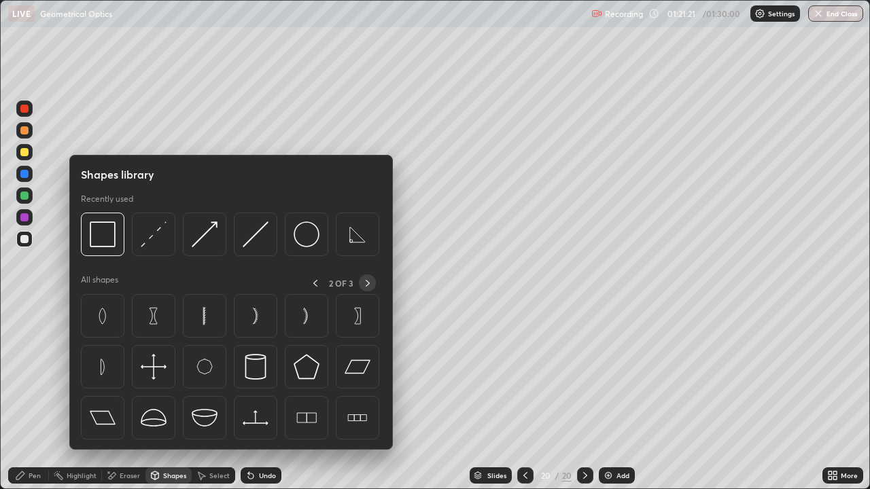
click at [367, 284] on icon at bounding box center [367, 283] width 11 height 11
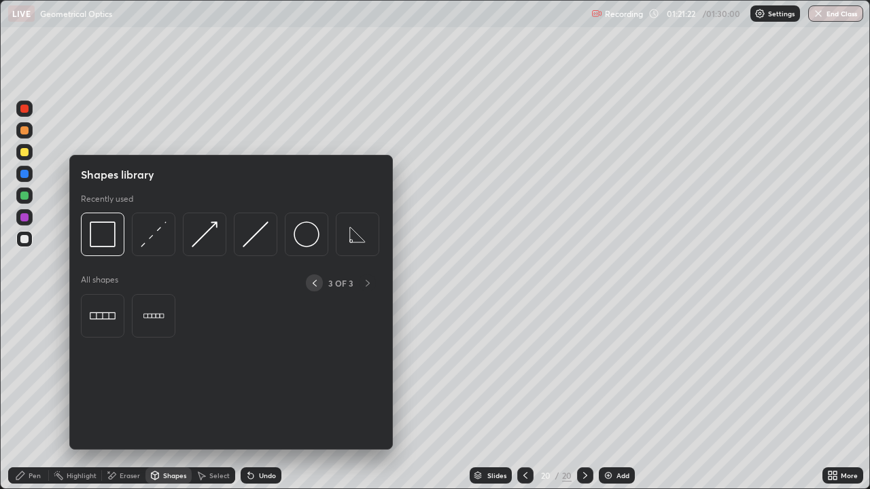
click at [315, 283] on icon at bounding box center [314, 283] width 11 height 11
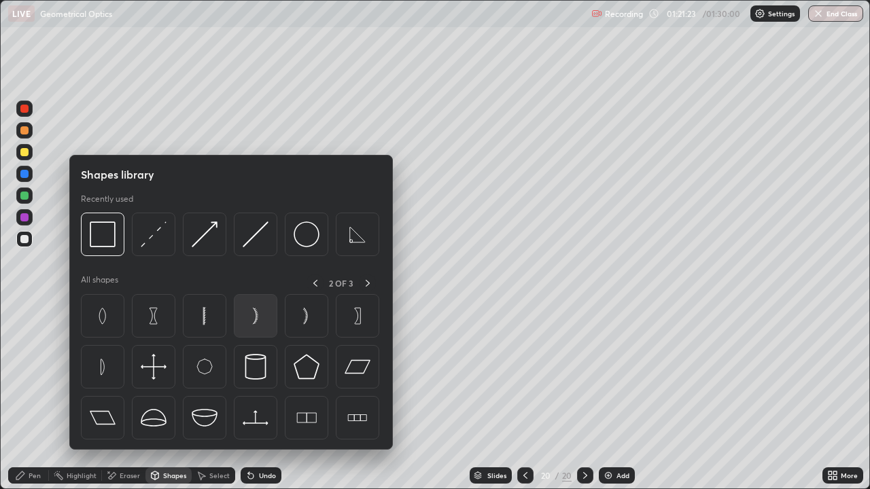
click at [251, 319] on img at bounding box center [256, 316] width 26 height 26
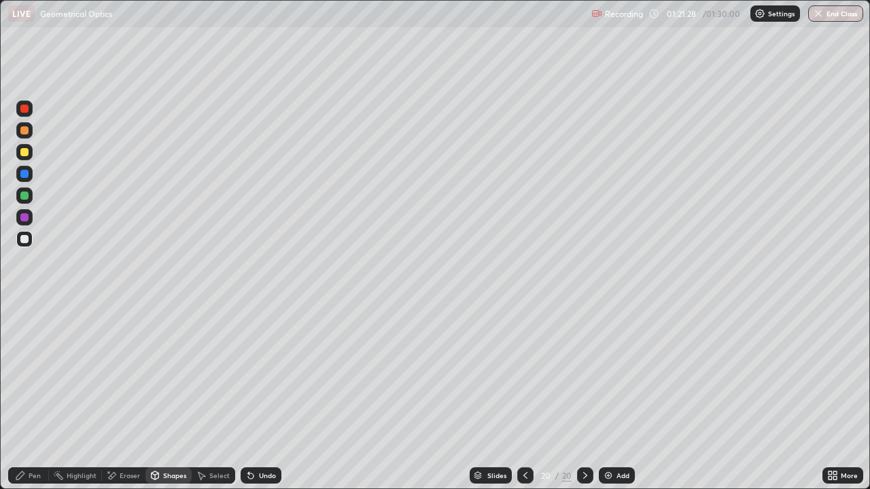
click at [216, 438] on div "Select" at bounding box center [213, 476] width 43 height 16
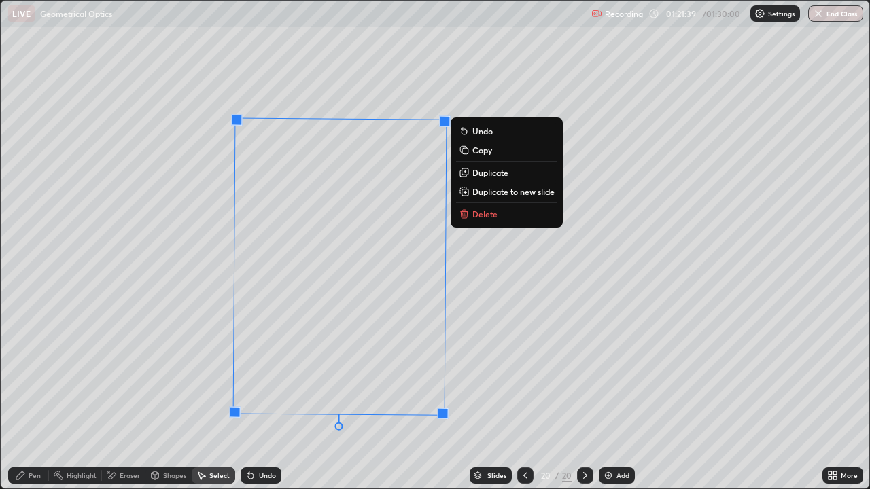
click at [644, 376] on div "90 ° Undo Copy Duplicate Duplicate to new slide Delete" at bounding box center [435, 245] width 868 height 488
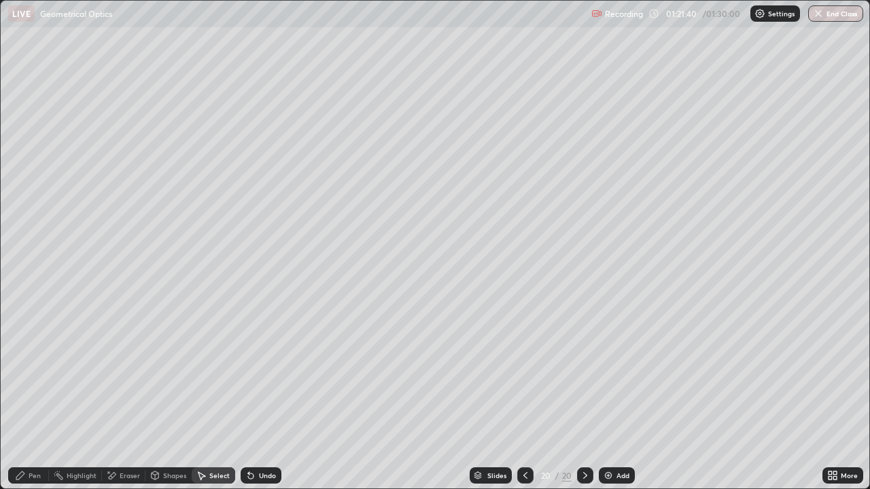
click at [38, 438] on div "Pen" at bounding box center [28, 476] width 41 height 16
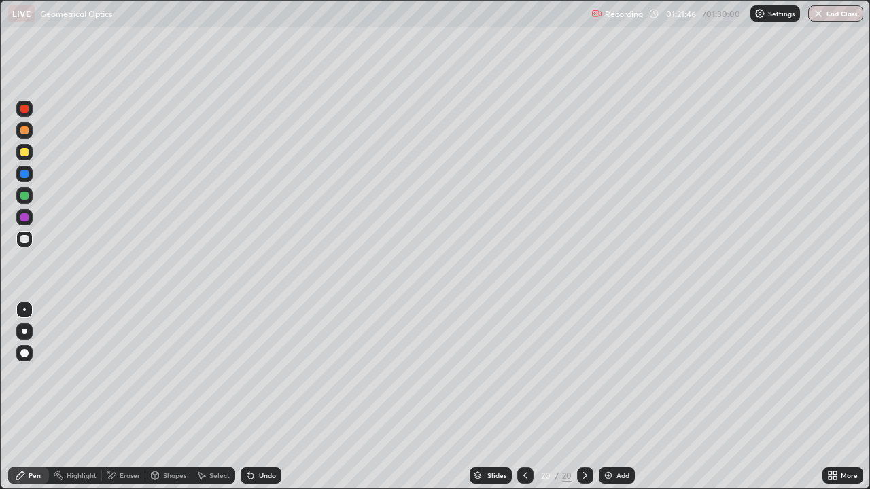
click at [175, 438] on div "Shapes" at bounding box center [174, 475] width 23 height 7
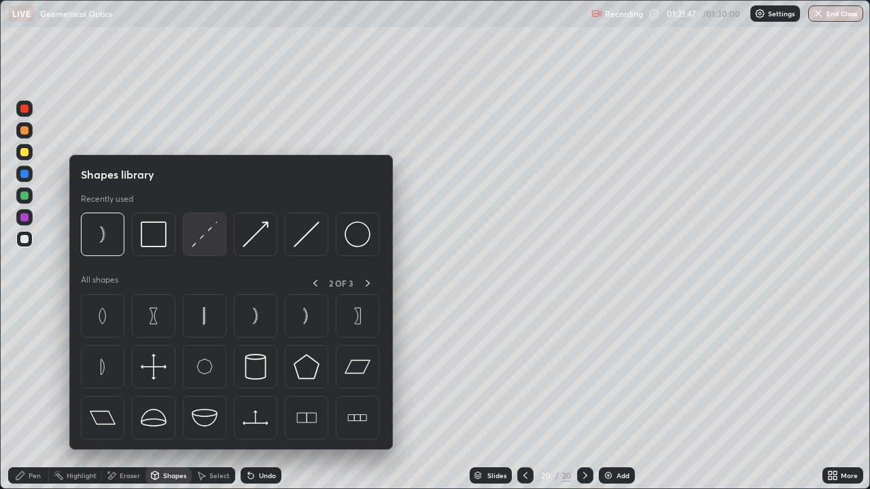
click at [209, 241] on img at bounding box center [205, 235] width 26 height 26
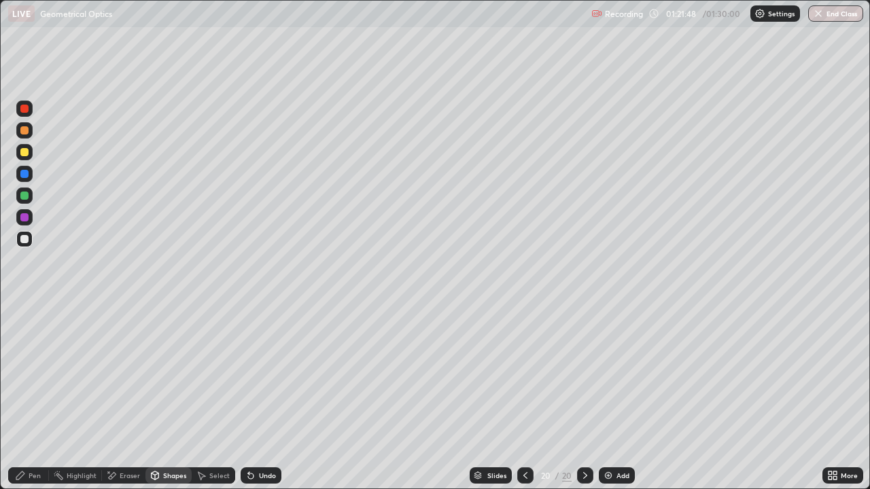
click at [29, 174] on div at bounding box center [24, 174] width 16 height 16
click at [32, 438] on div "Pen" at bounding box center [35, 475] width 12 height 7
click at [262, 438] on div "Undo" at bounding box center [267, 475] width 17 height 7
click at [262, 438] on div "Undo" at bounding box center [261, 476] width 41 height 16
click at [258, 438] on div "Undo" at bounding box center [261, 476] width 41 height 16
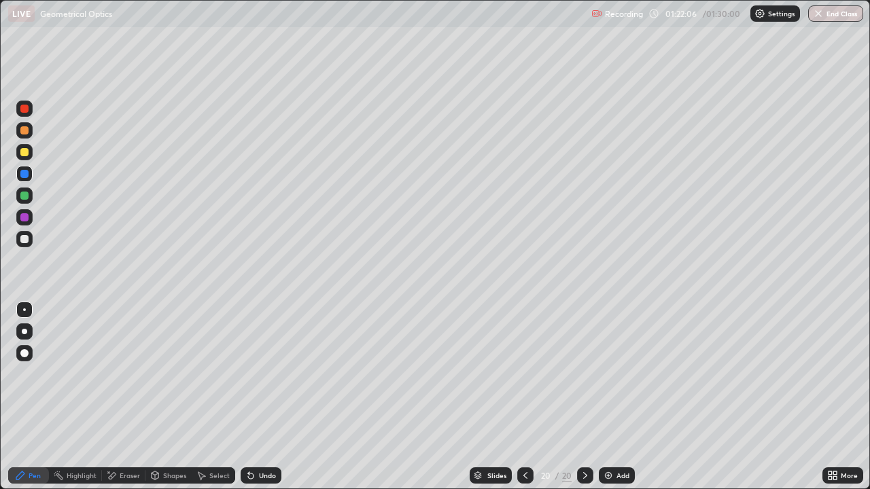
click at [255, 438] on div "Undo" at bounding box center [261, 476] width 41 height 16
click at [256, 438] on div "Undo" at bounding box center [261, 476] width 41 height 16
click at [255, 438] on div "Undo" at bounding box center [261, 476] width 41 height 16
click at [29, 215] on div at bounding box center [24, 217] width 16 height 16
click at [162, 438] on div "Shapes" at bounding box center [168, 476] width 46 height 16
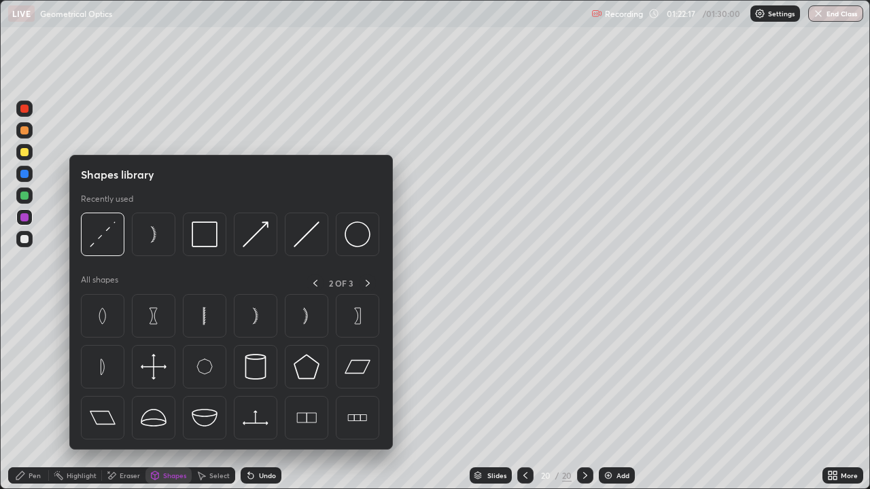
click at [29, 238] on div at bounding box center [24, 239] width 16 height 16
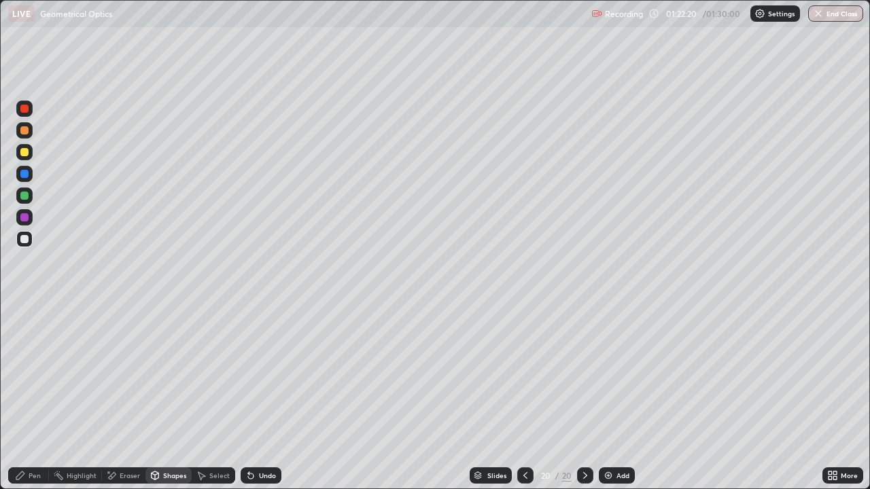
click at [264, 438] on div "Undo" at bounding box center [267, 475] width 17 height 7
click at [160, 438] on div "Shapes" at bounding box center [168, 476] width 46 height 16
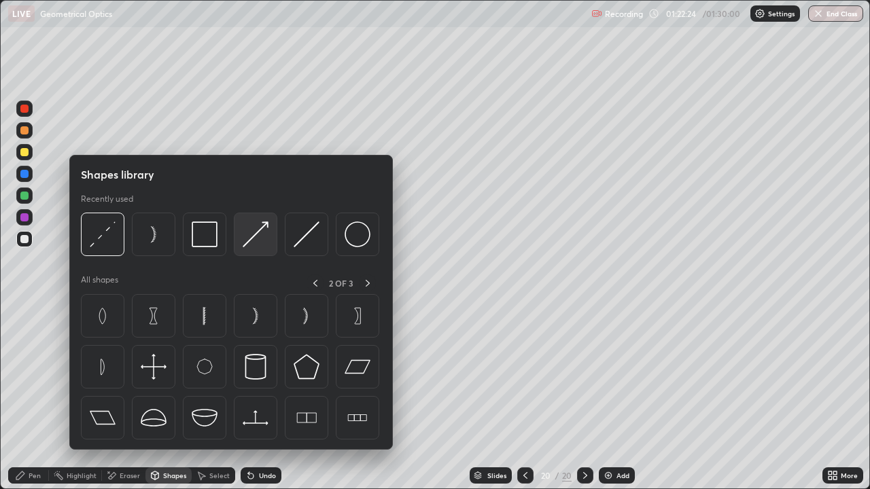
click at [260, 231] on img at bounding box center [256, 235] width 26 height 26
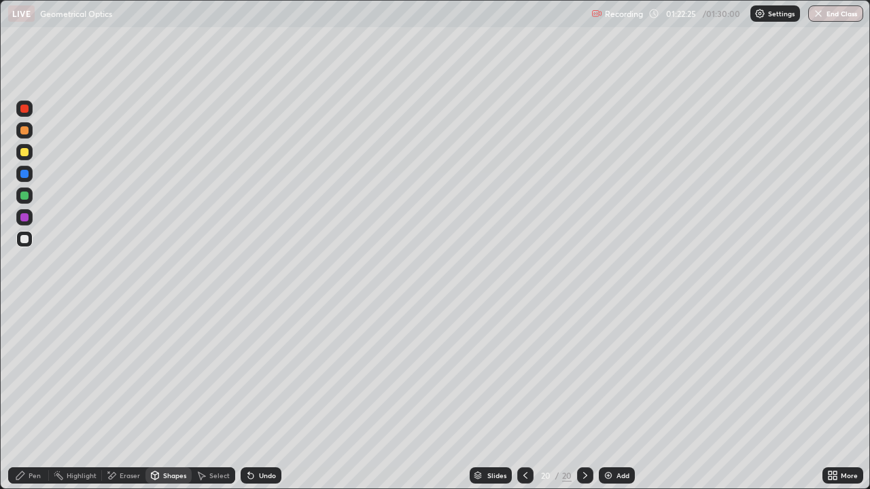
click at [24, 154] on div at bounding box center [24, 152] width 8 height 8
click at [35, 438] on div "Pen" at bounding box center [35, 475] width 12 height 7
click at [260, 438] on div "Undo" at bounding box center [267, 475] width 17 height 7
click at [169, 438] on div "Shapes" at bounding box center [168, 476] width 46 height 16
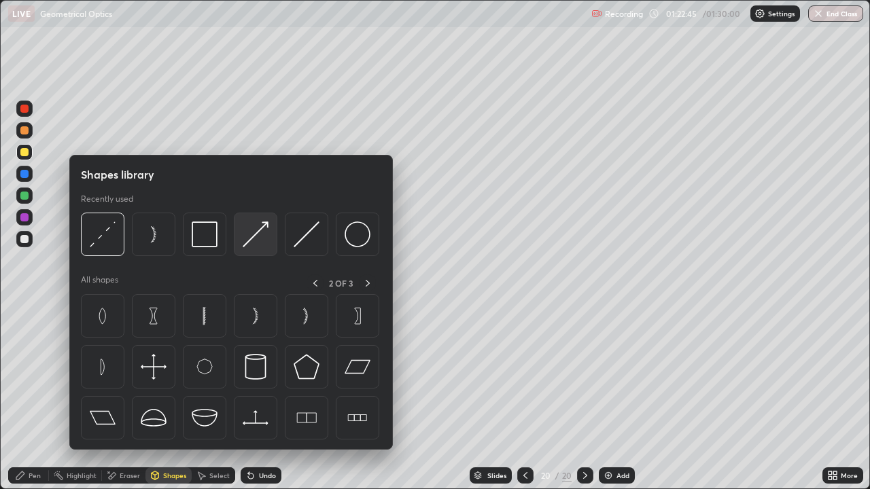
click at [262, 244] on img at bounding box center [256, 235] width 26 height 26
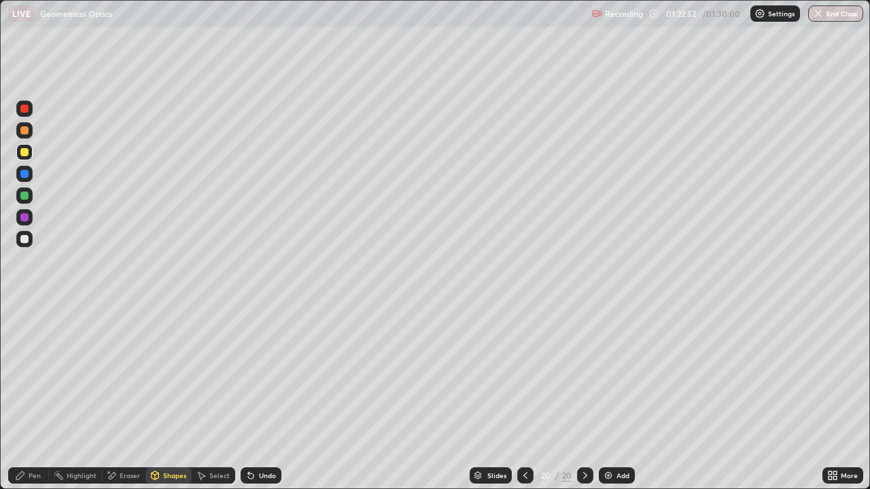
click at [255, 438] on div "Undo" at bounding box center [261, 476] width 41 height 16
click at [36, 438] on div "Pen" at bounding box center [28, 476] width 41 height 16
click at [270, 438] on div "Undo" at bounding box center [261, 476] width 41 height 16
click at [269, 438] on div "Undo" at bounding box center [261, 476] width 41 height 16
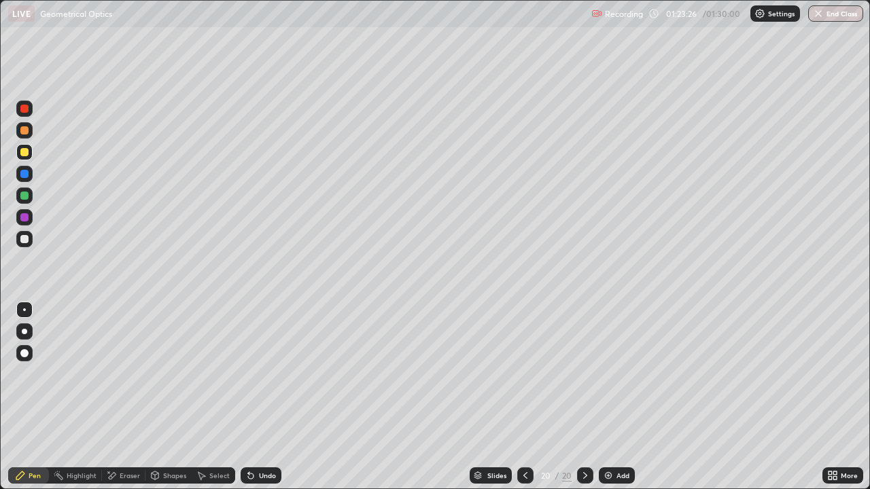
click at [271, 438] on div "Undo" at bounding box center [267, 475] width 17 height 7
click at [265, 438] on div "Undo" at bounding box center [261, 476] width 41 height 16
click at [264, 438] on div "Undo" at bounding box center [267, 475] width 17 height 7
click at [266, 438] on div "Undo" at bounding box center [267, 475] width 17 height 7
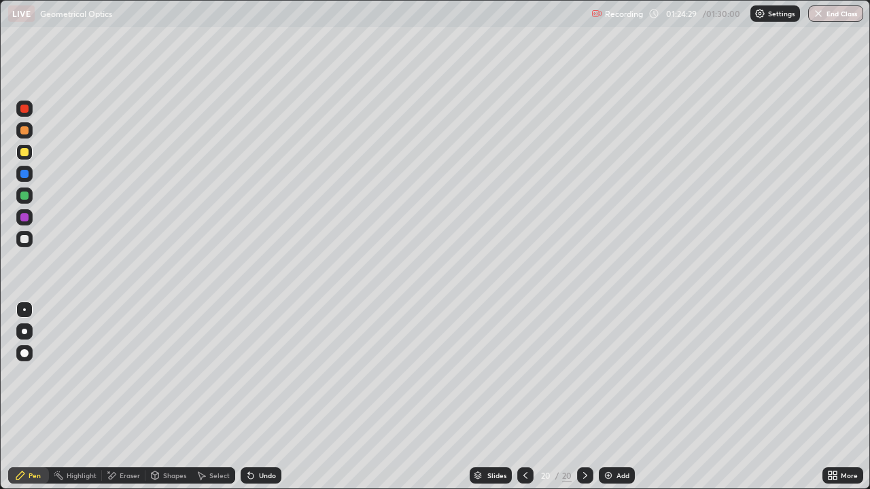
click at [273, 438] on div "Undo" at bounding box center [267, 475] width 17 height 7
click at [624, 438] on div "Add" at bounding box center [617, 476] width 36 height 16
click at [527, 438] on div at bounding box center [526, 476] width 16 height 16
click at [582, 438] on div at bounding box center [584, 476] width 16 height 16
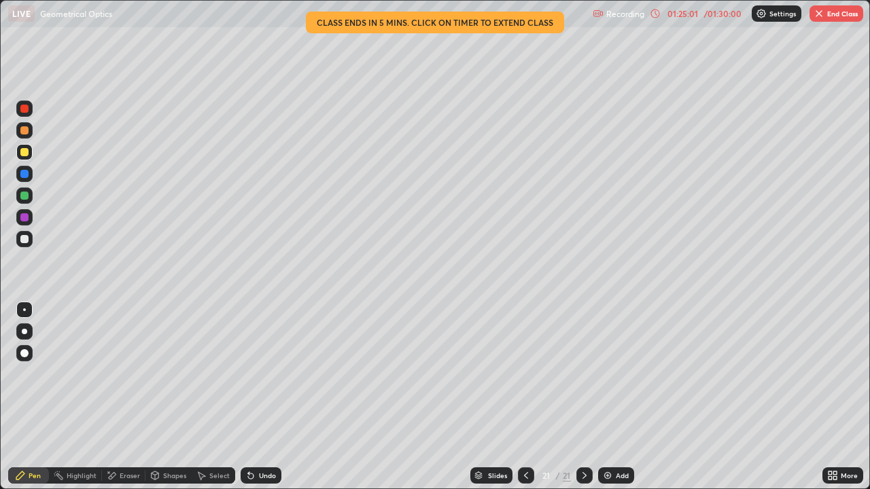
click at [529, 438] on div at bounding box center [526, 475] width 16 height 27
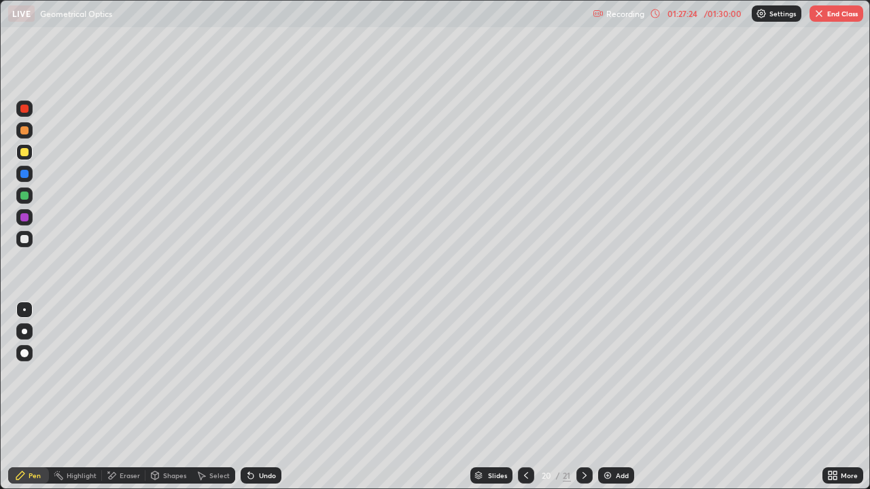
click at [583, 438] on icon at bounding box center [584, 475] width 11 height 11
click at [826, 15] on button "End Class" at bounding box center [836, 13] width 54 height 16
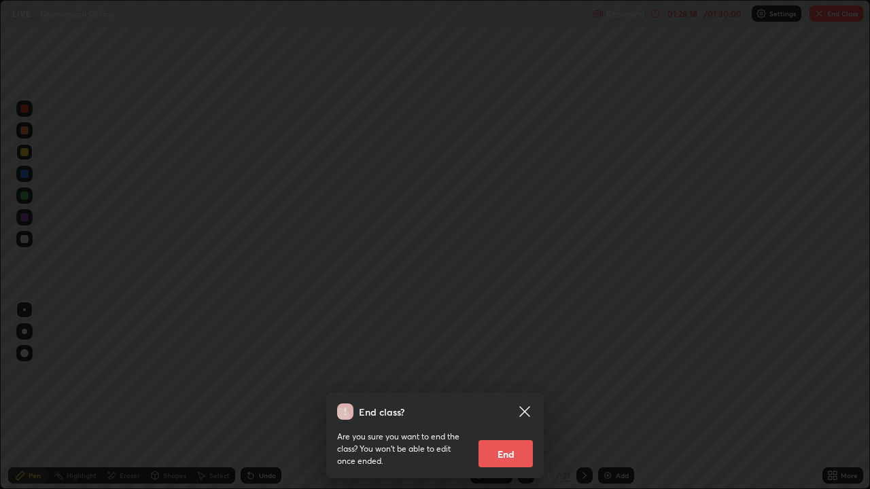
click at [493, 438] on button "End" at bounding box center [505, 453] width 54 height 27
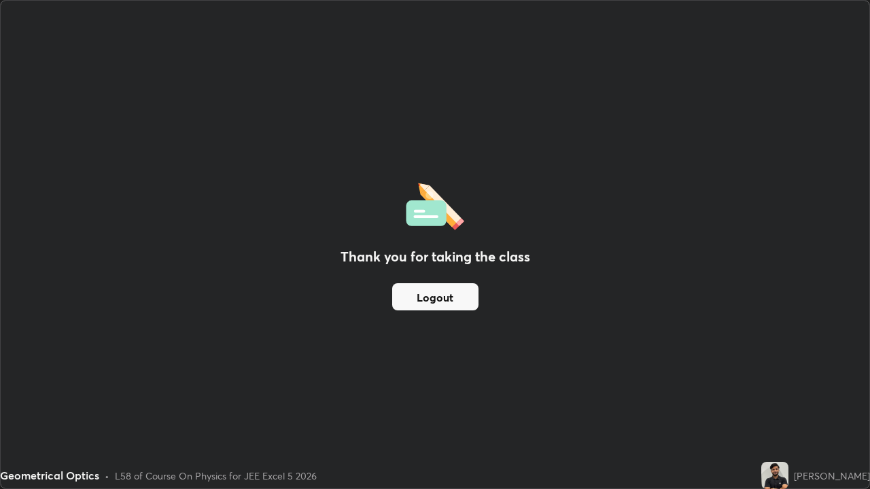
click at [451, 301] on button "Logout" at bounding box center [435, 296] width 86 height 27
click at [449, 298] on button "Logout" at bounding box center [435, 296] width 86 height 27
click at [444, 301] on button "Logout" at bounding box center [435, 296] width 86 height 27
